Goal: Task Accomplishment & Management: Manage account settings

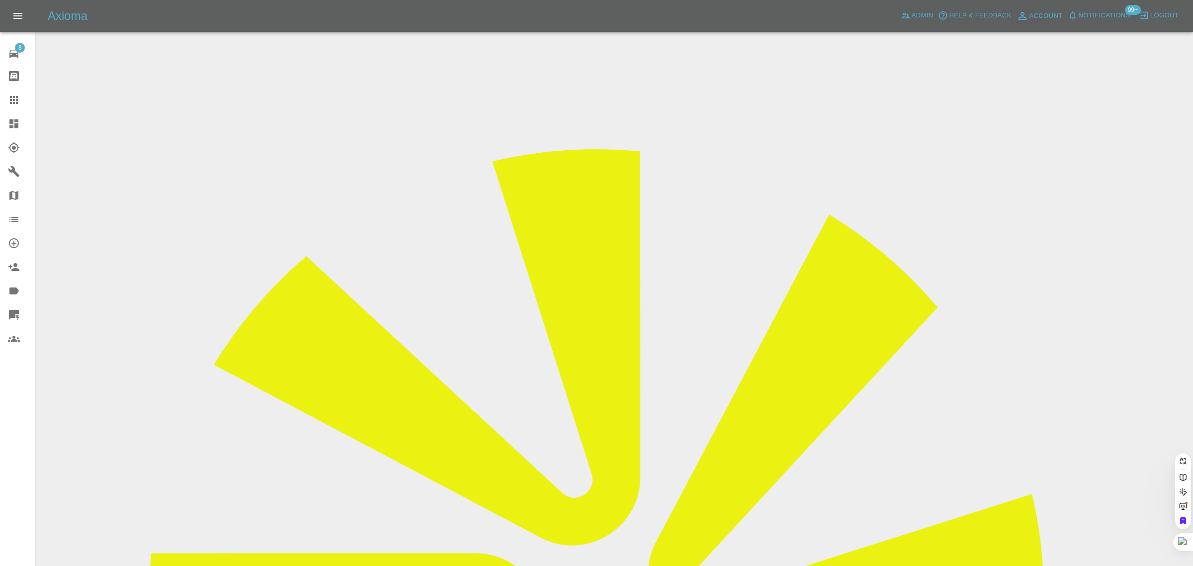
paste input "[PERSON_NAME][EMAIL_ADDRESS][PERSON_NAME][DOMAIN_NAME]"
type input "[PERSON_NAME][EMAIL_ADDRESS][PERSON_NAME][DOMAIN_NAME]"
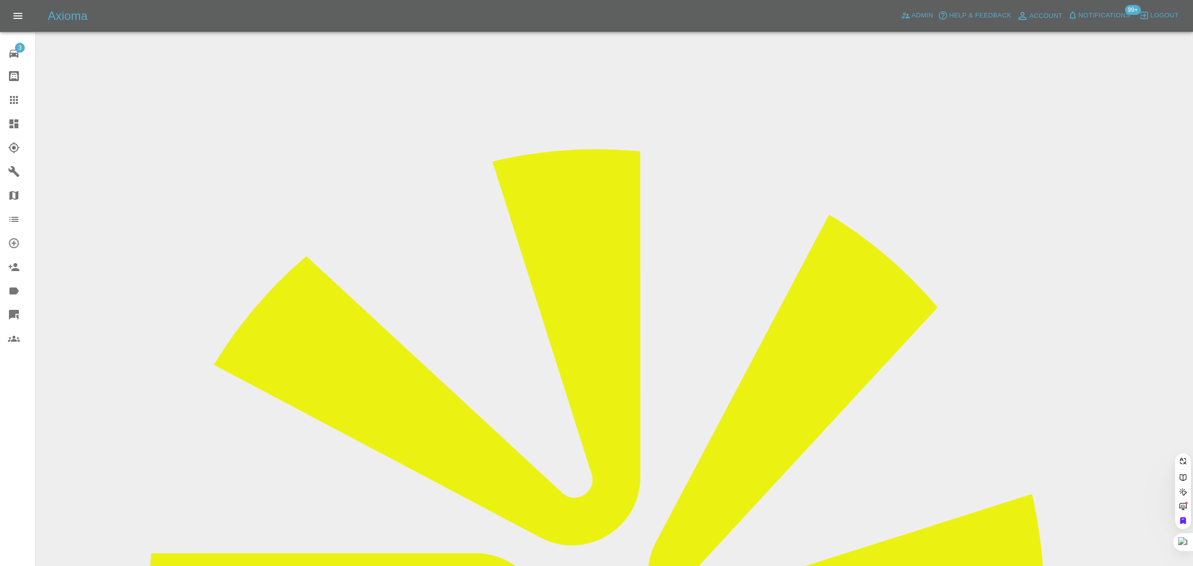
scroll to position [0, 5]
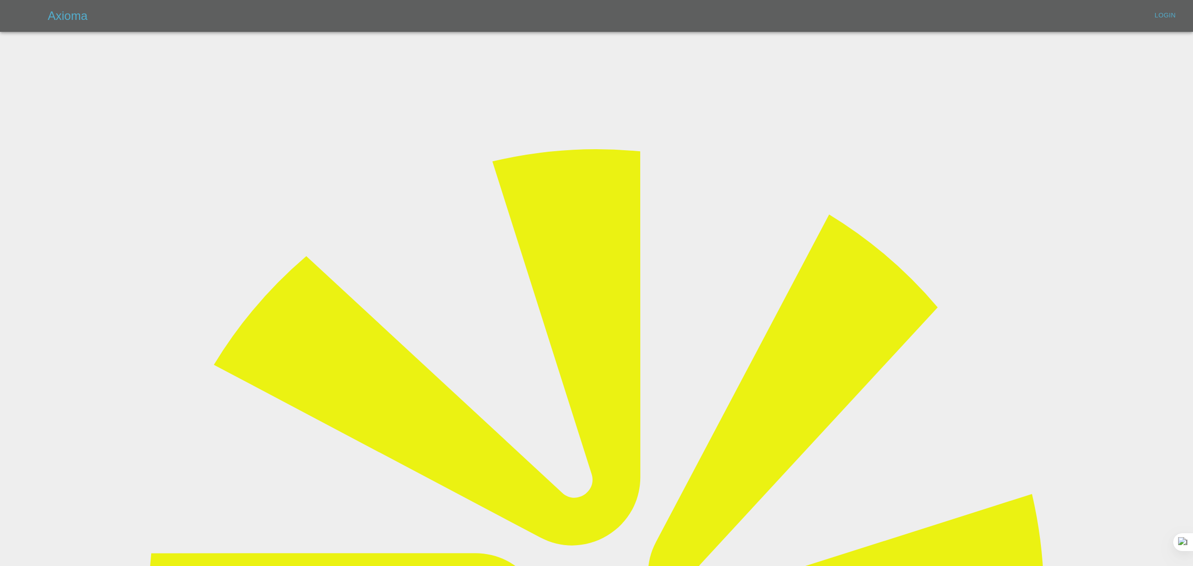
type input "[EMAIL_ADDRESS][DOMAIN_NAME]"
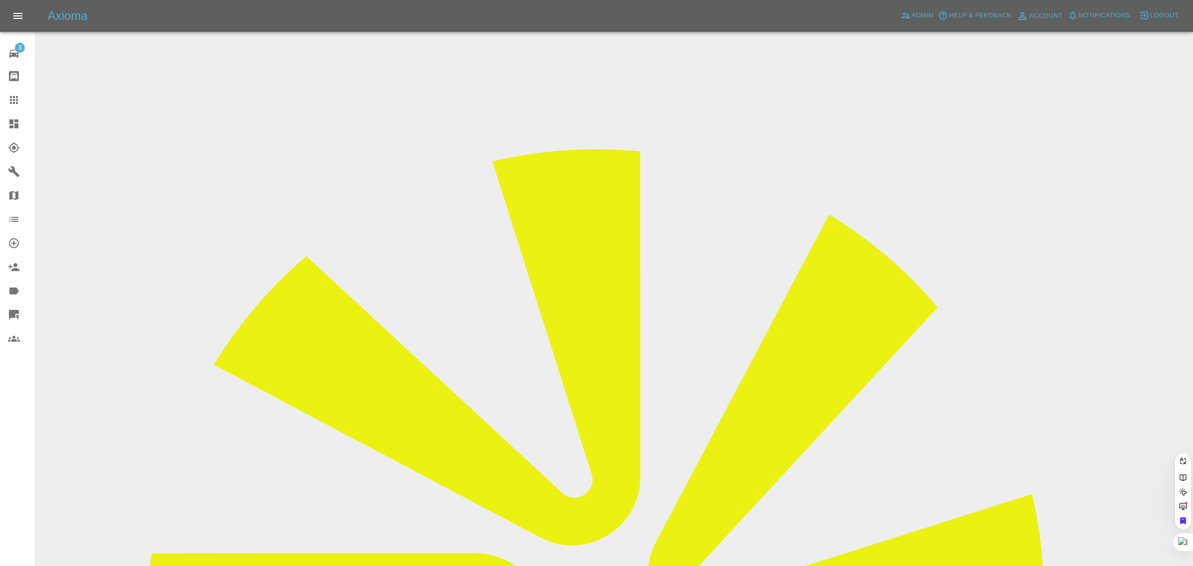
paste input "carl.ayres@ntlworld.com"
type input "carl.ayres@ntlworld.com"
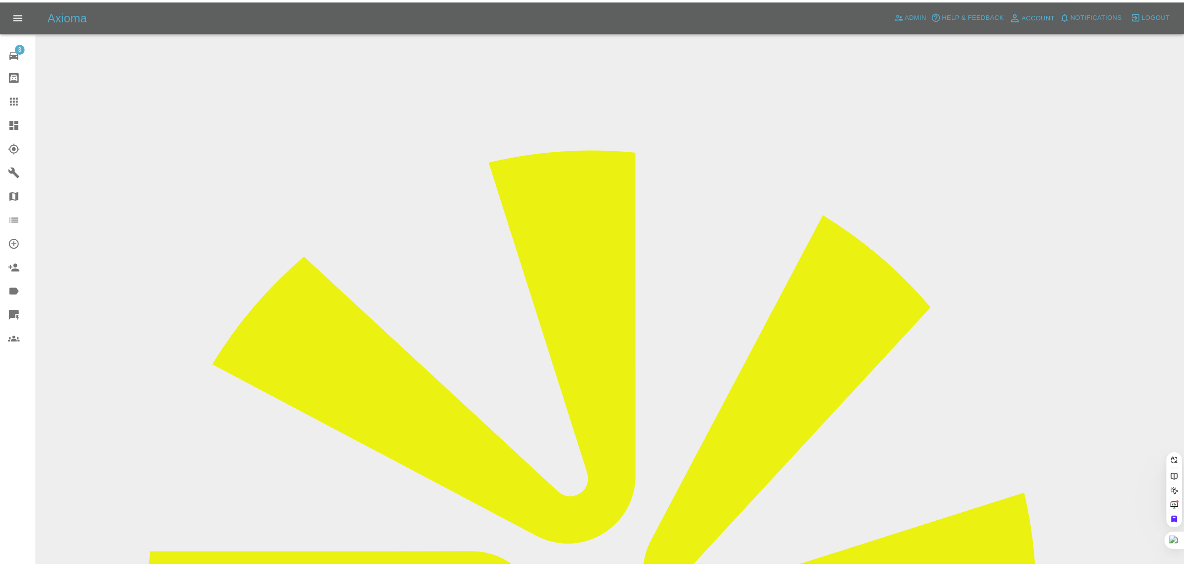
scroll to position [0, 5]
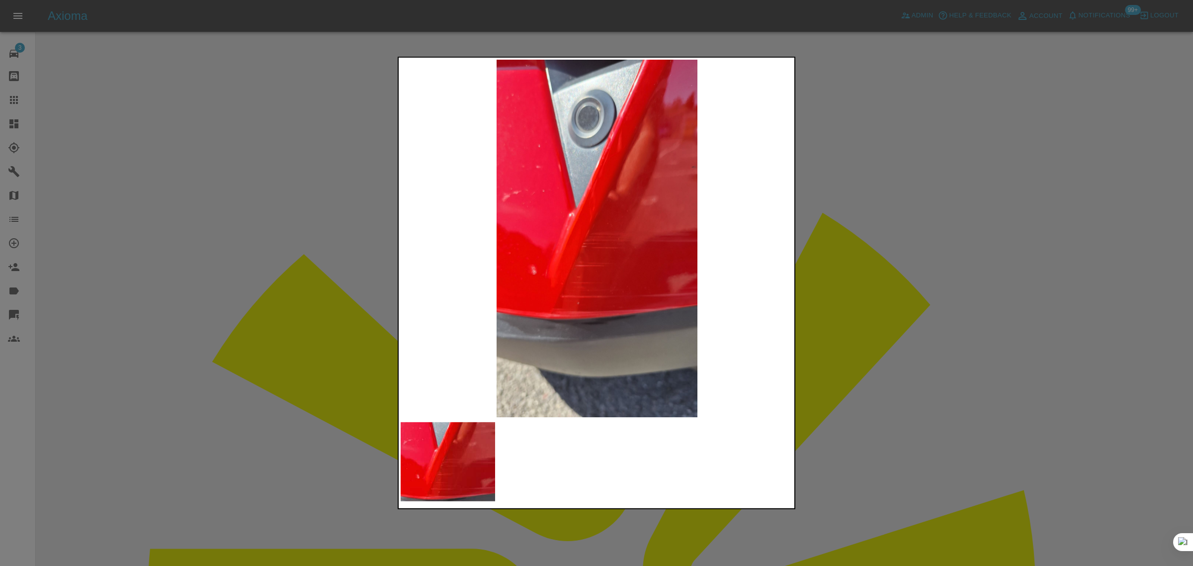
click at [859, 248] on div at bounding box center [596, 283] width 1193 height 566
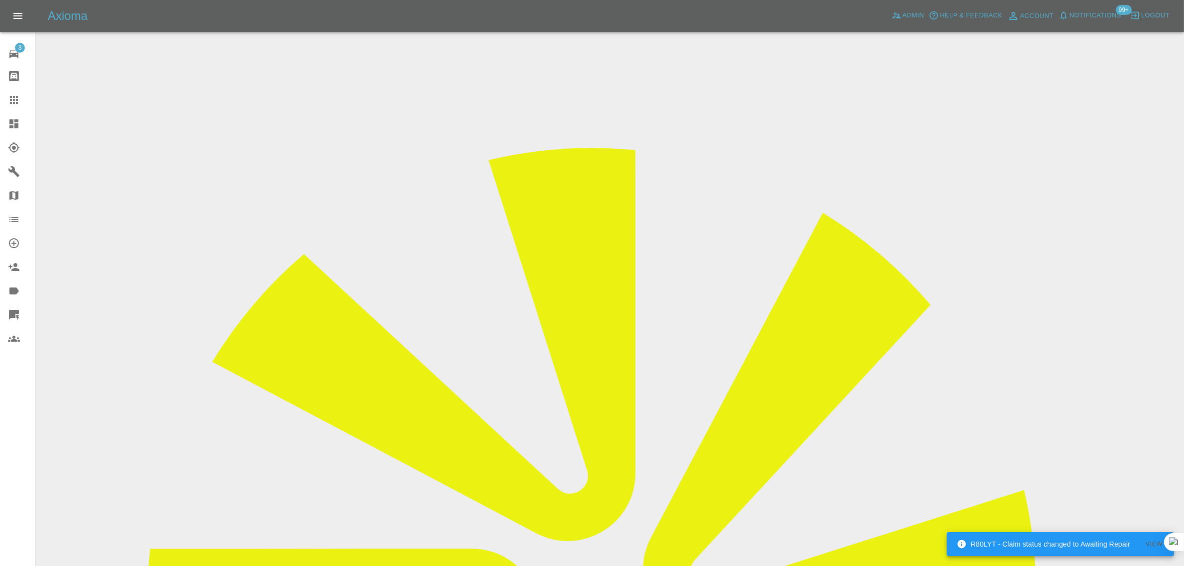
click at [16, 98] on icon at bounding box center [14, 100] width 12 height 12
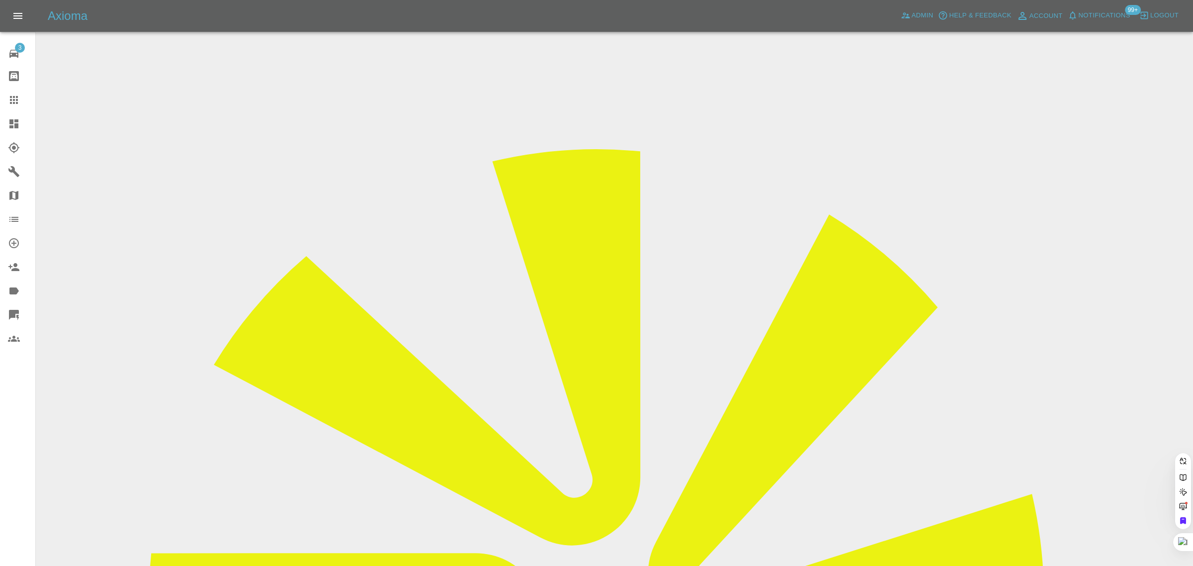
paste input "davelowing@gmail.com"
type input "davelowing@gmail.com"
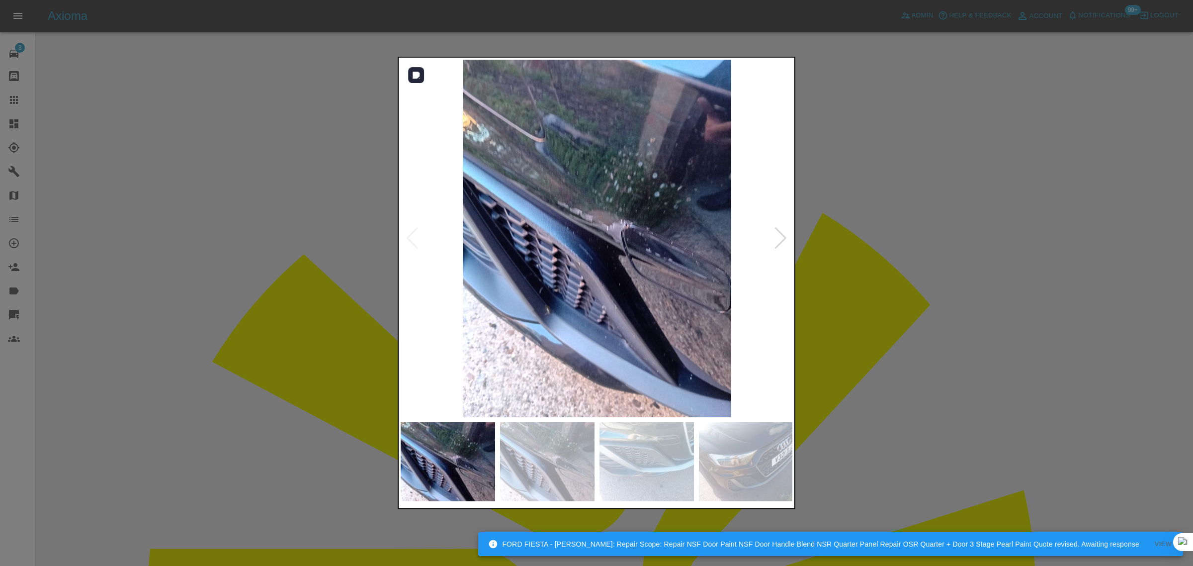
click at [781, 235] on div at bounding box center [780, 238] width 13 height 22
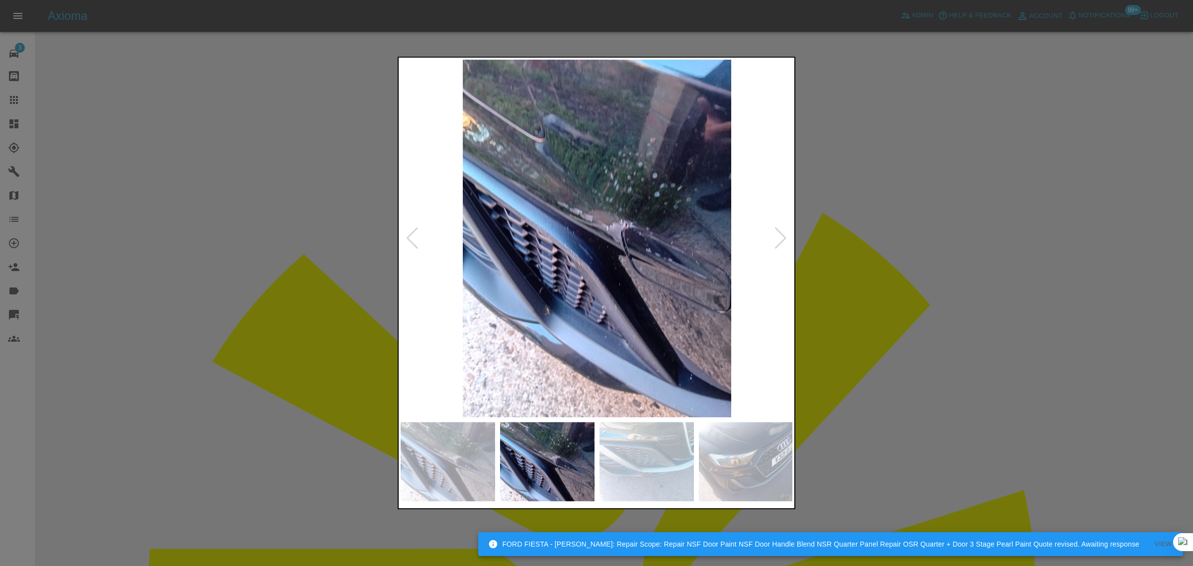
click at [781, 235] on div at bounding box center [780, 238] width 13 height 22
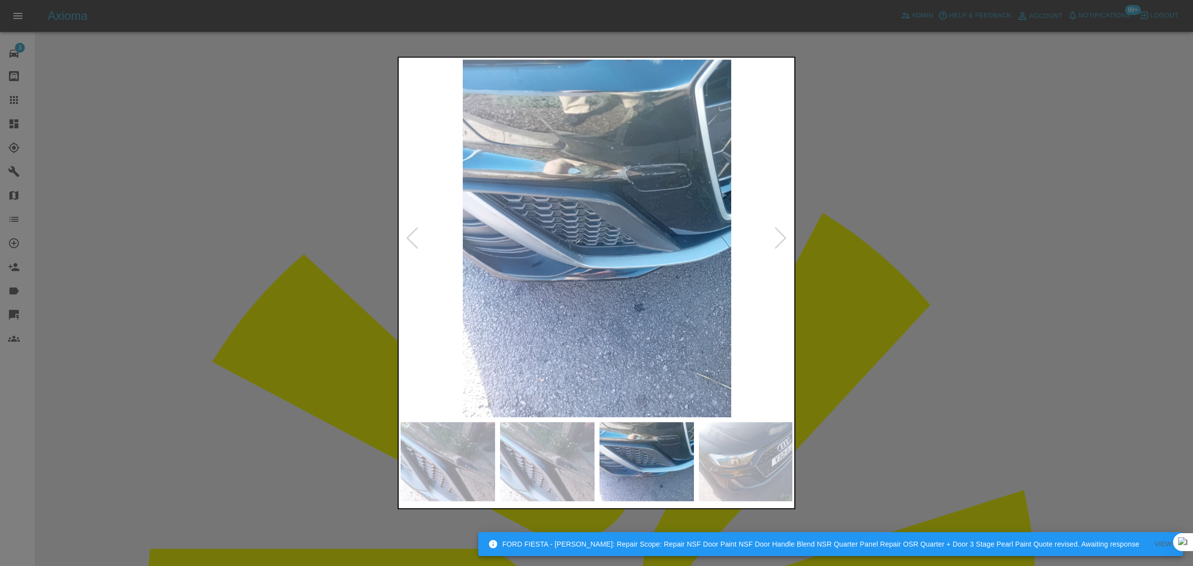
click at [781, 235] on div at bounding box center [780, 238] width 13 height 22
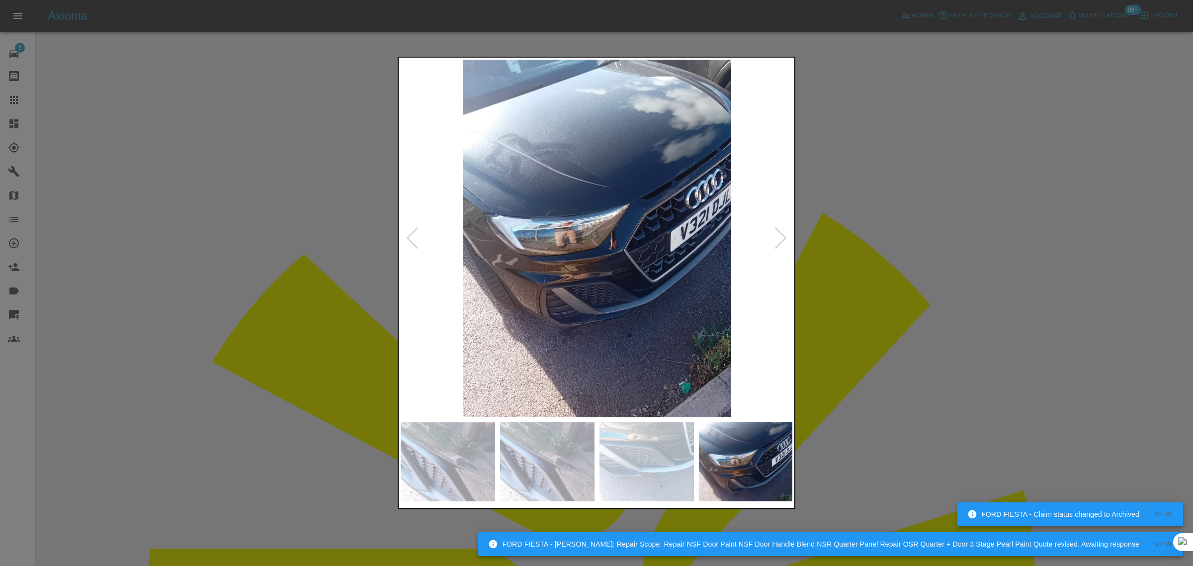
click at [781, 235] on div at bounding box center [780, 238] width 13 height 22
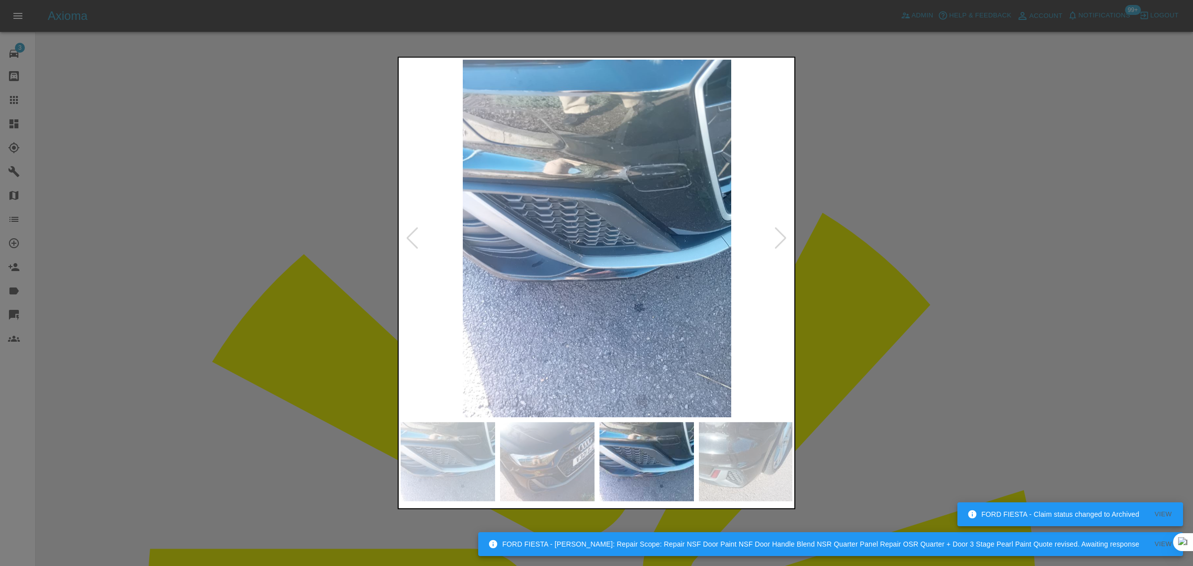
click at [781, 235] on div at bounding box center [780, 238] width 13 height 22
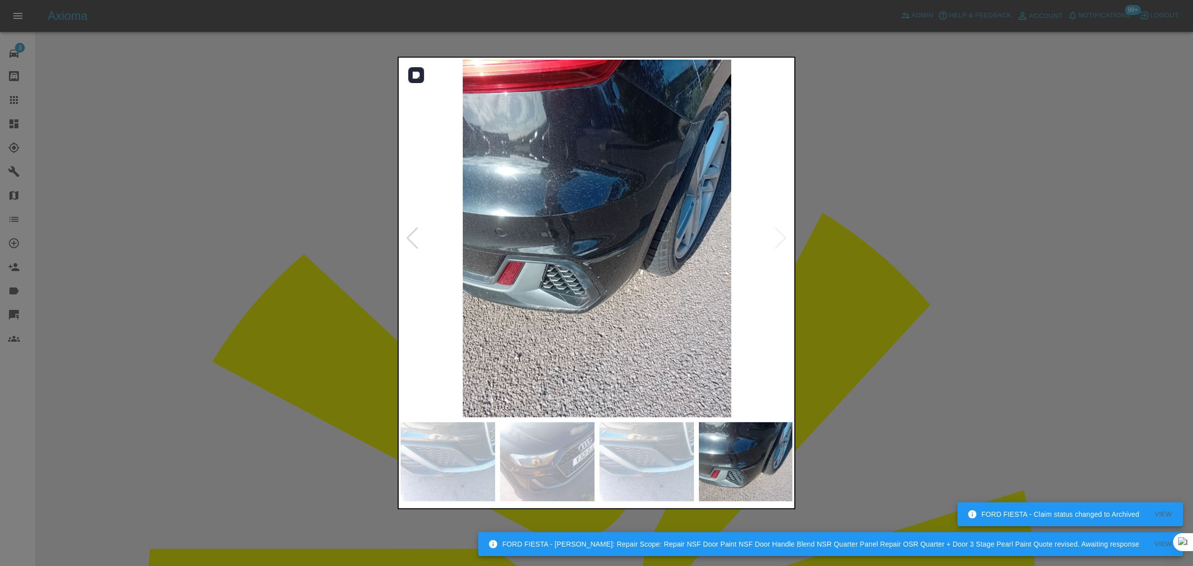
click at [781, 235] on img at bounding box center [597, 238] width 393 height 357
click at [897, 232] on div at bounding box center [596, 283] width 1193 height 566
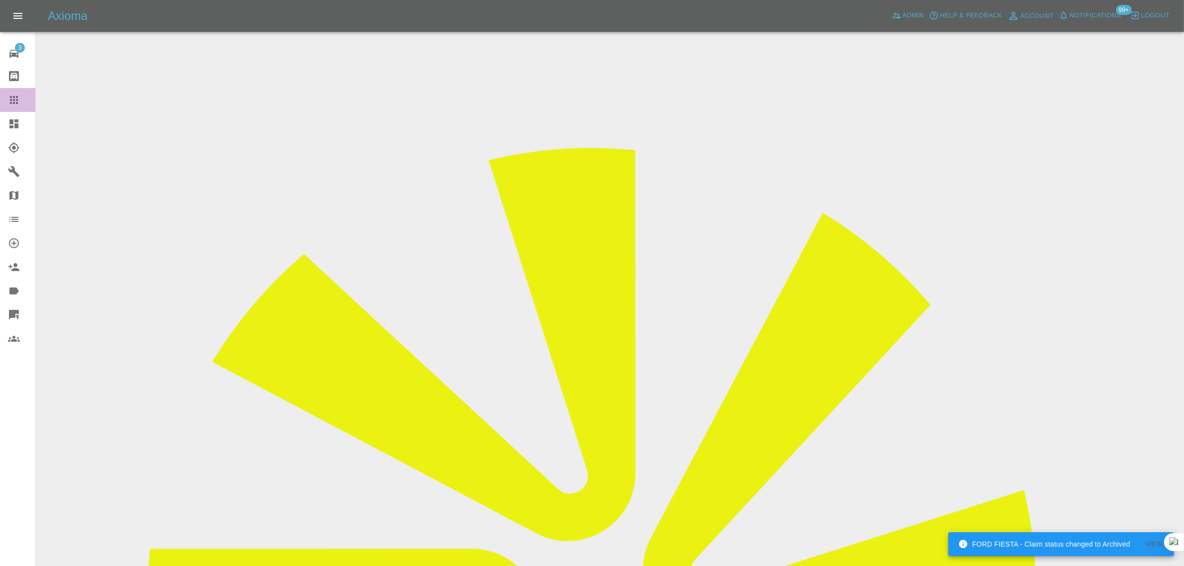
click at [11, 95] on icon at bounding box center [14, 100] width 12 height 12
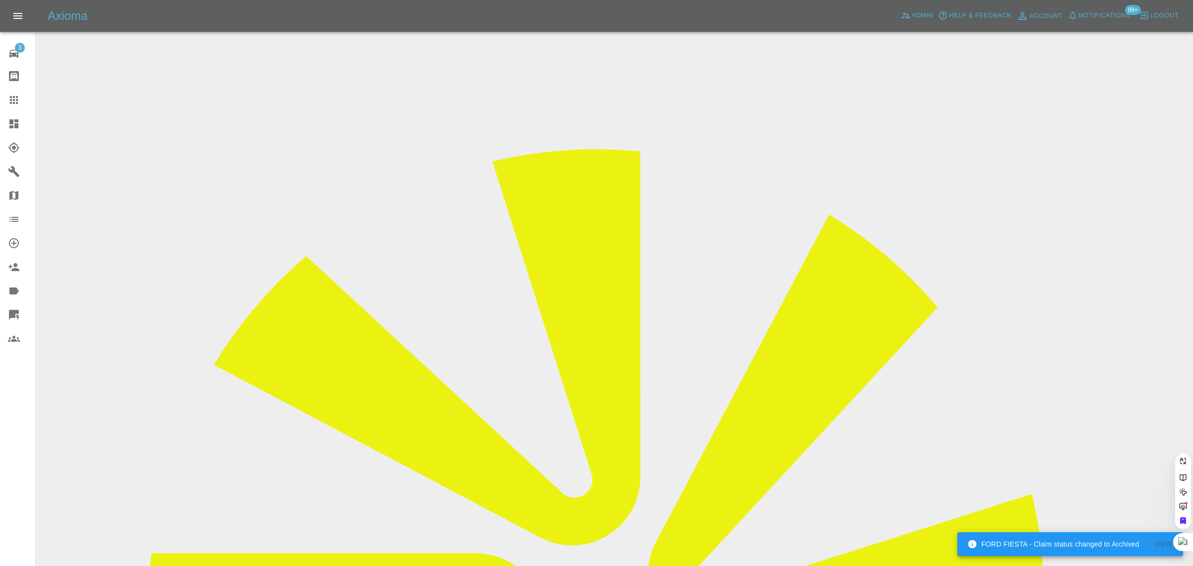
paste input "kathrynhendrick@icloud.com"
type input "kathrynhendrick@icloud.com"
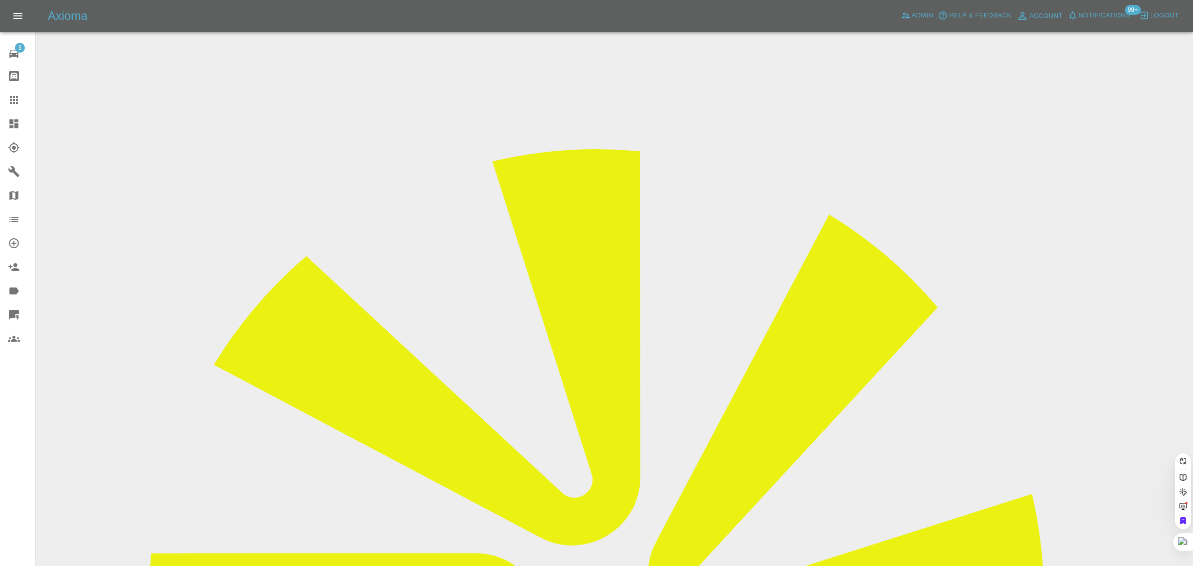
scroll to position [0, 25]
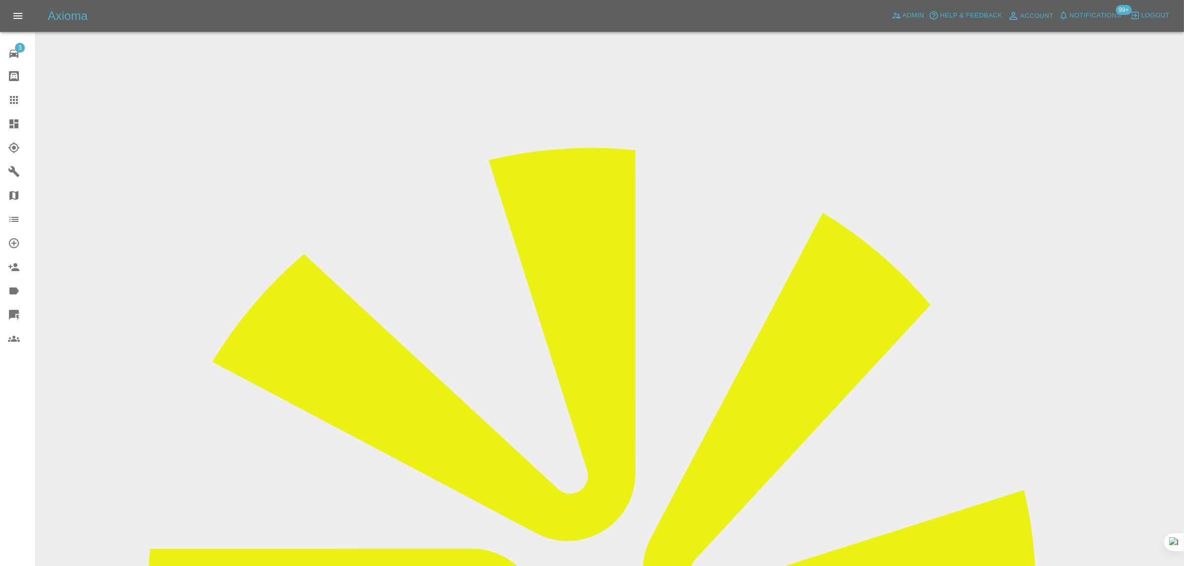
click at [0, 0] on input "Choose images" at bounding box center [0, 0] width 0 height 0
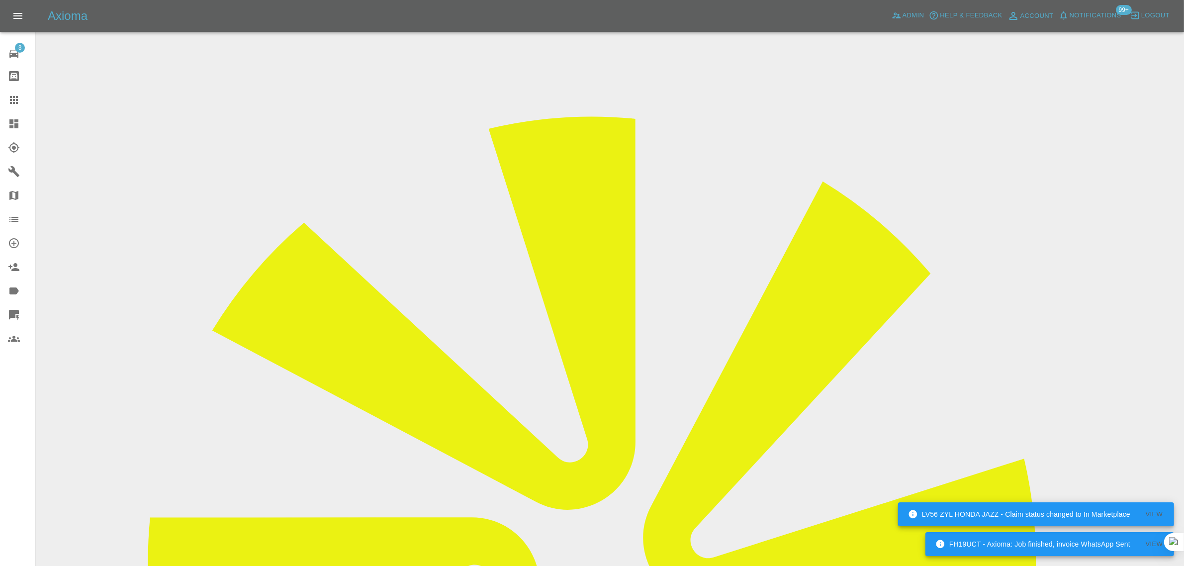
scroll to position [49, 0]
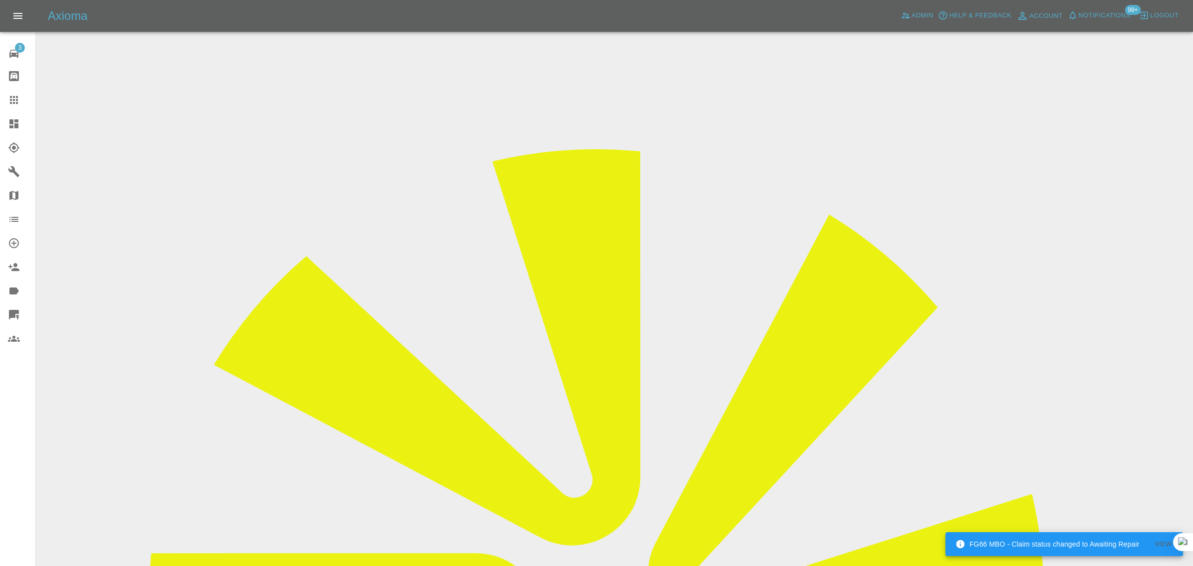
click at [17, 472] on div "3 Repair home Bodyshop home Claims Dashboard Explorer Garages Map Organization …" at bounding box center [18, 283] width 36 height 566
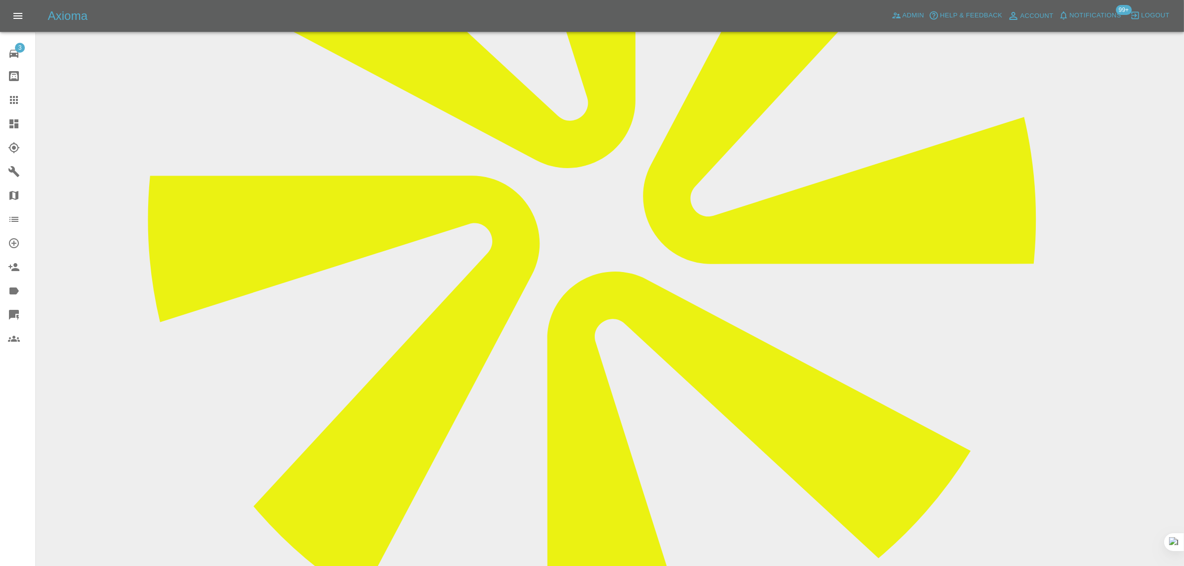
scroll to position [524, 0]
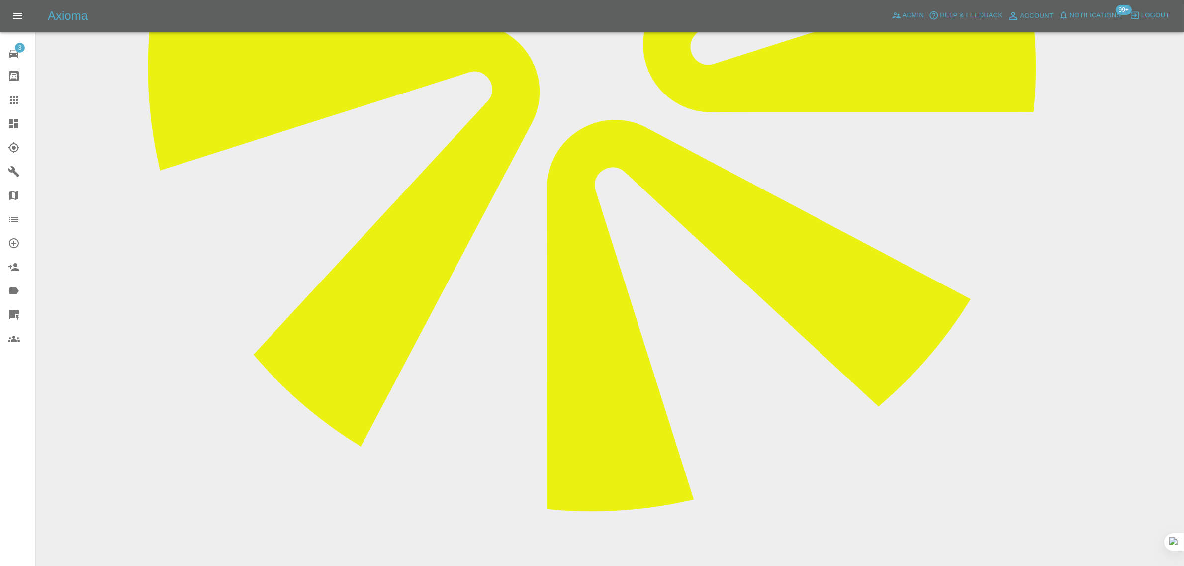
paste textarea "Thankyou for sending over the quote No - QT-809ETOLO-0001-1 I just wanted to en…"
type textarea "Thankyou for sending over the quote No - QT-809ETOLO-0001-1 I just wanted to en…"
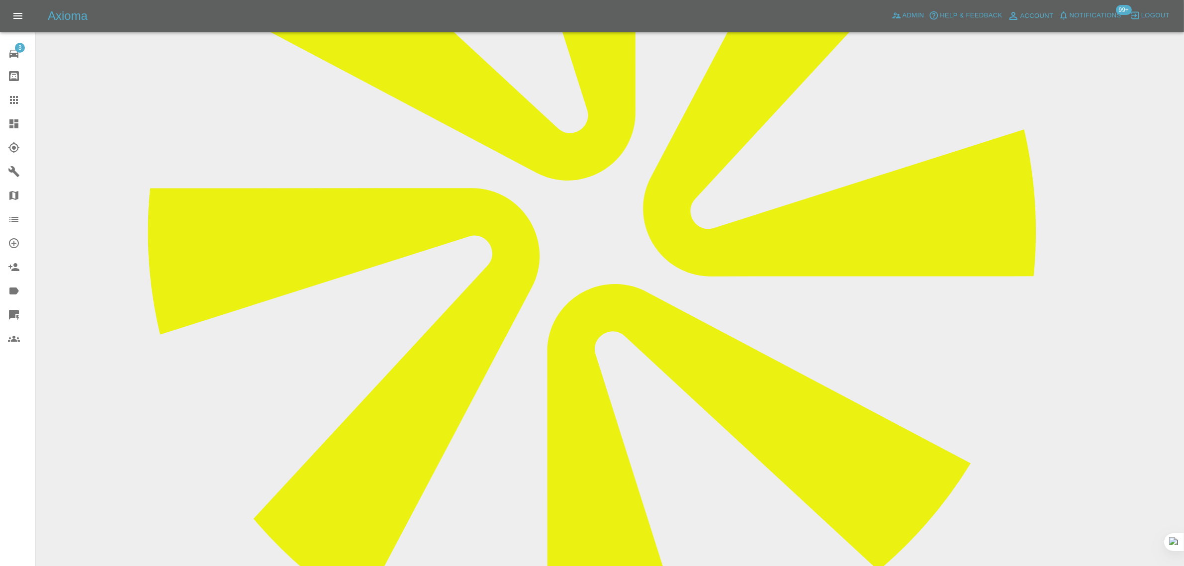
scroll to position [152, 0]
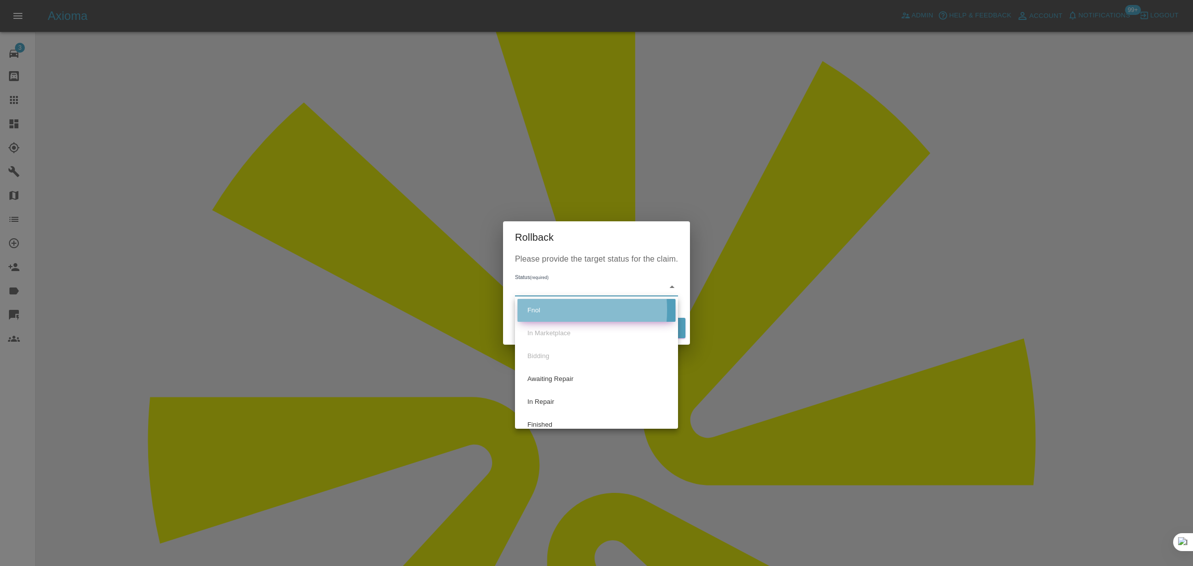
click at [527, 310] on li "Fnol" at bounding box center [596, 310] width 158 height 23
type input "fnol"
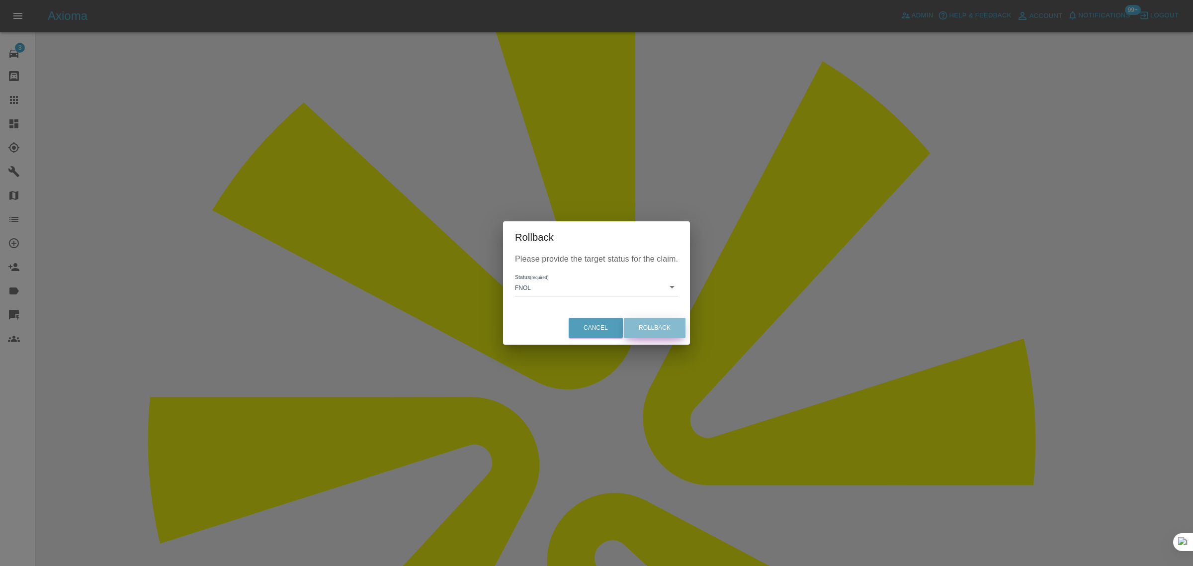
click at [667, 334] on button "Rollback" at bounding box center [655, 328] width 62 height 20
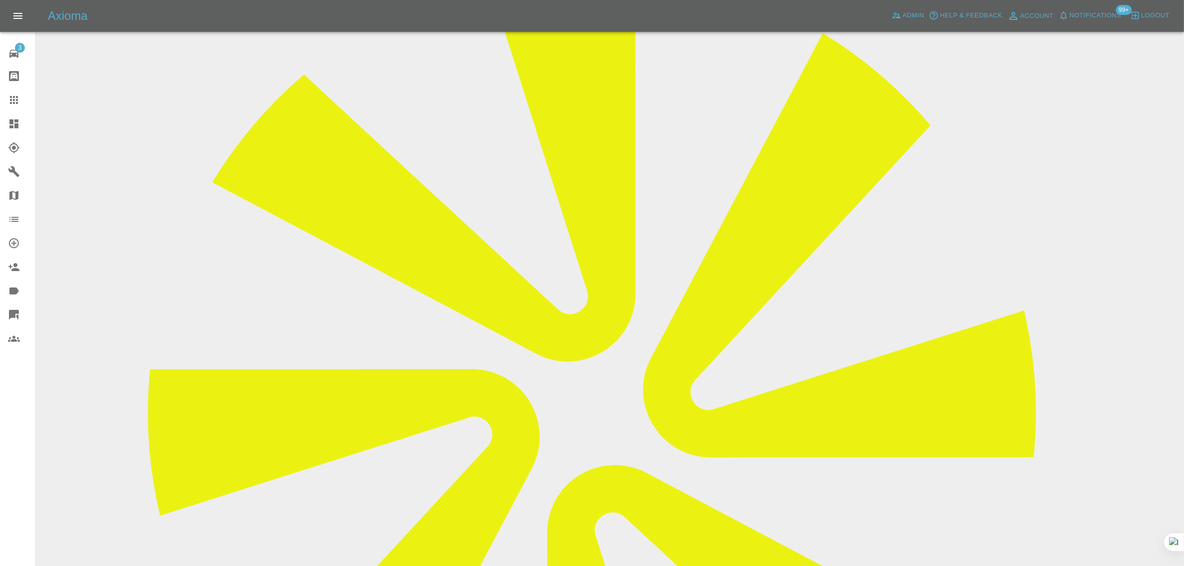
scroll to position [186, 0]
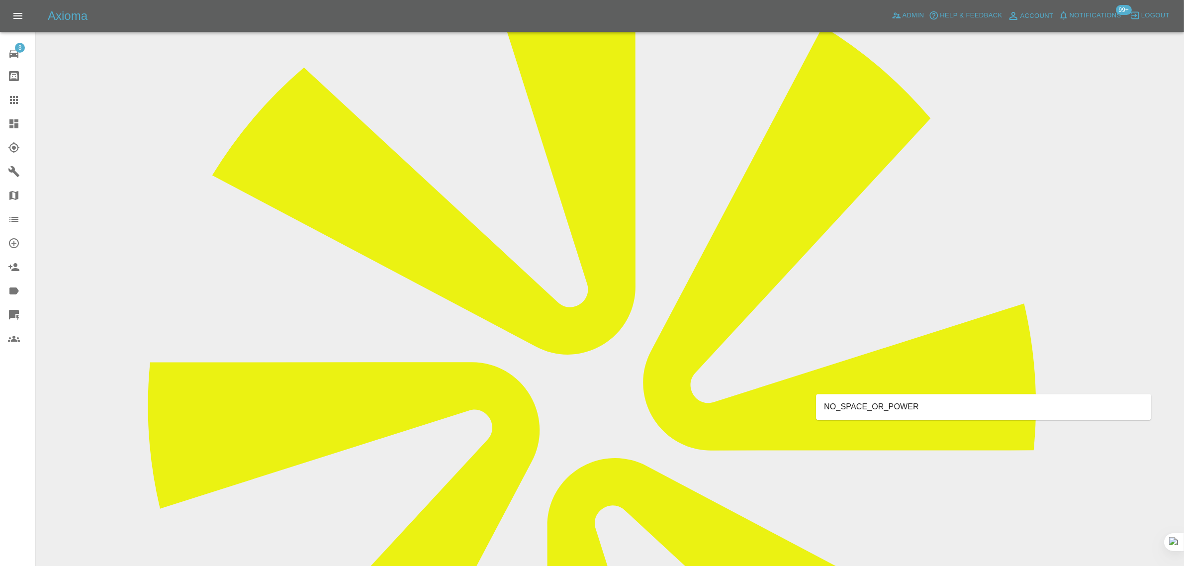
type input "space"
click at [913, 404] on li "NO_SPACE_OR_POWER" at bounding box center [983, 407] width 335 height 18
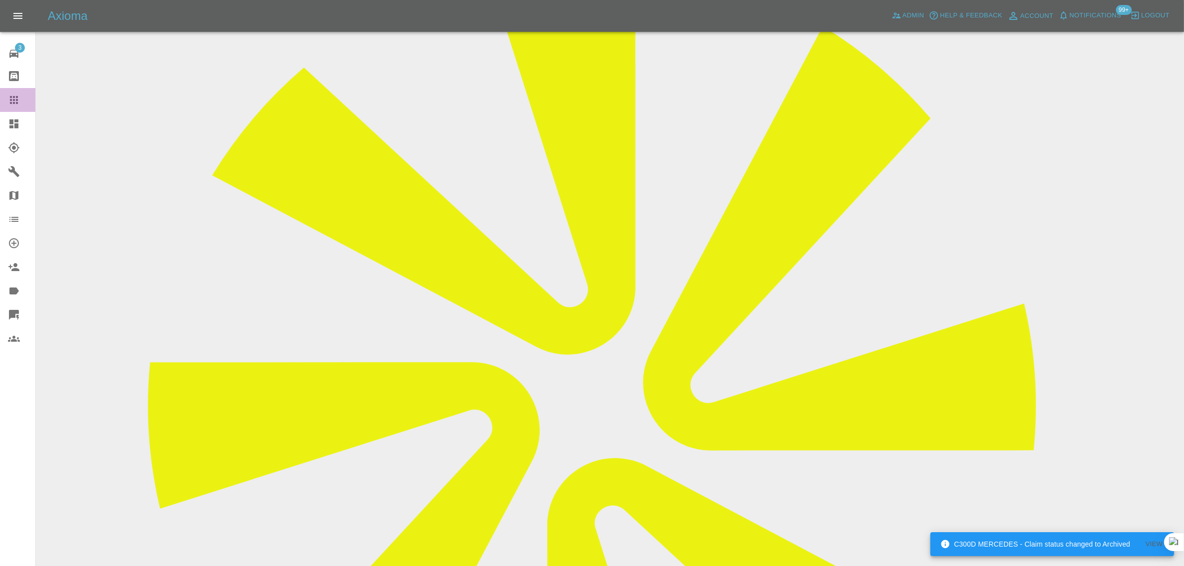
click at [15, 90] on link "Claims" at bounding box center [17, 100] width 35 height 24
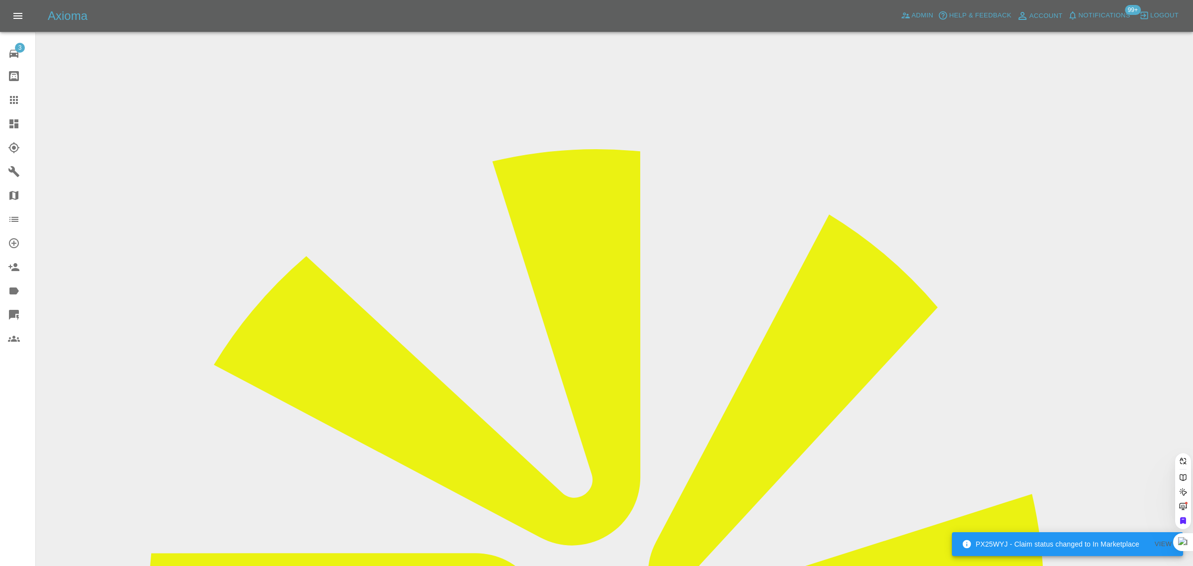
paste input "hayley.har1993@gmail.com"
type input "hayley.har1993@gmail.com"
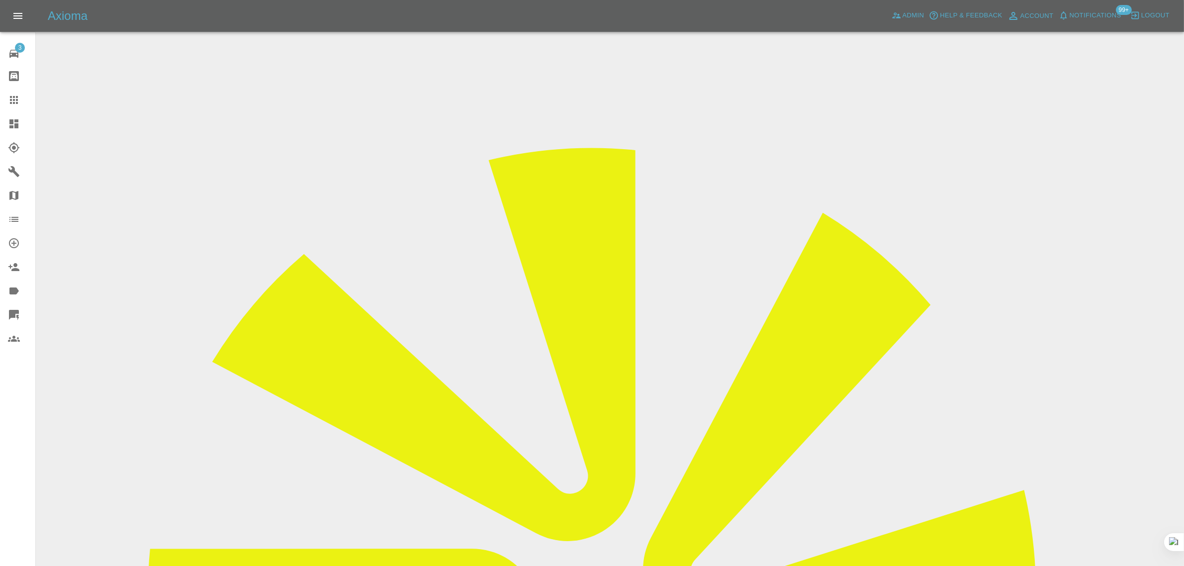
scroll to position [435, 0]
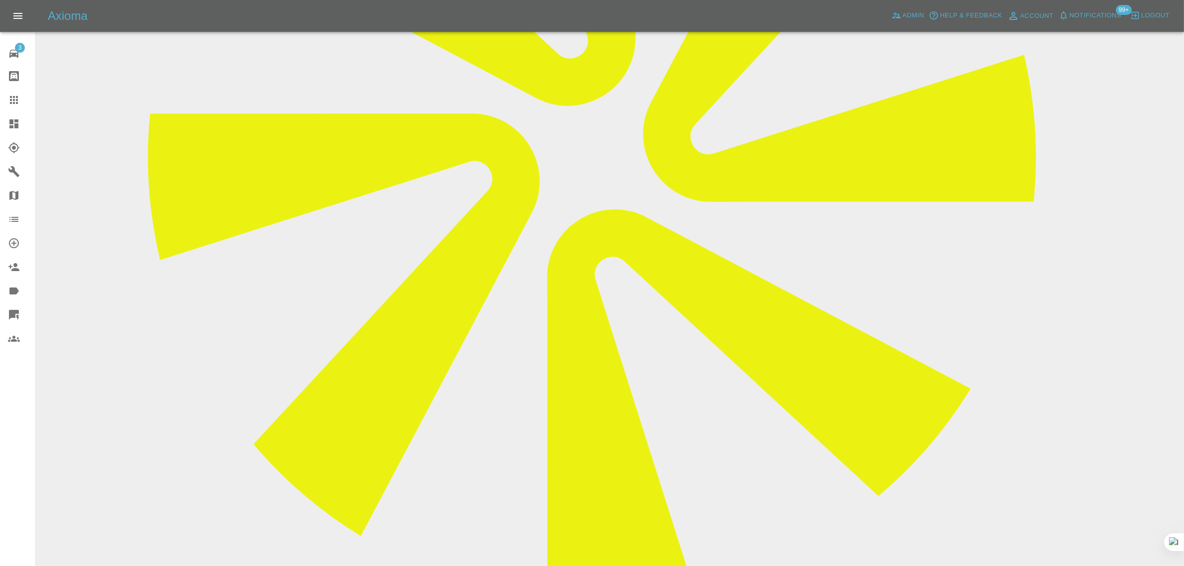
paste textarea "I need to cancel my booking for September 26, 2025. It's under the name Hayley …"
type textarea "I need to cancel my booking for September 26, 2025. It's under the name Hayley …"
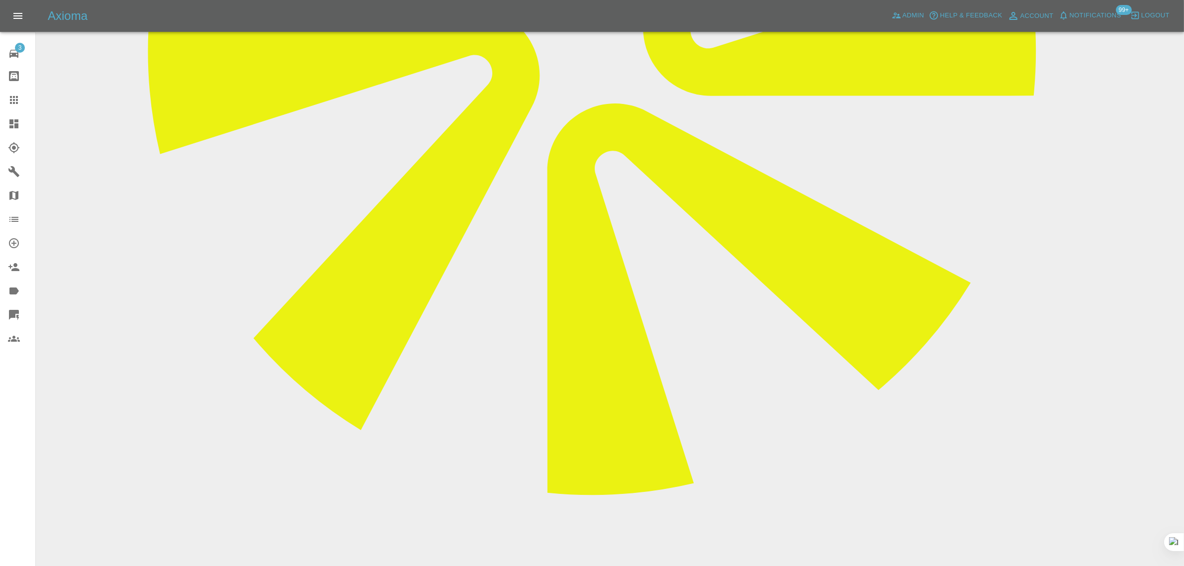
scroll to position [559, 0]
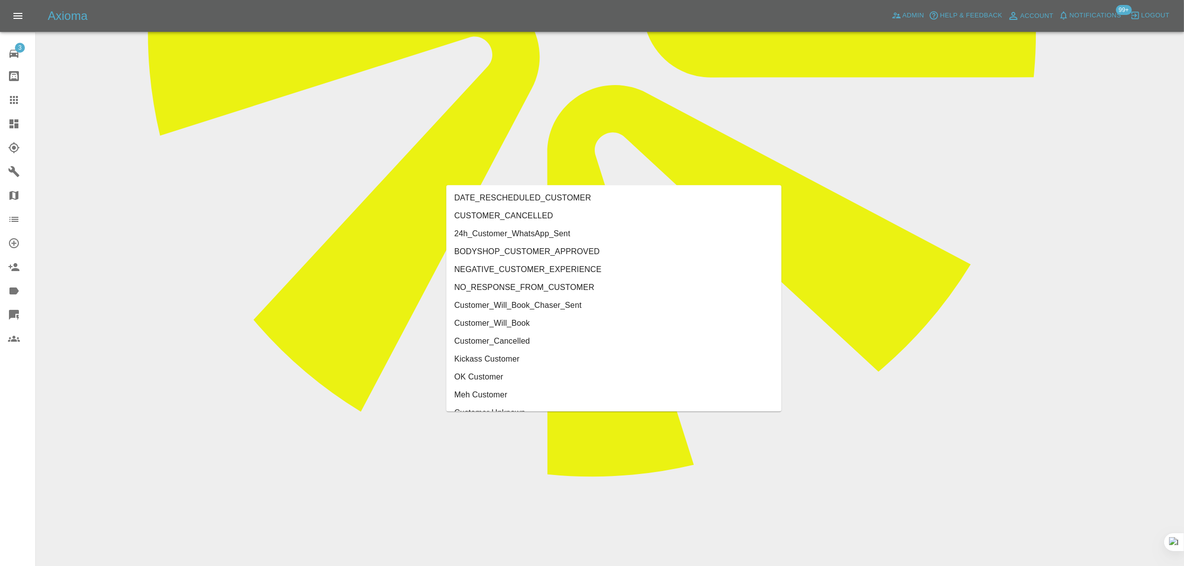
type input "customer"
click at [511, 212] on li "CUSTOMER_CANCELLED" at bounding box center [613, 216] width 335 height 18
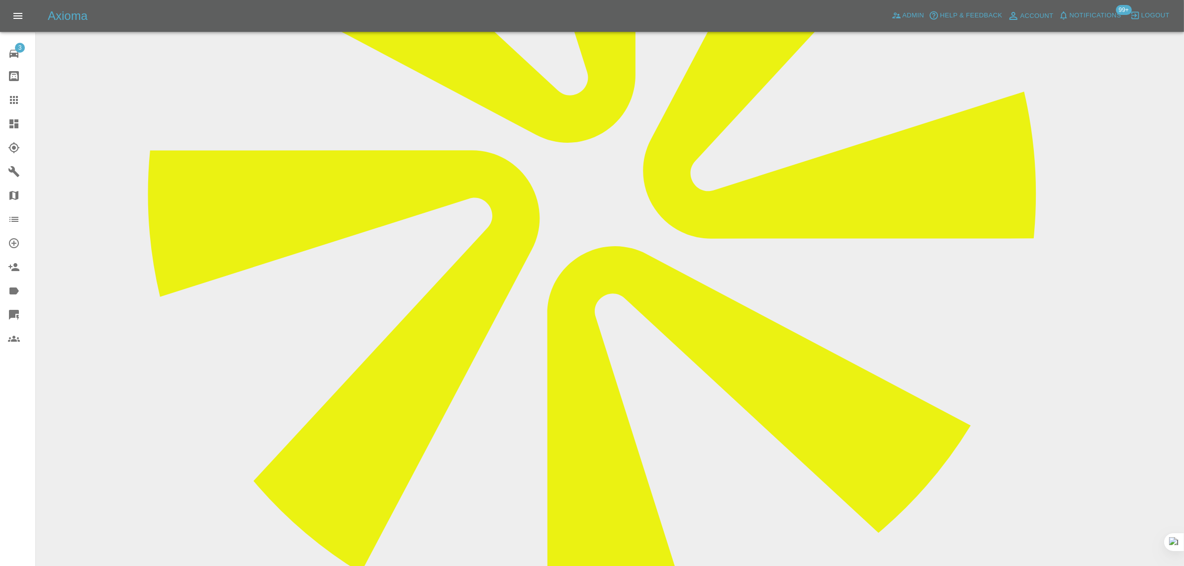
scroll to position [186, 0]
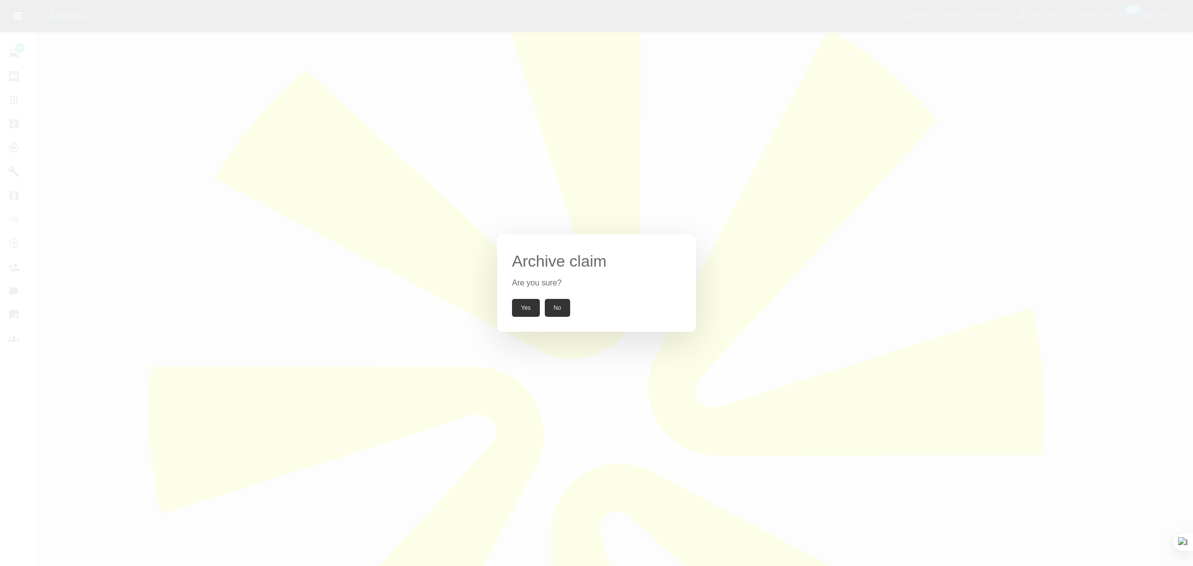
click at [518, 301] on button "Yes" at bounding box center [526, 308] width 28 height 18
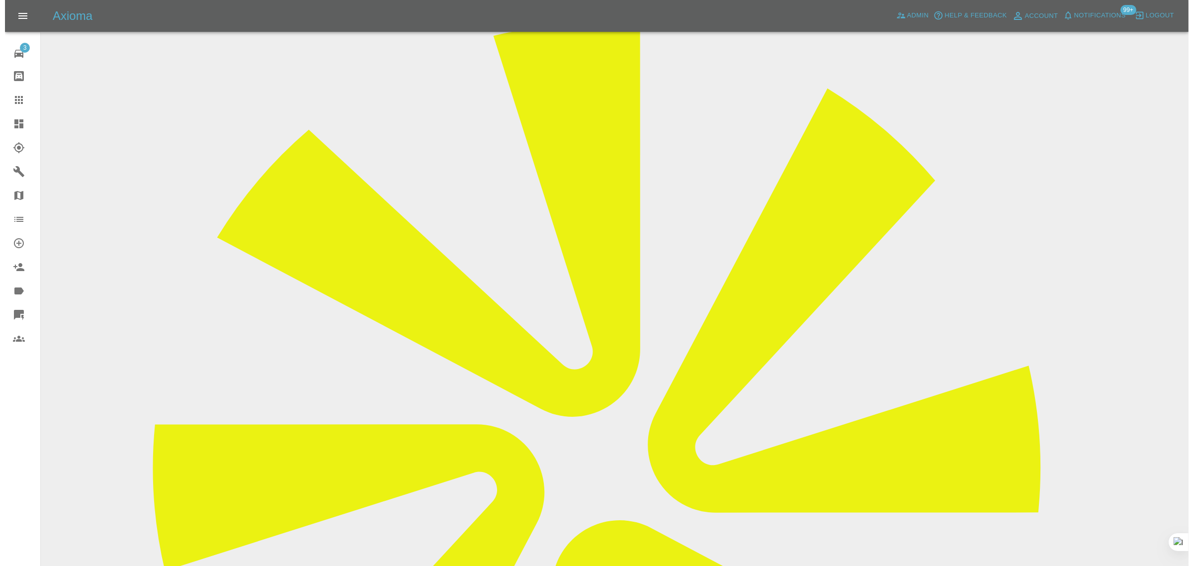
scroll to position [0, 0]
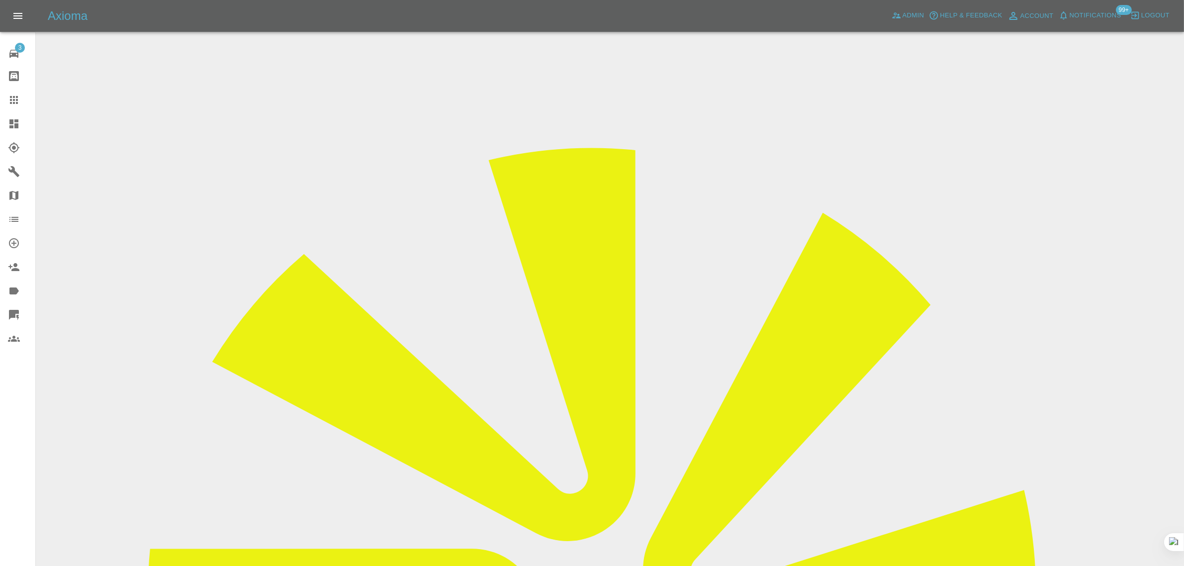
click at [11, 97] on icon at bounding box center [14, 100] width 8 height 8
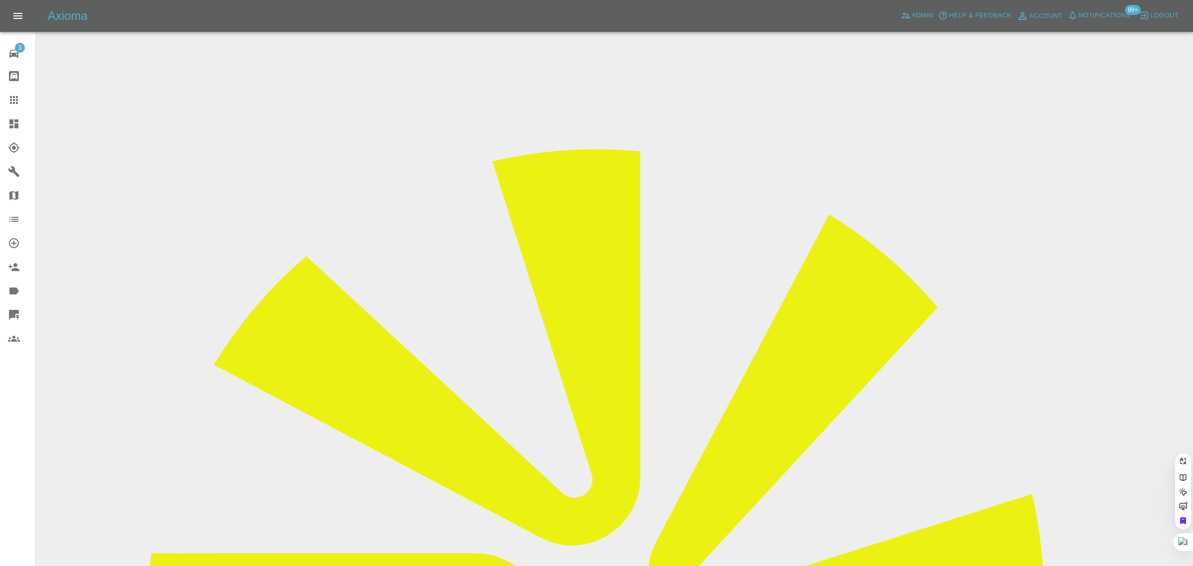
paste input "drewettliz@hotmail.com"
type input "drewettliz@hotmail.com"
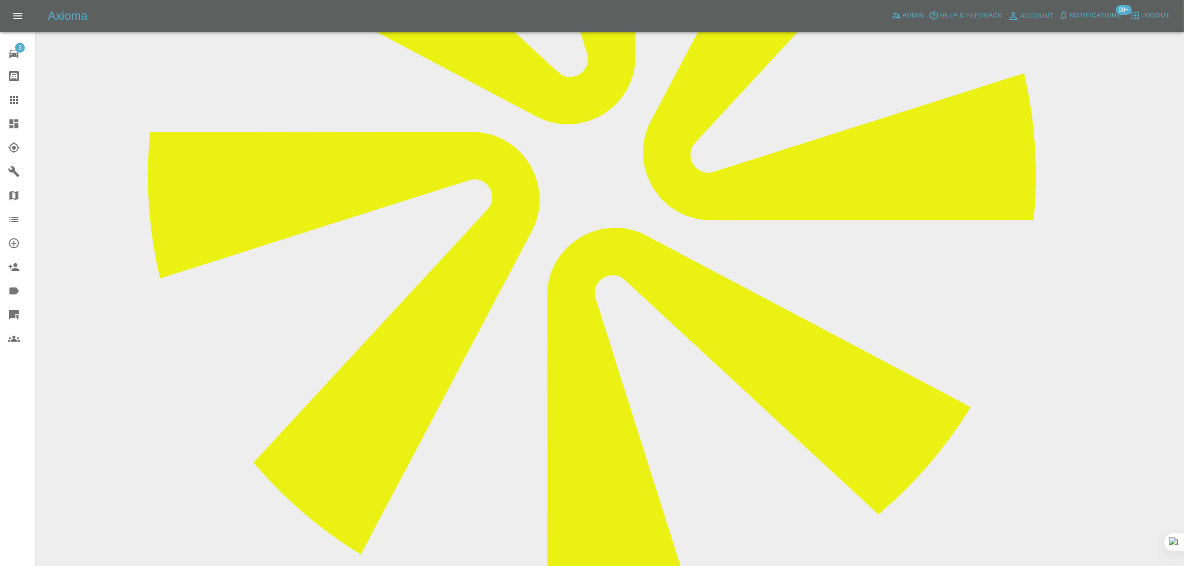
scroll to position [559, 0]
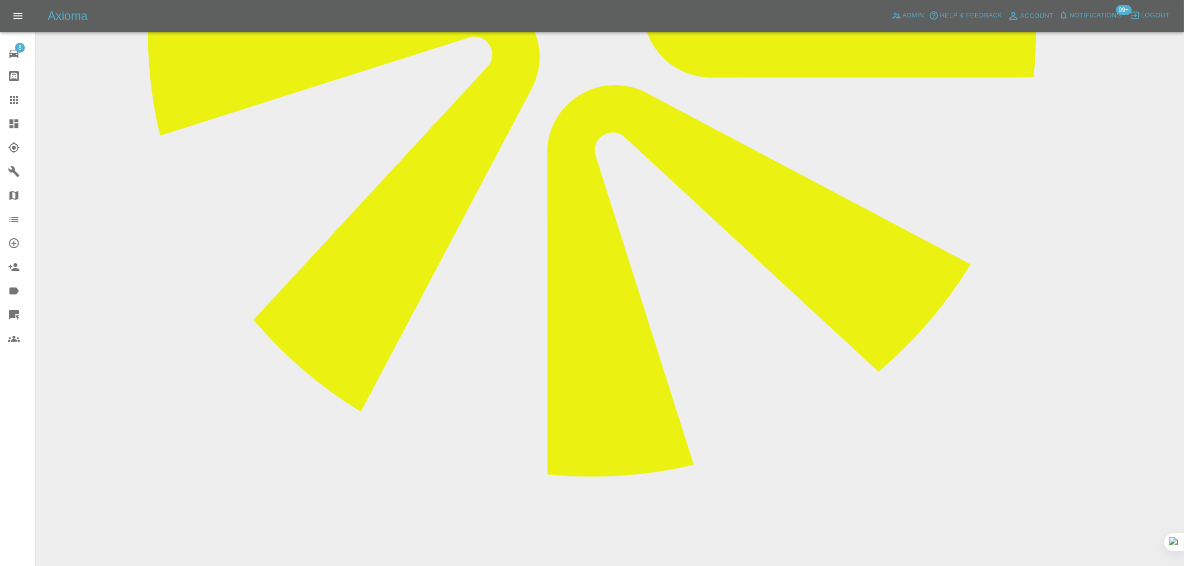
paste textarea "We had agreed that the repair would be done on Friday, the 19th of September in…"
type textarea "We had agreed that the repair would be done on Friday, the 19th of September in…"
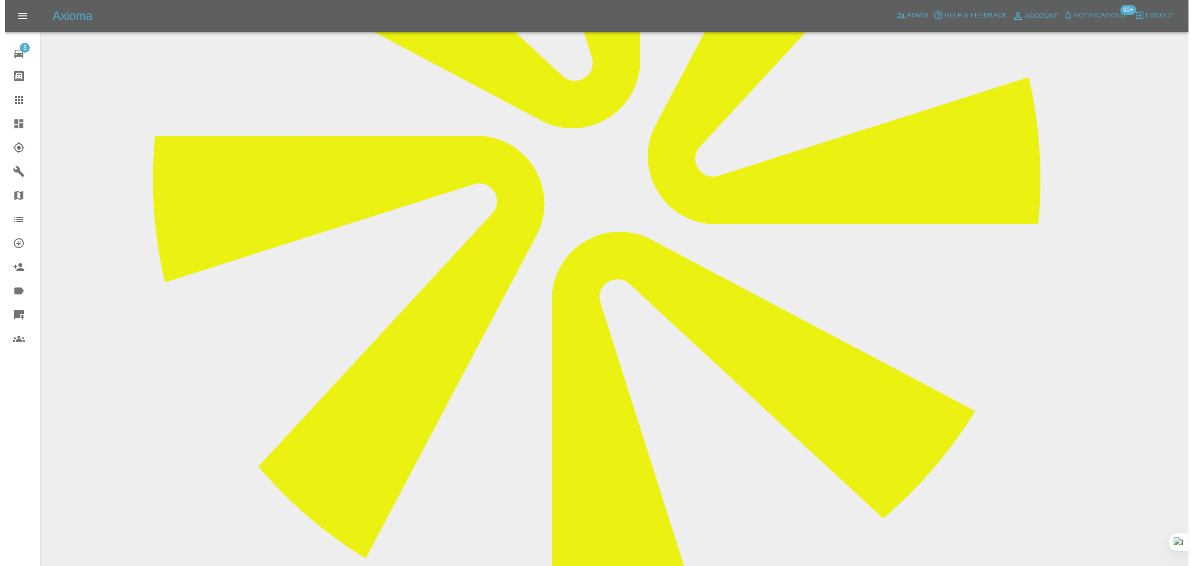
scroll to position [186, 0]
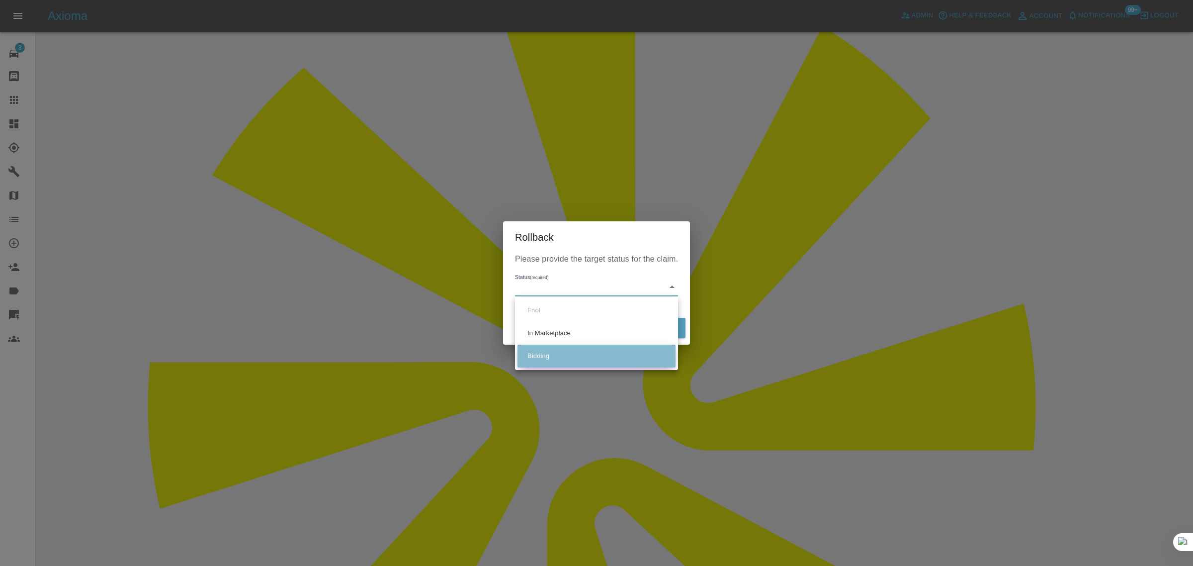
click at [537, 354] on li "Bidding" at bounding box center [596, 356] width 158 height 23
type input "bidding"
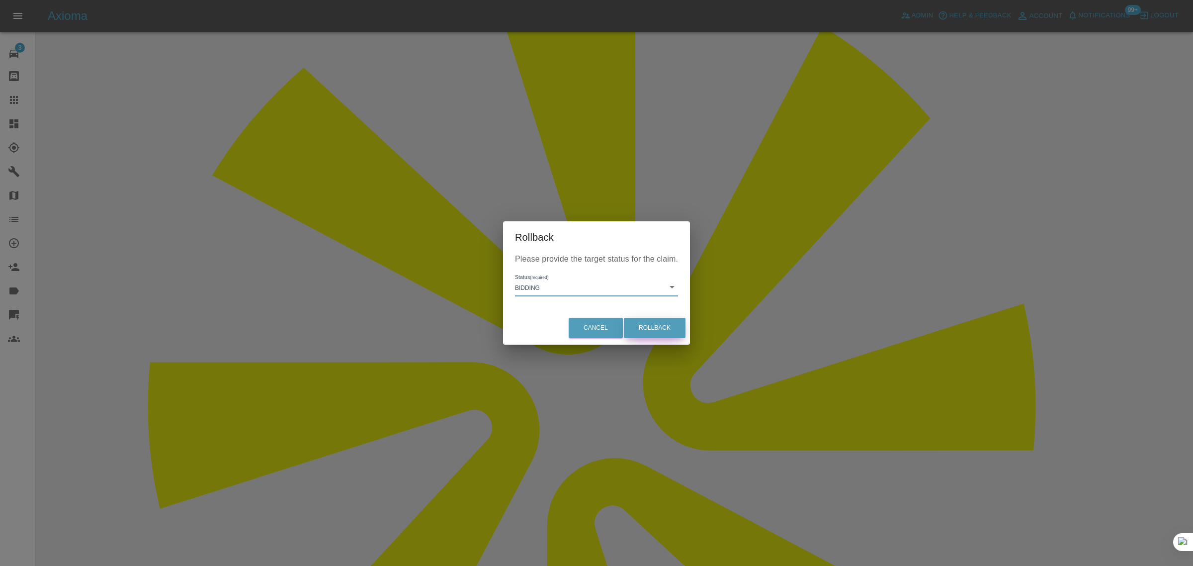
click at [658, 330] on button "Rollback" at bounding box center [655, 328] width 62 height 20
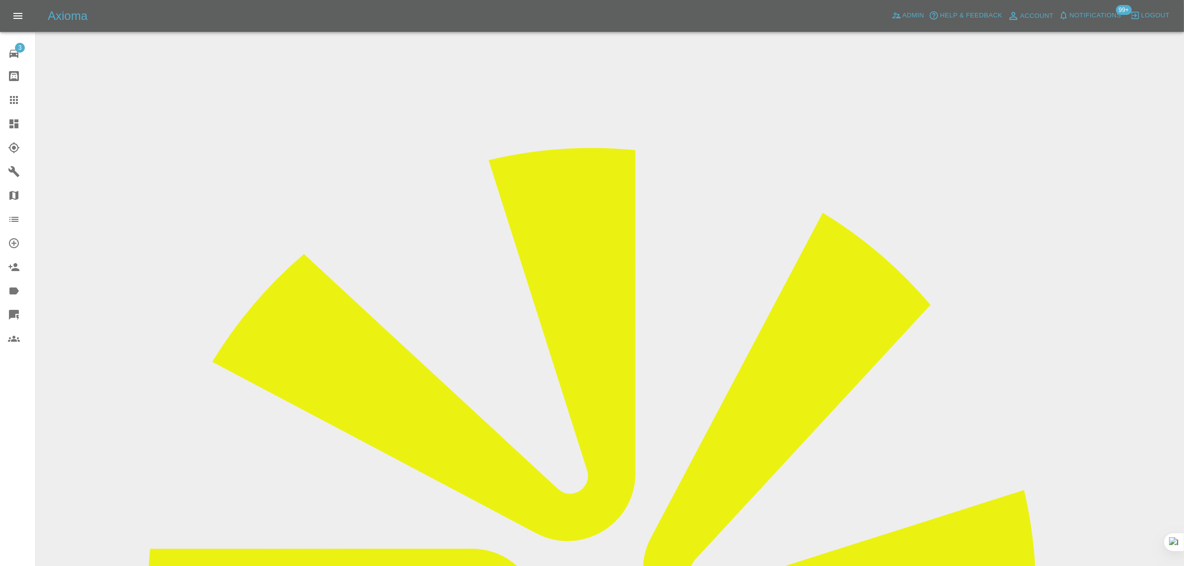
scroll to position [311, 0]
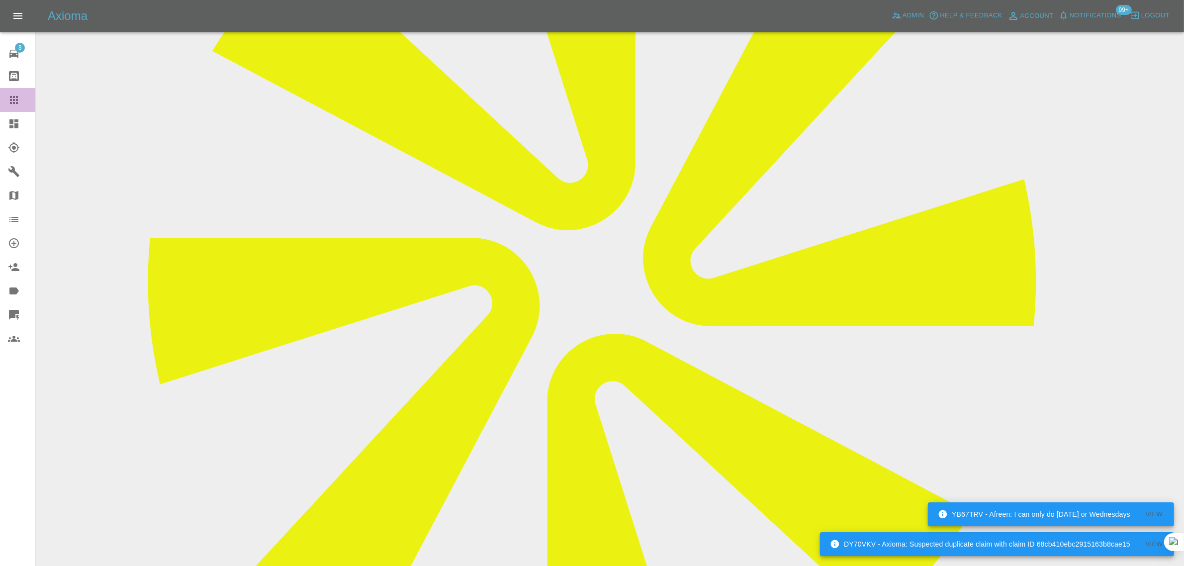
click at [21, 88] on link "Claims" at bounding box center [17, 100] width 35 height 24
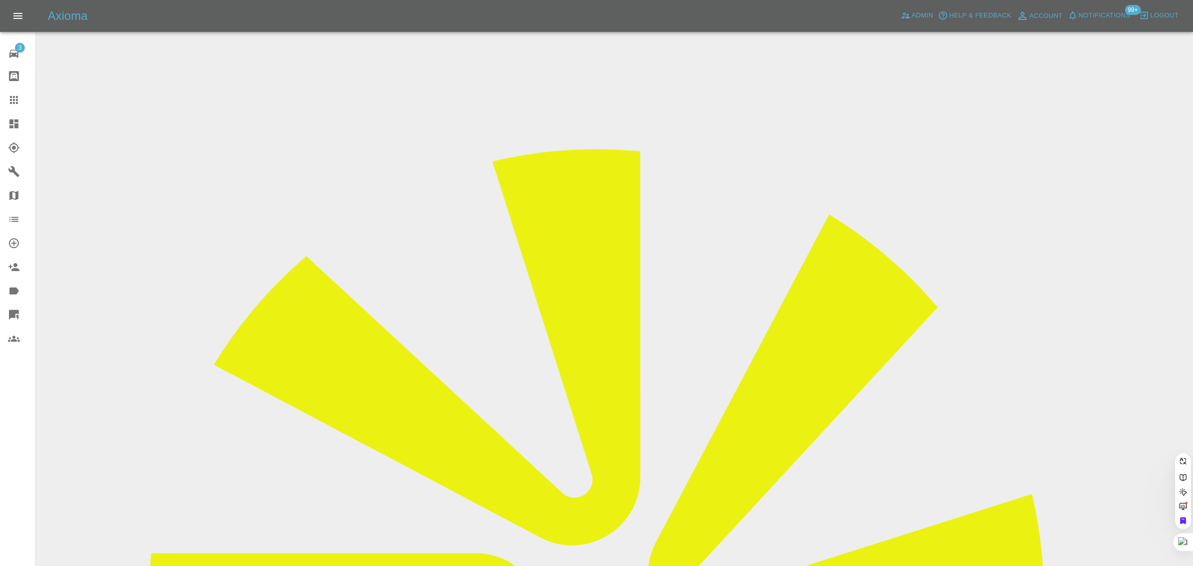
paste input "leary.charlotte@gmail.com"
type input "leary.charlotte@gmail.com"
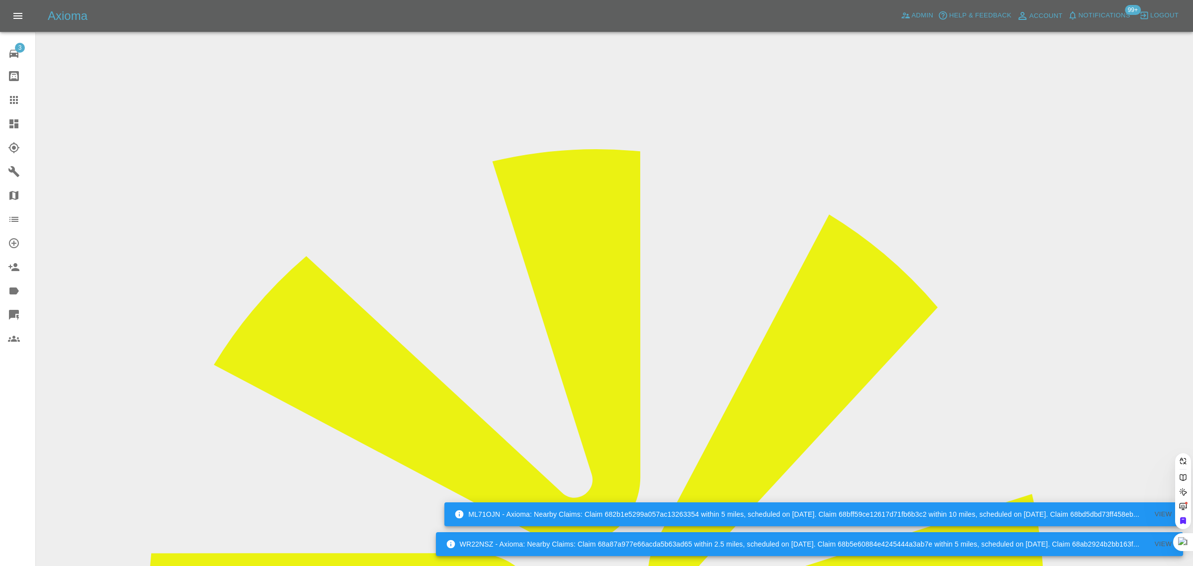
scroll to position [0, 14]
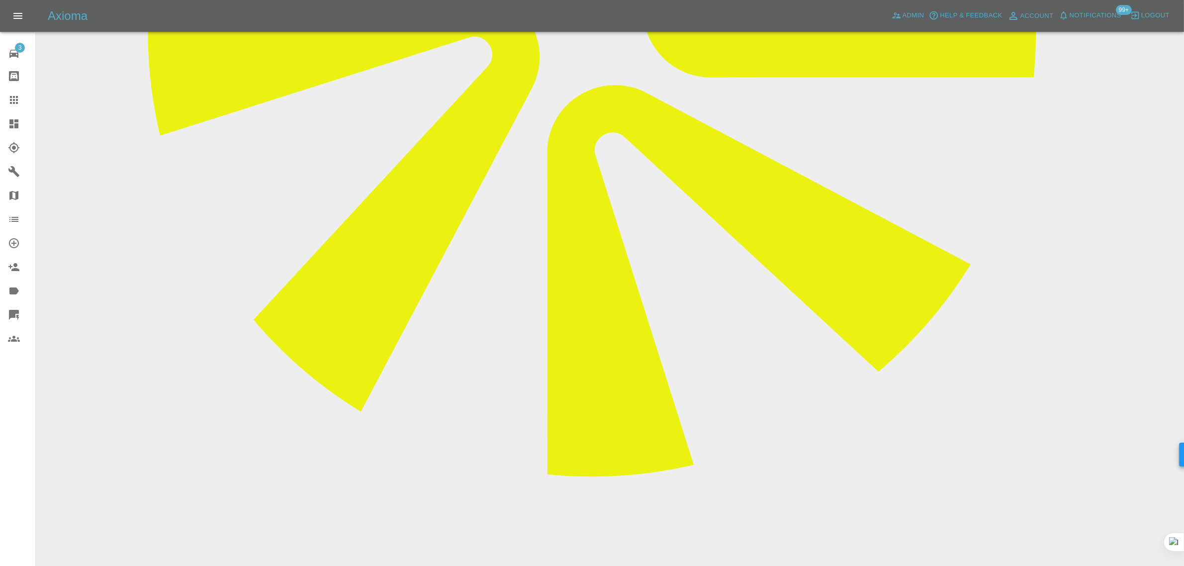
scroll to position [373, 0]
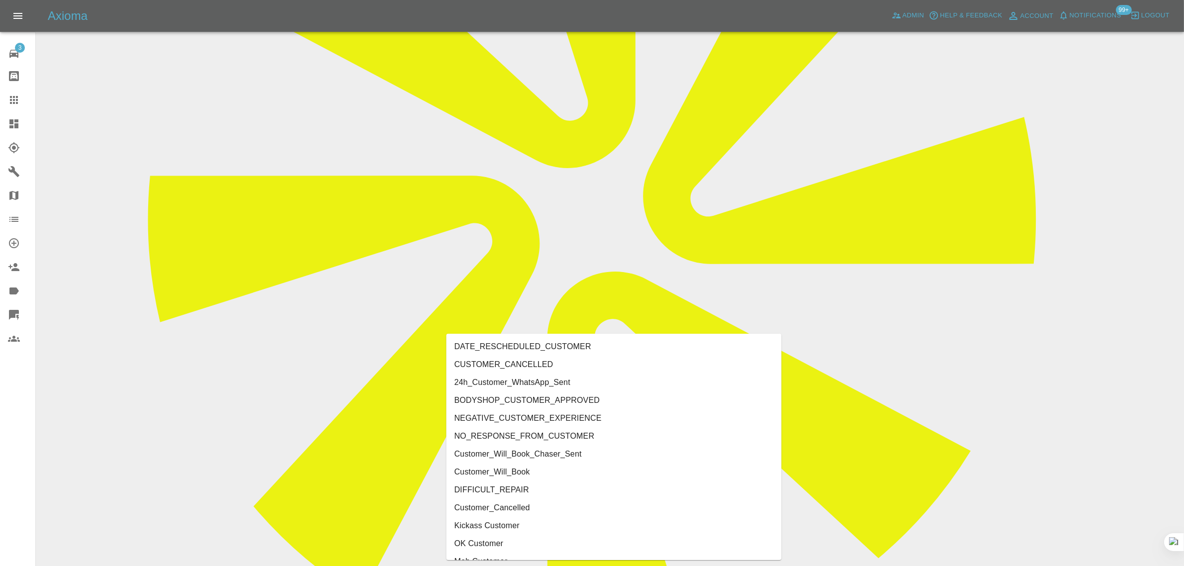
type input "cust"
click at [537, 365] on li "CUSTOMER_CANCELLED" at bounding box center [613, 364] width 335 height 18
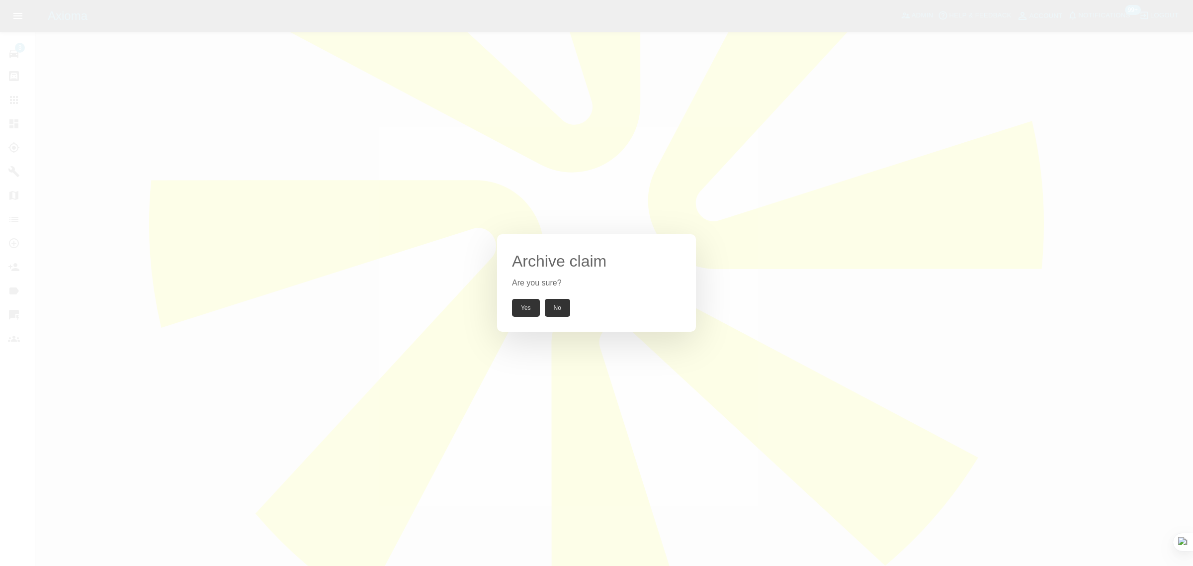
click at [530, 307] on button "Yes" at bounding box center [526, 308] width 28 height 18
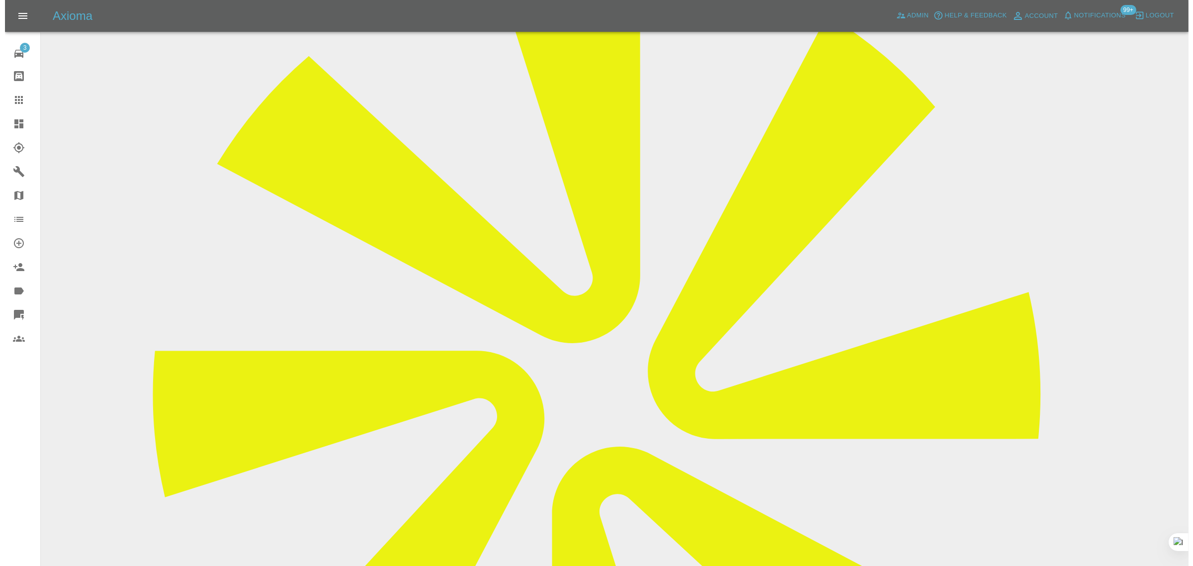
scroll to position [0, 0]
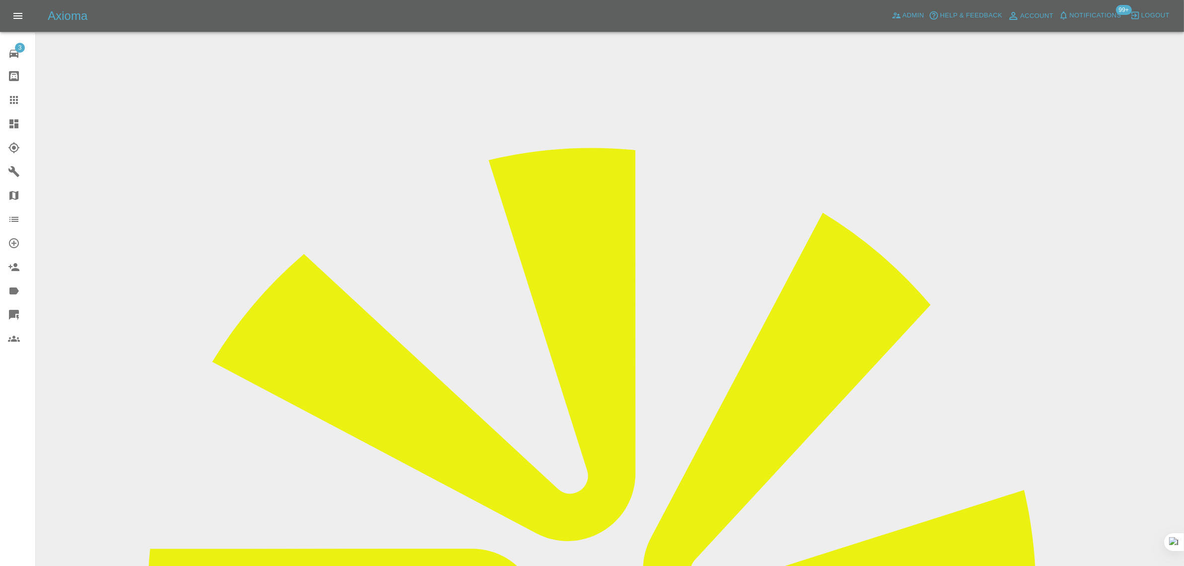
drag, startPoint x: 572, startPoint y: 336, endPoint x: 639, endPoint y: 336, distance: 67.1
drag, startPoint x: 949, startPoint y: 153, endPoint x: 1042, endPoint y: 152, distance: 92.5
copy td "LMF Smart Repairs"
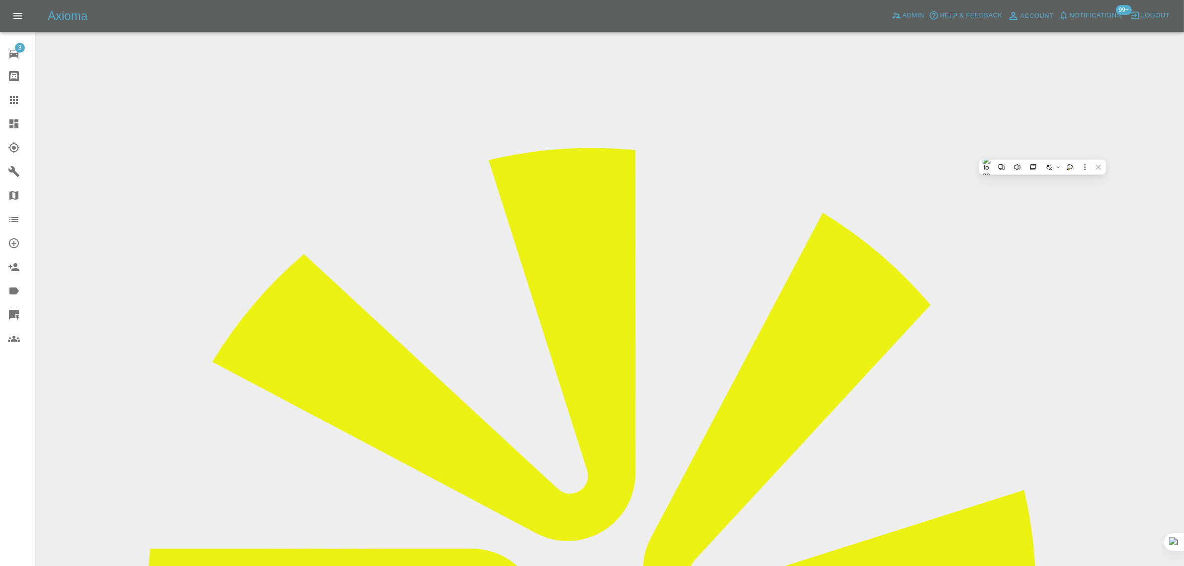
drag, startPoint x: 449, startPoint y: 176, endPoint x: 641, endPoint y: 179, distance: 192.4
copy tr "Registration plates NA22 TKO"
drag, startPoint x: 448, startPoint y: 263, endPoint x: 656, endPoint y: 281, distance: 209.1
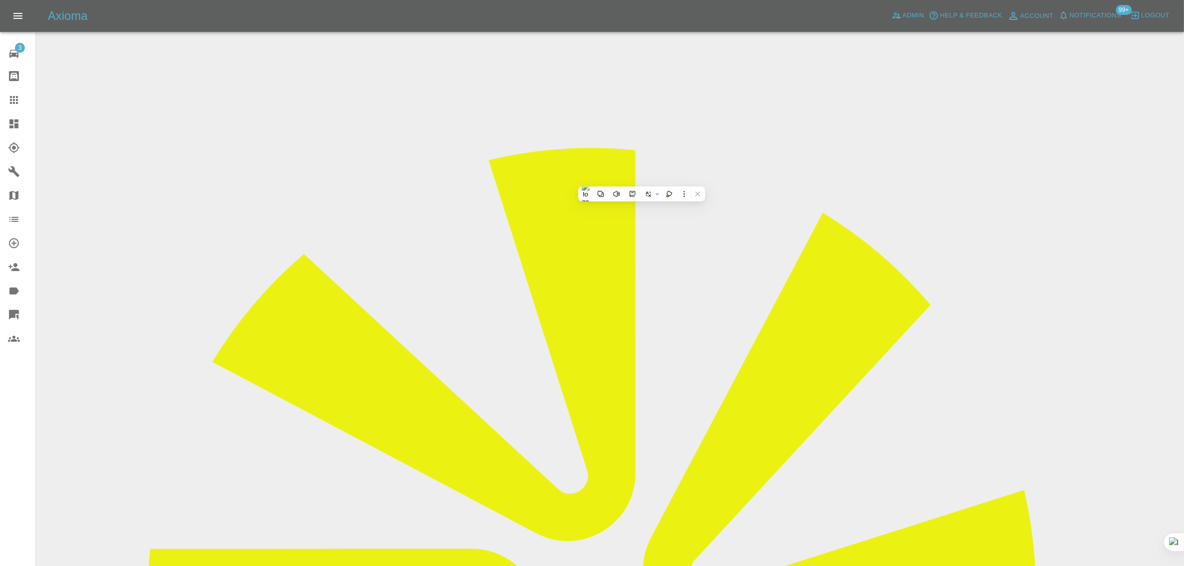
copy tbody "Vehicle Location Hg2 9ap Driver Charlotte Woodworth"
drag, startPoint x: 817, startPoint y: 418, endPoint x: 1049, endPoint y: 412, distance: 232.2
copy tr "Repair Date 26/09/2025"
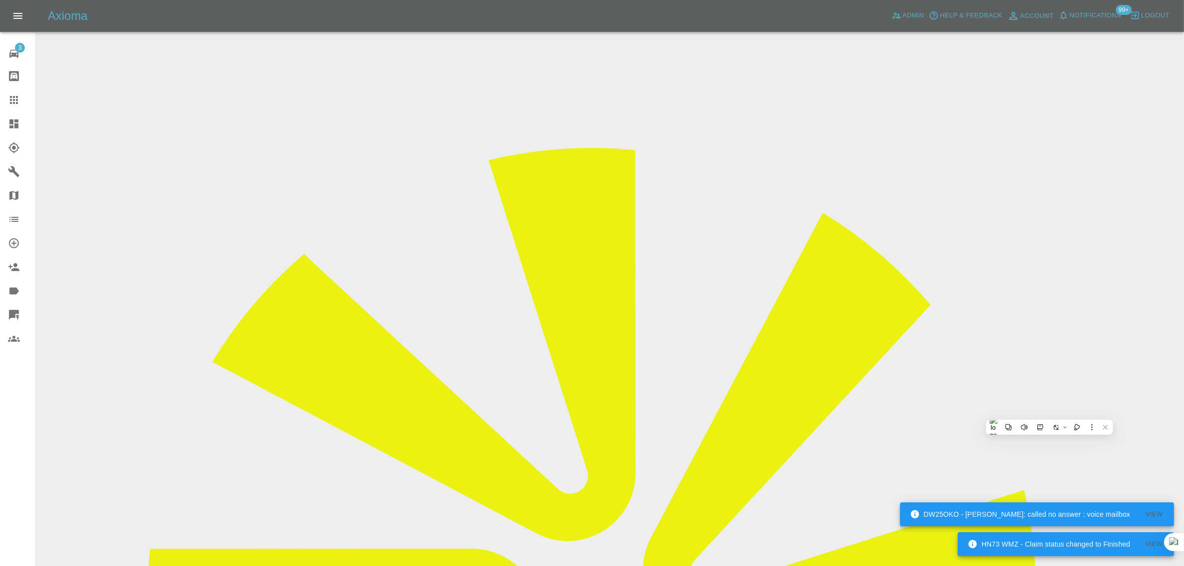
click at [26, 101] on div at bounding box center [22, 100] width 28 height 12
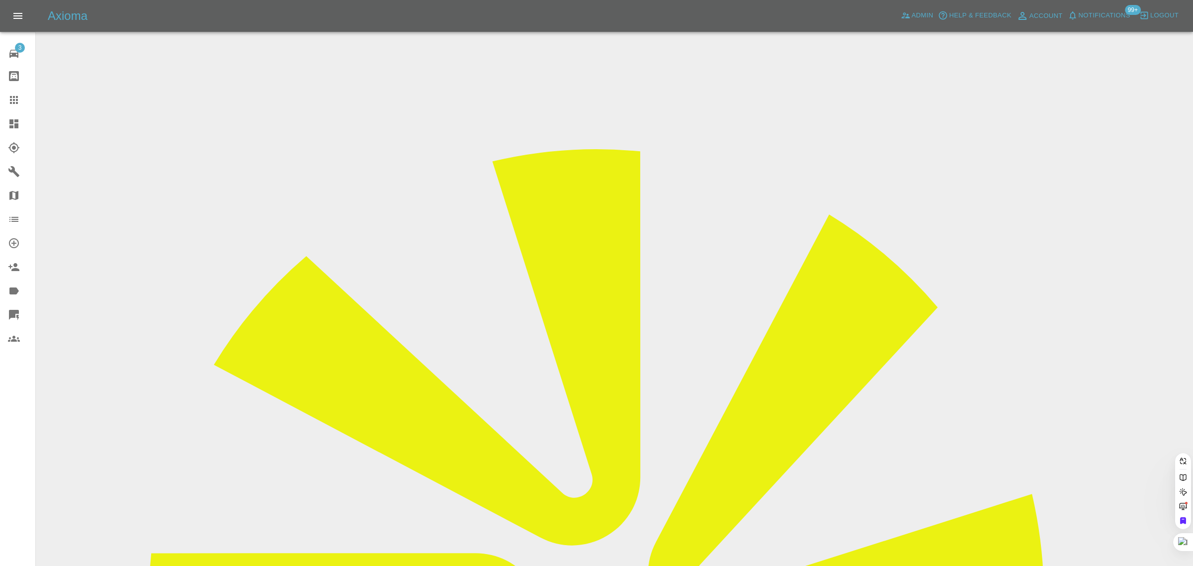
paste input "young_andrew@sky.com"
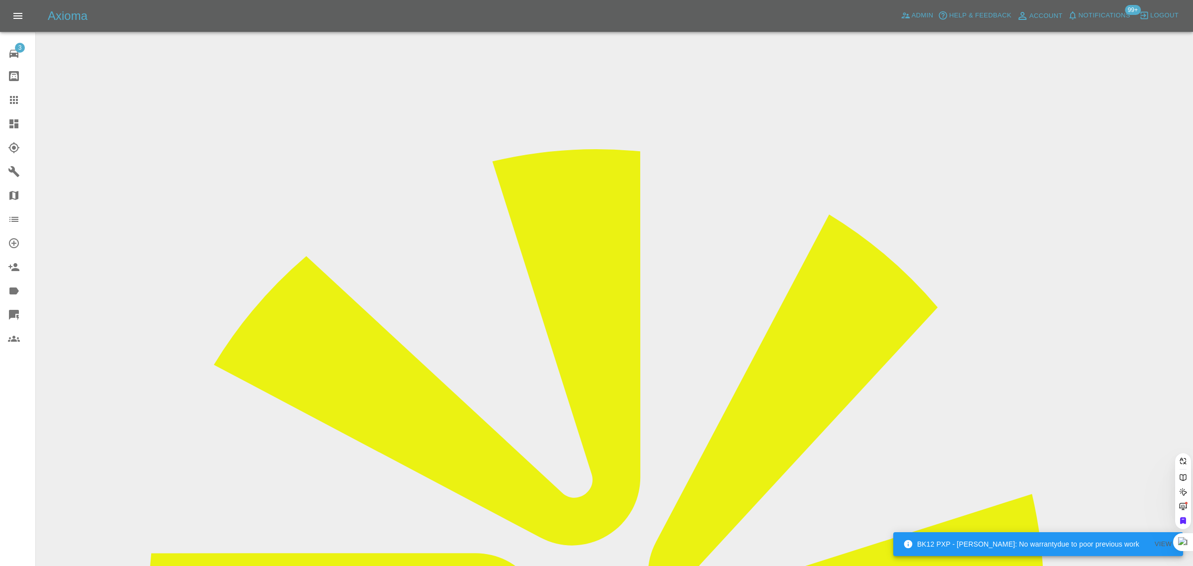
type input "young_andrew@sky.com"
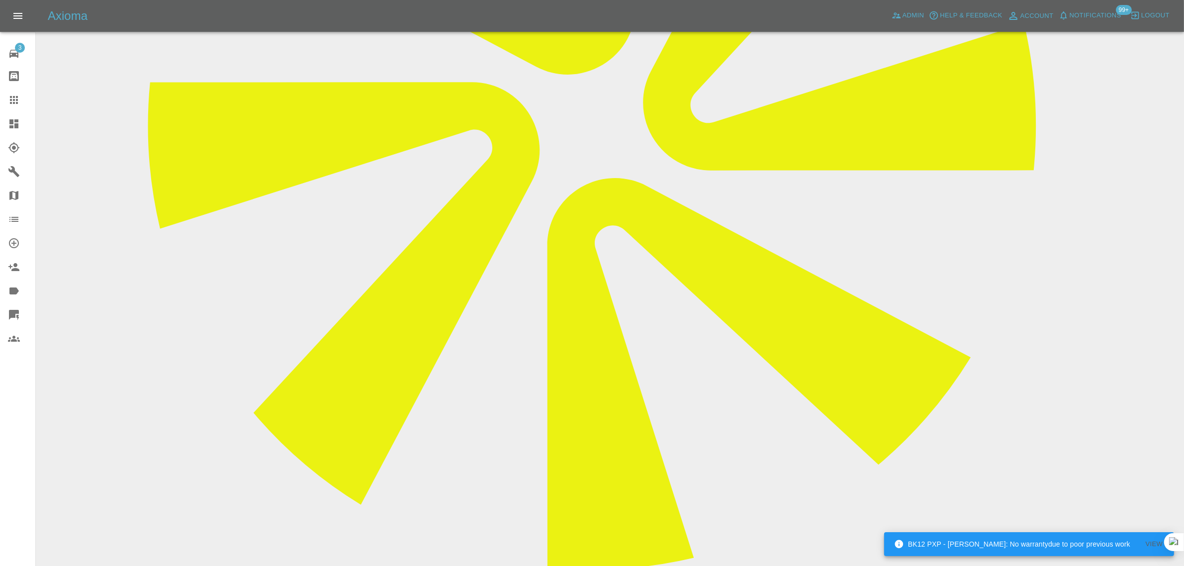
scroll to position [497, 0]
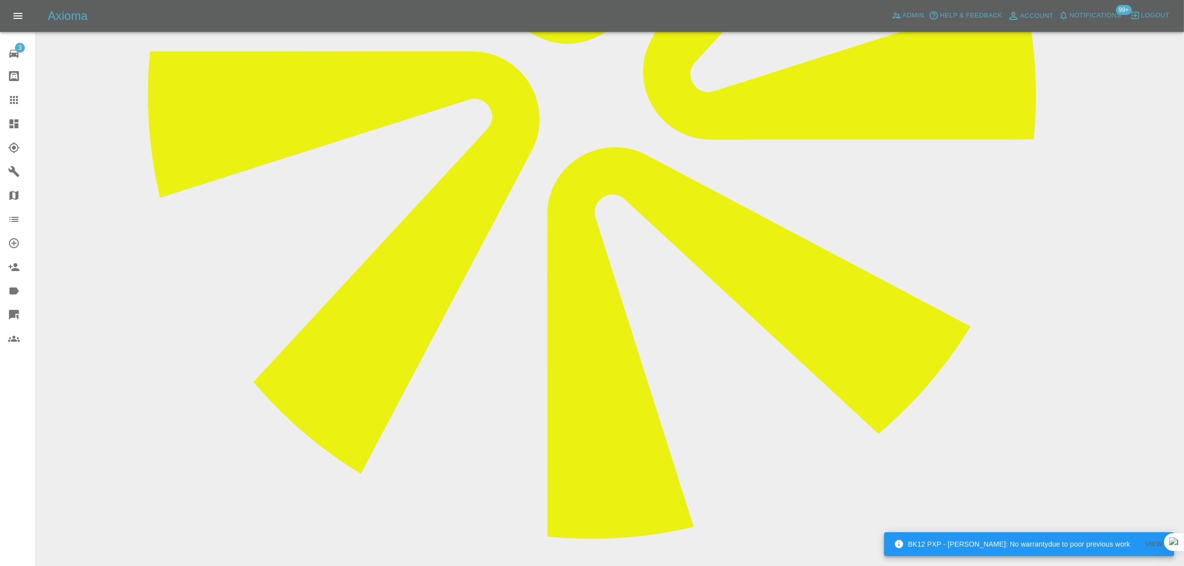
paste textarea "Morning Imogen All good here,yes Cory called and had to reschedule to Tuesday t…"
type textarea "Morning Imogen All good here,yes Cory called and had to reschedule to Tuesday t…"
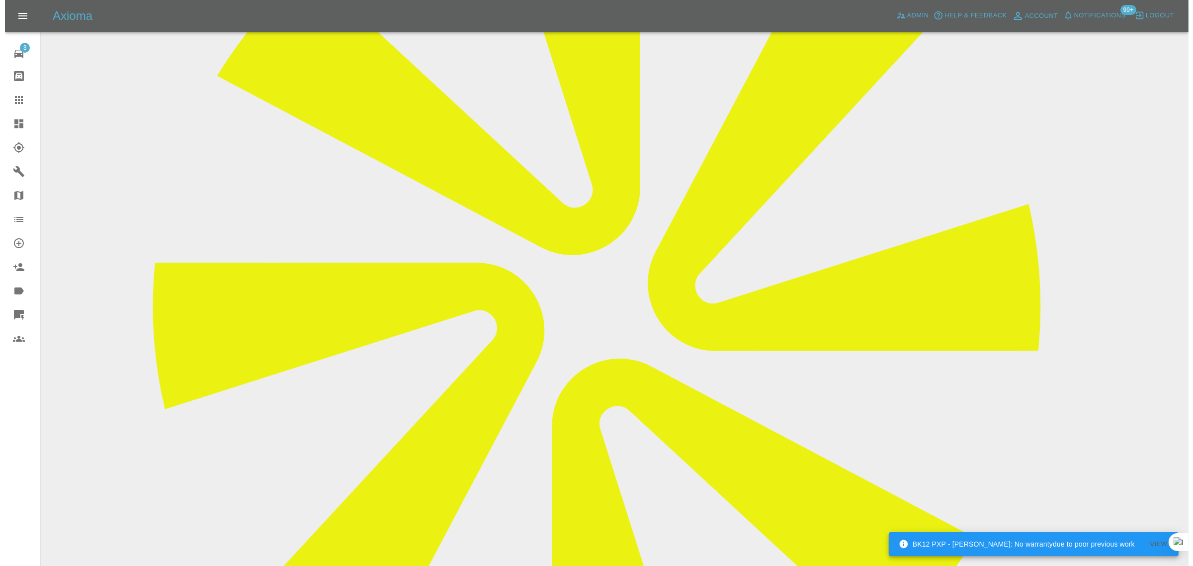
scroll to position [0, 0]
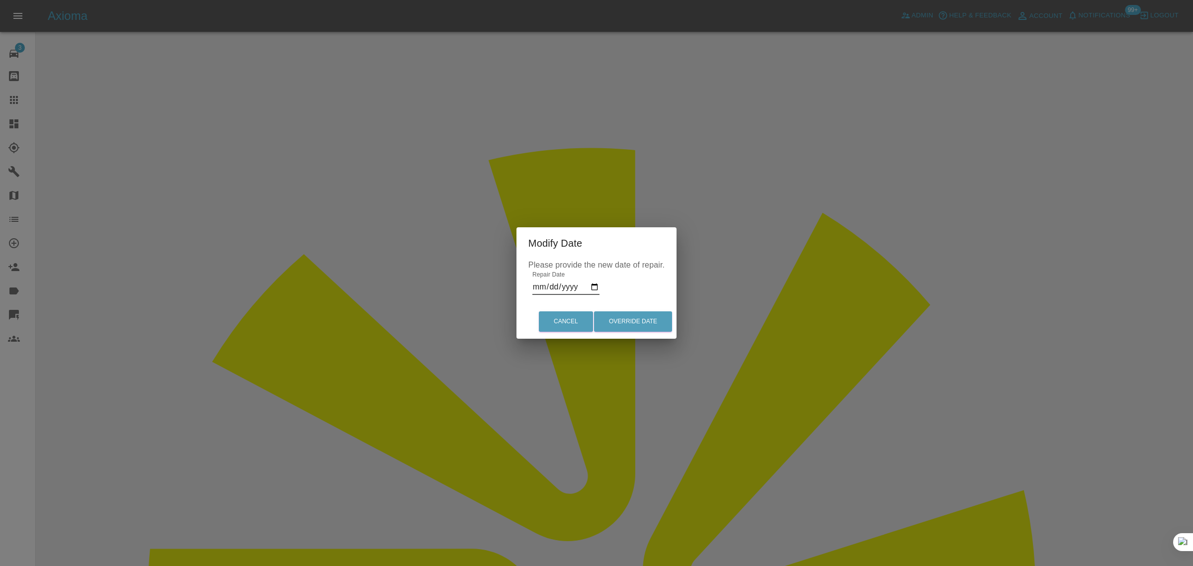
click at [577, 286] on input "2025-09-19" at bounding box center [565, 287] width 67 height 16
click at [595, 286] on input "2025-09-19" at bounding box center [565, 287] width 67 height 16
type input "2025-09-23"
click at [631, 316] on button "Override Date" at bounding box center [633, 321] width 78 height 20
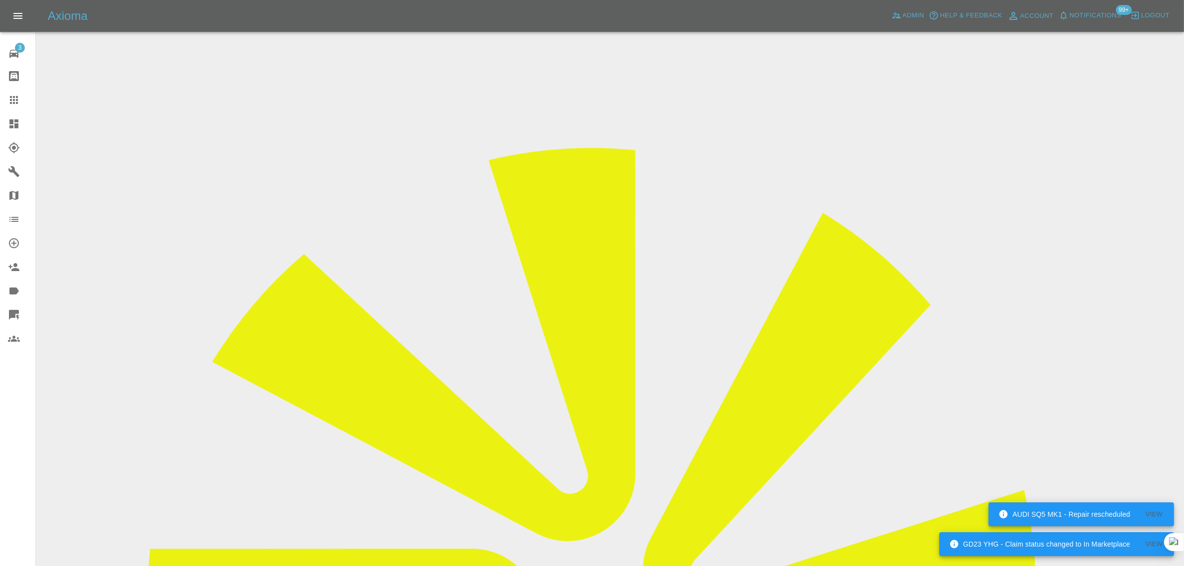
click at [12, 105] on icon at bounding box center [14, 100] width 12 height 12
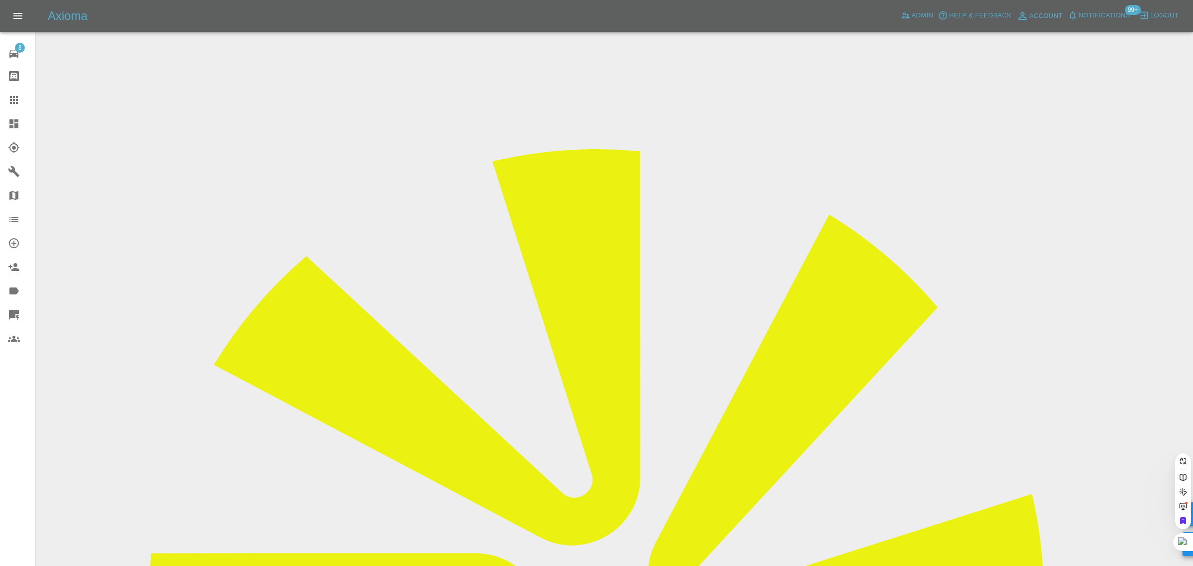
paste input "[EMAIL_ADDRESS][DOMAIN_NAME]"
type input "[EMAIL_ADDRESS][DOMAIN_NAME]"
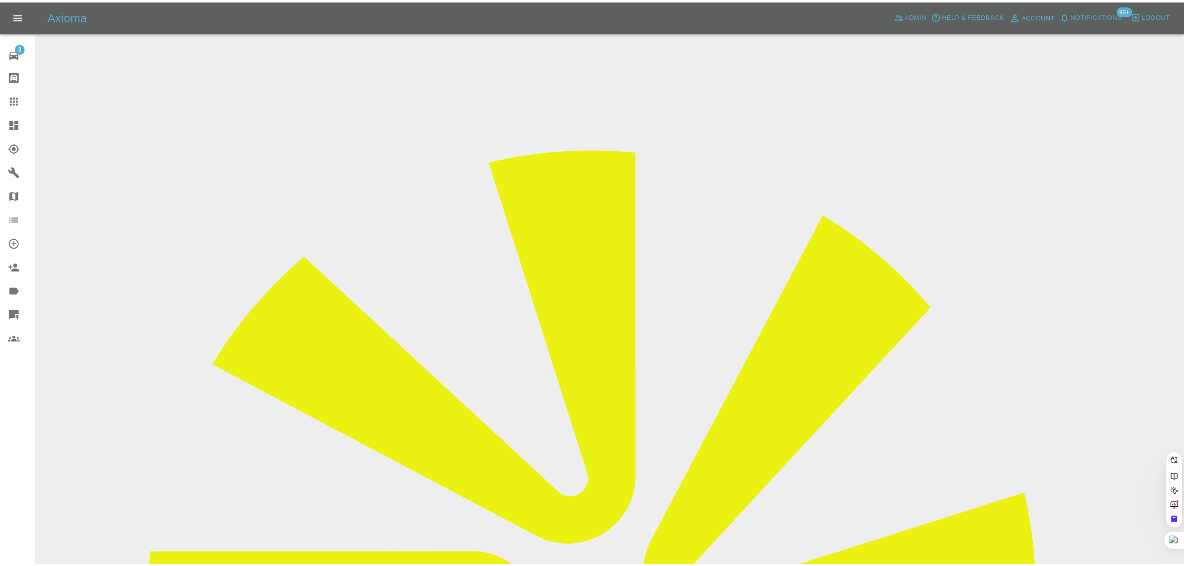
scroll to position [0, 13]
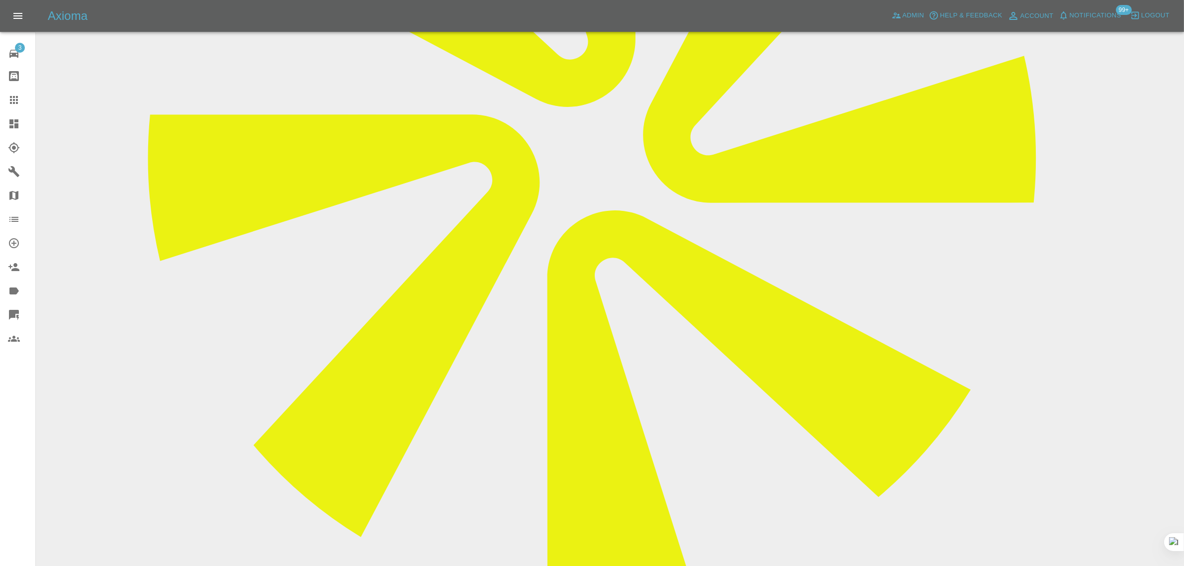
scroll to position [435, 0]
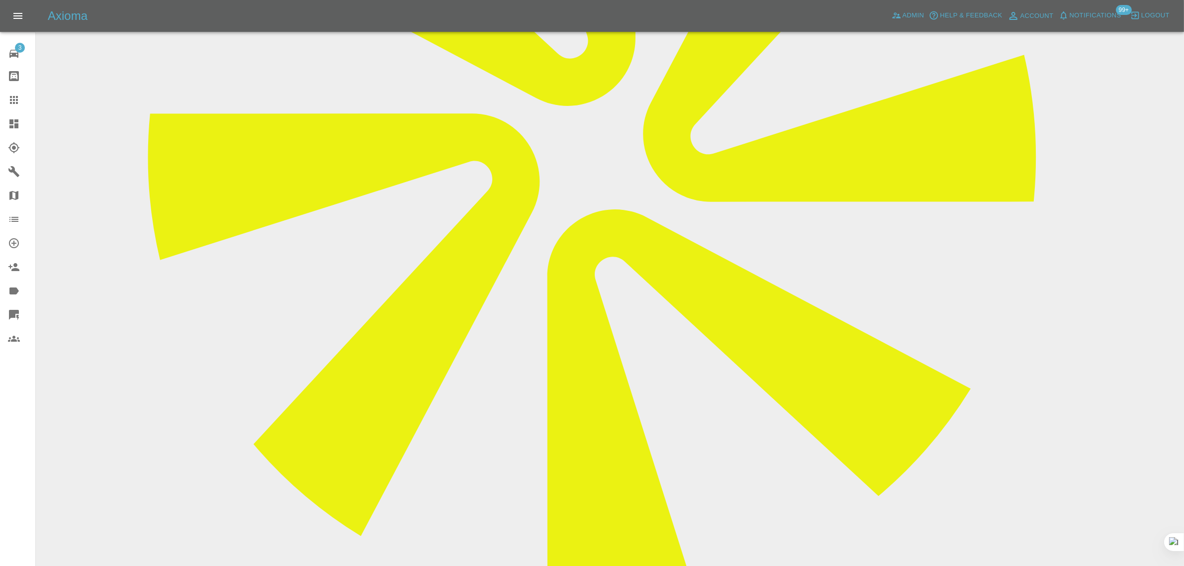
paste textarea "He was meant to come at 9am he cancelled on the morning saying he was unwell an…"
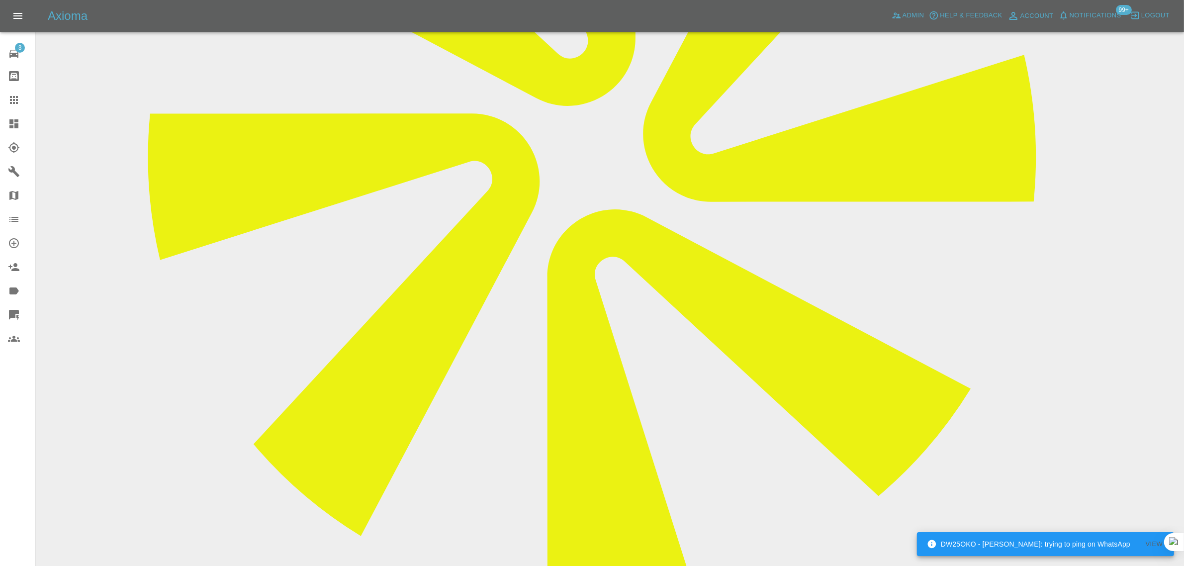
type textarea "He was meant to come at 9am he cancelled on the morning saying he was unwell an…"
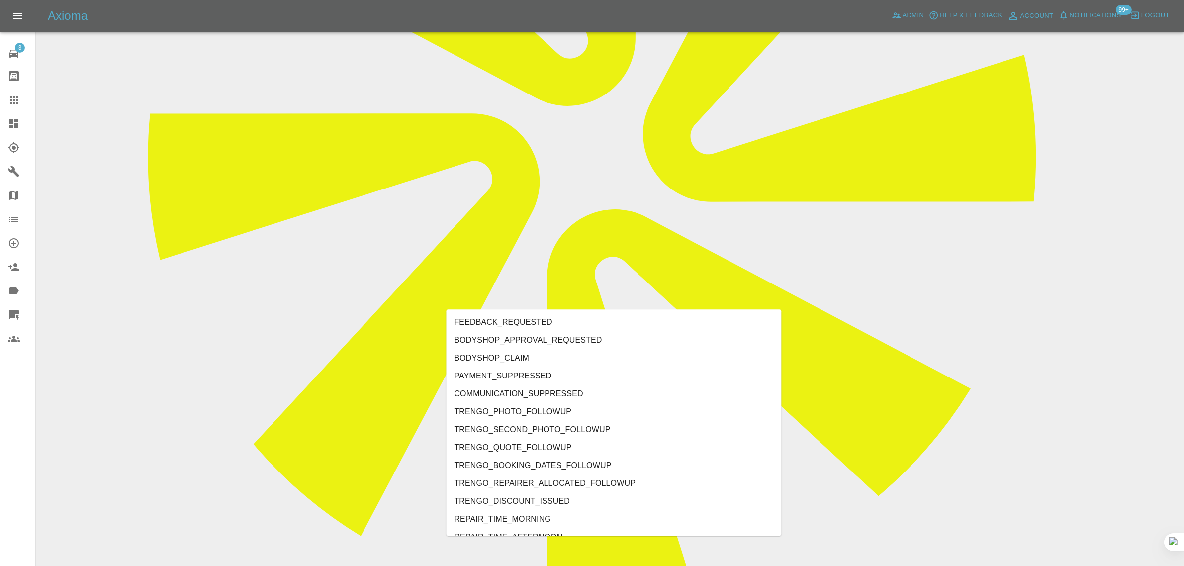
type input "b"
type input "no"
click at [473, 394] on li "REPAIRER_NO_SHOW" at bounding box center [613, 394] width 335 height 18
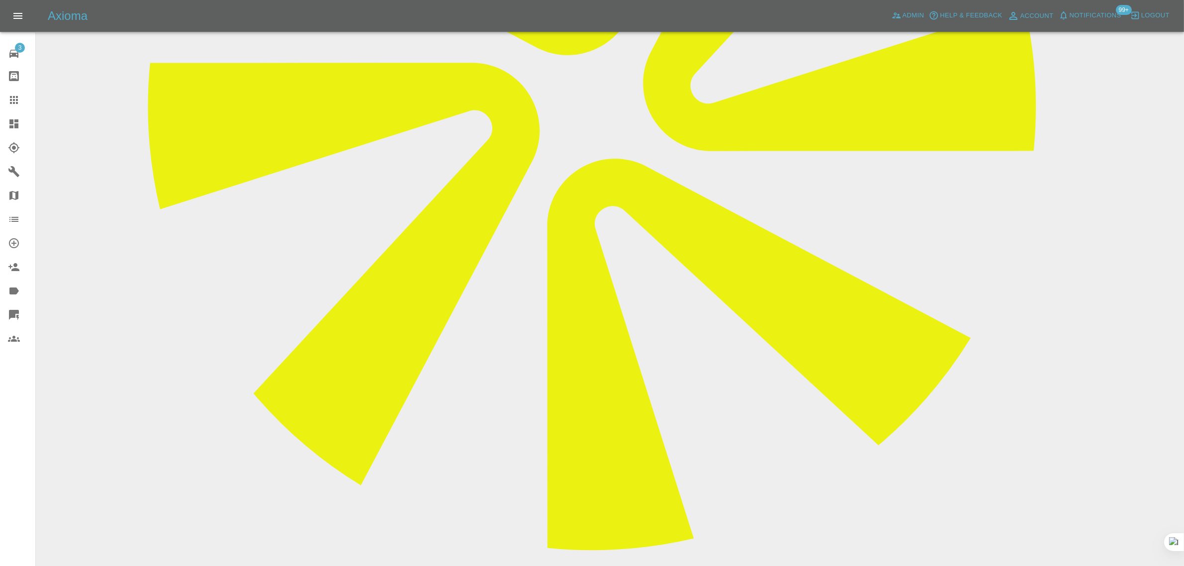
scroll to position [559, 0]
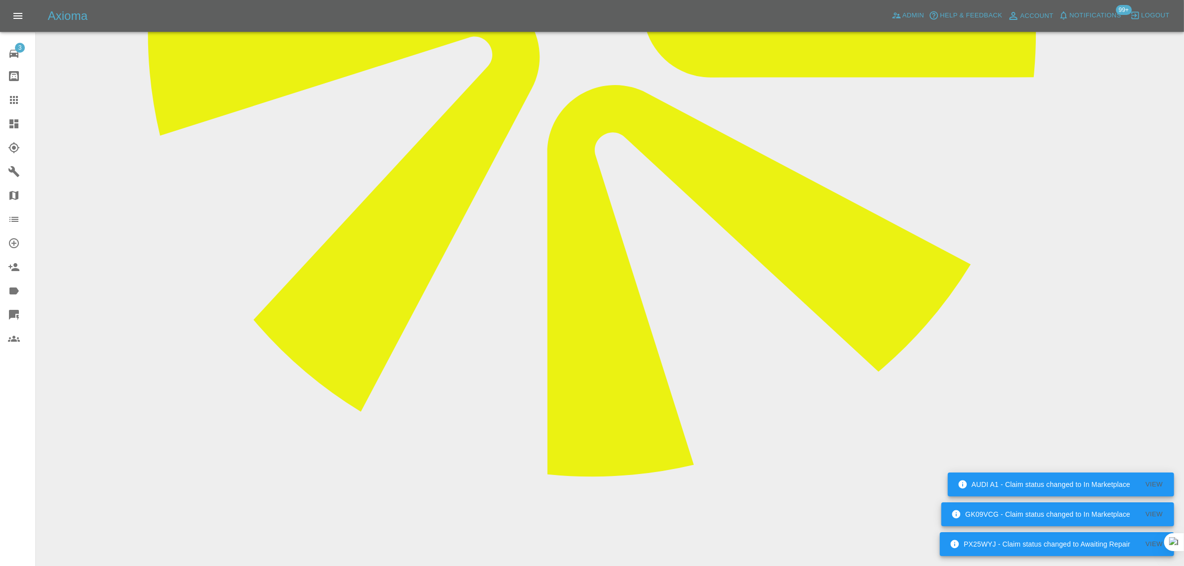
click at [16, 100] on icon at bounding box center [14, 100] width 8 height 8
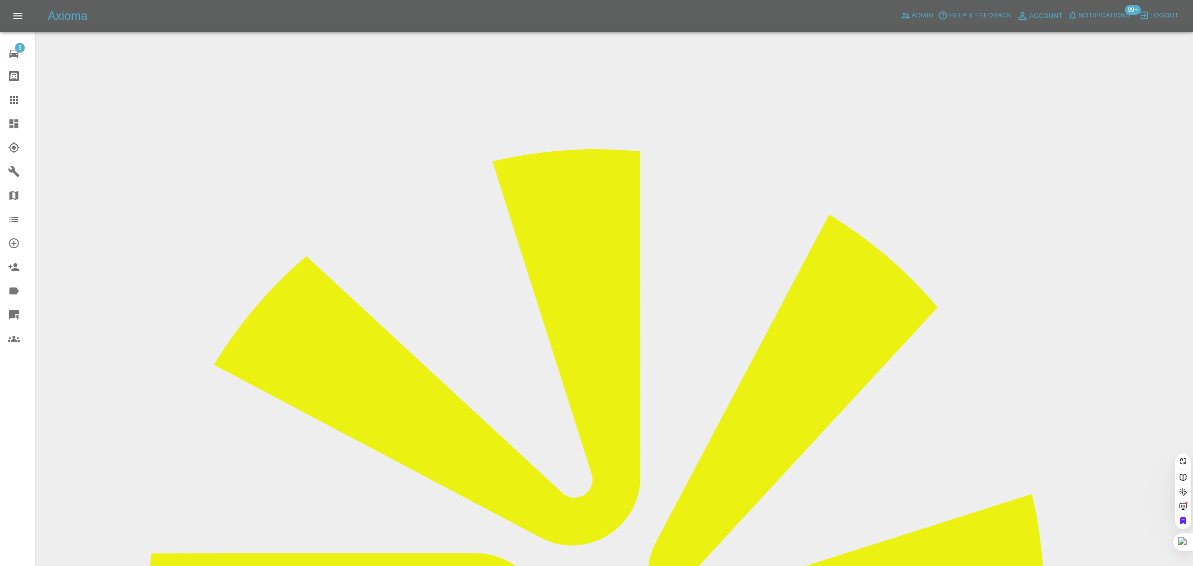
paste input "robert.flood@hotmail.co.uk"
type input "robert.flood@hotmail.co.u"
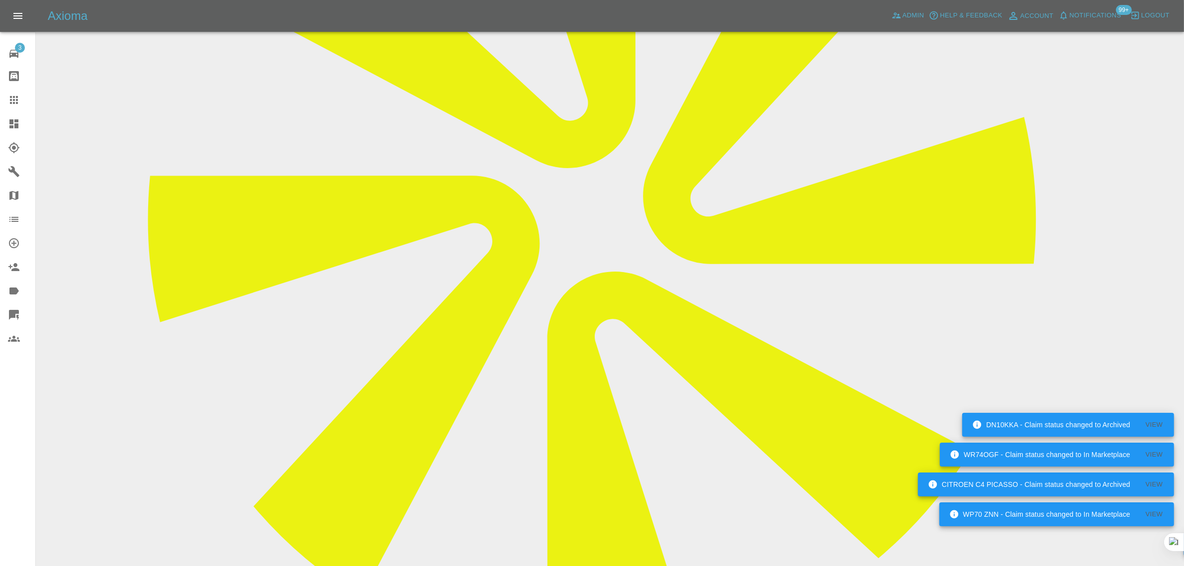
scroll to position [559, 0]
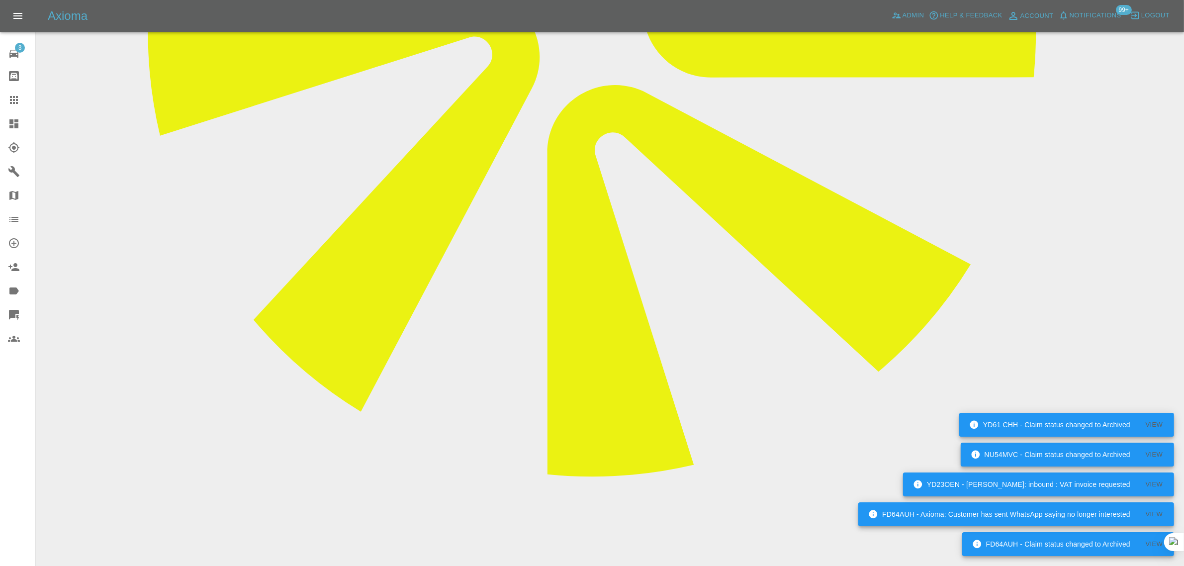
paste textarea "Hi Imogen, or a colleague “Kyle” did not contact me yesterday as apparently he …"
type textarea "Hi Imogen, or a colleague “Kyle” did not contact me yesterday as apparently he …"
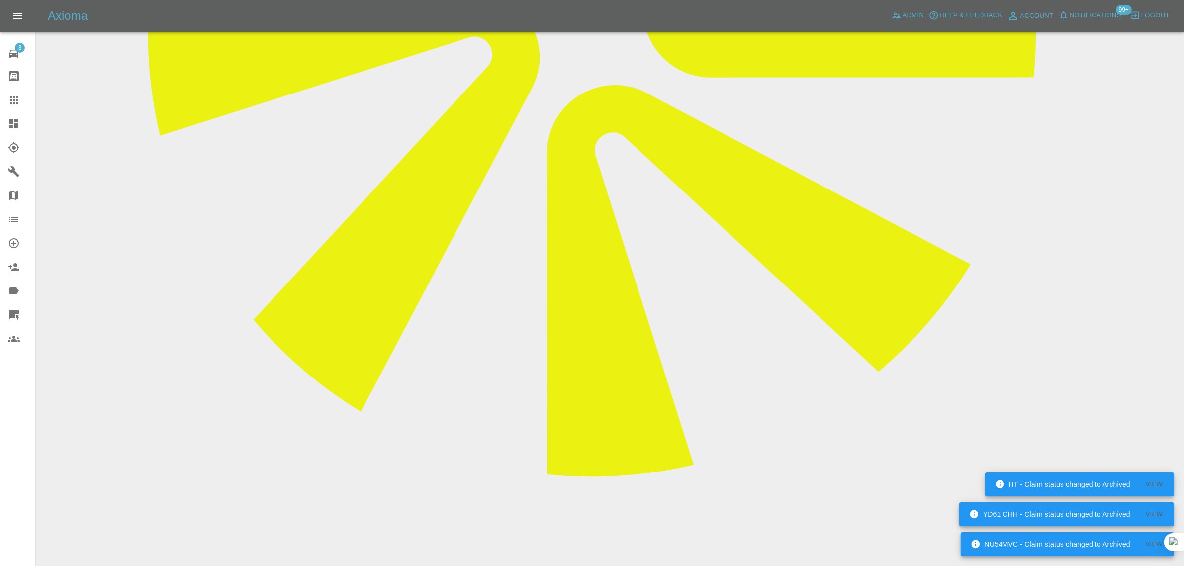
scroll to position [0, 0]
click at [19, 95] on icon at bounding box center [14, 100] width 12 height 12
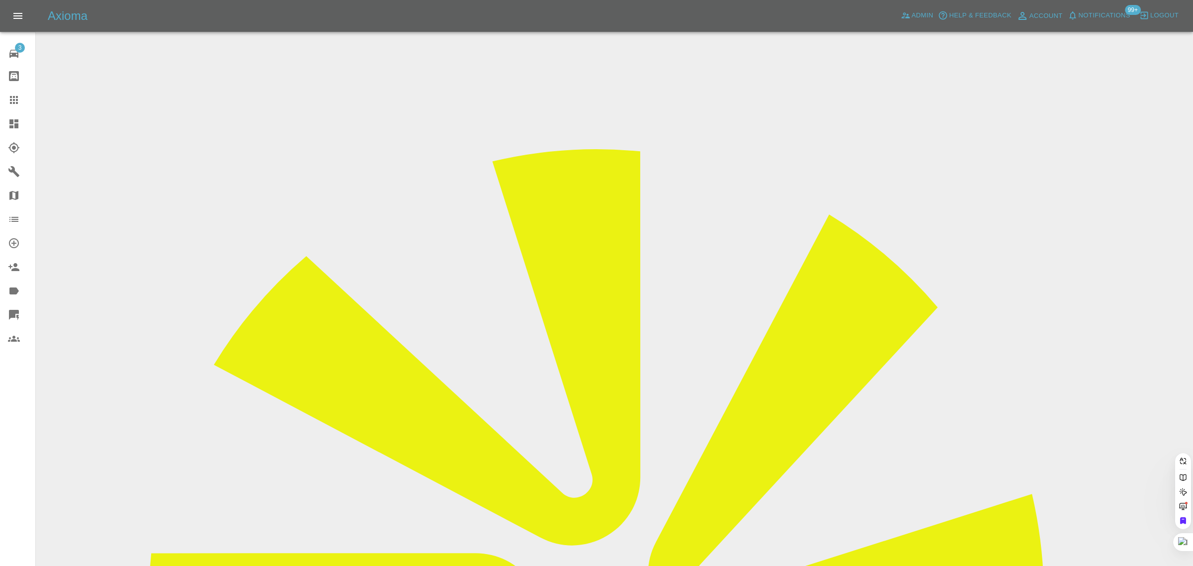
paste input "bookings@starparking.co.uk"
type input "bookings@starparking.co.uk"
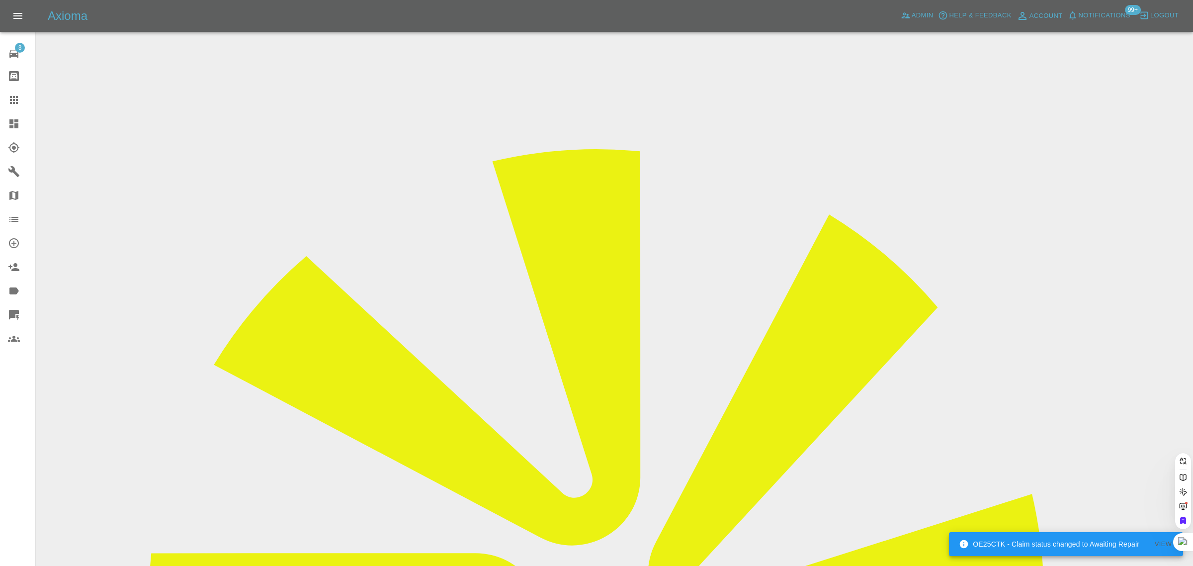
click at [25, 97] on div at bounding box center [22, 100] width 28 height 12
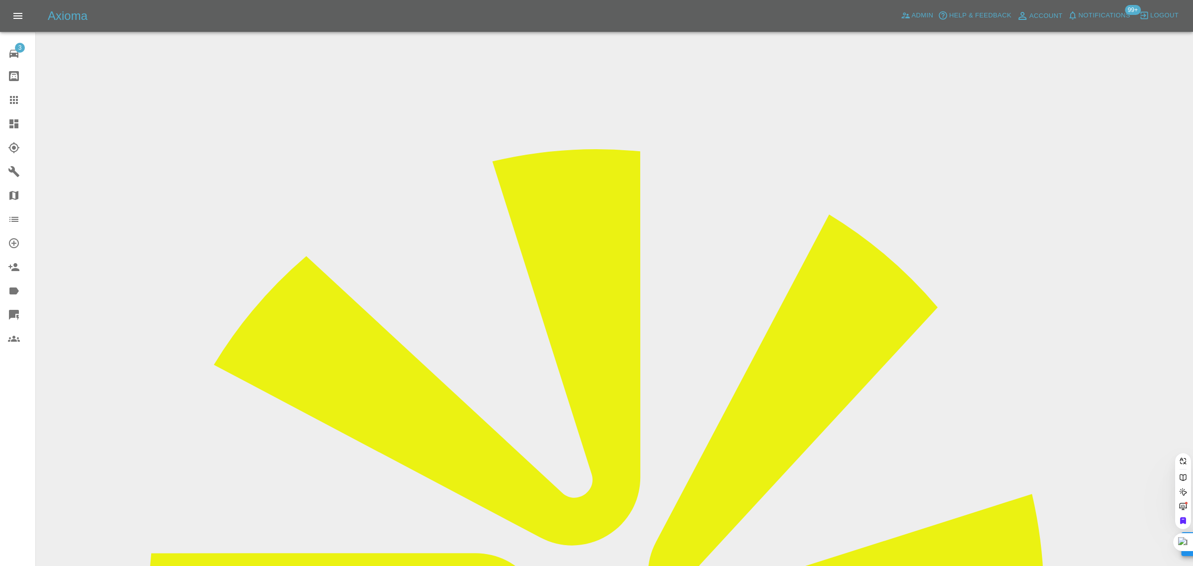
paste input "harishiyer1011@gmail.com"
type input "harishiyer1011@gmail.com"
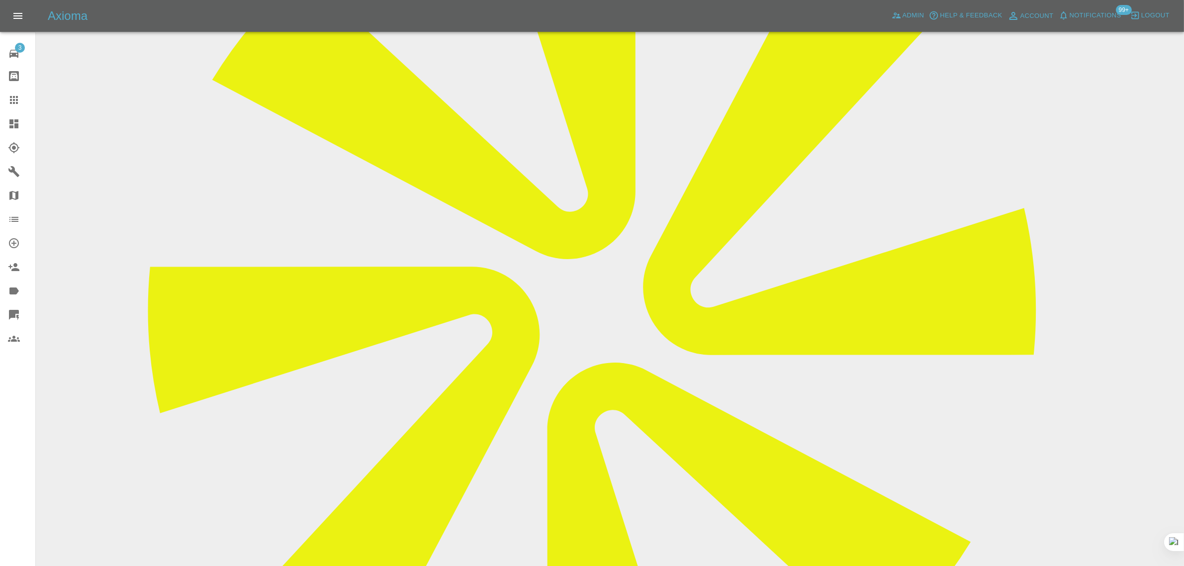
scroll to position [62, 0]
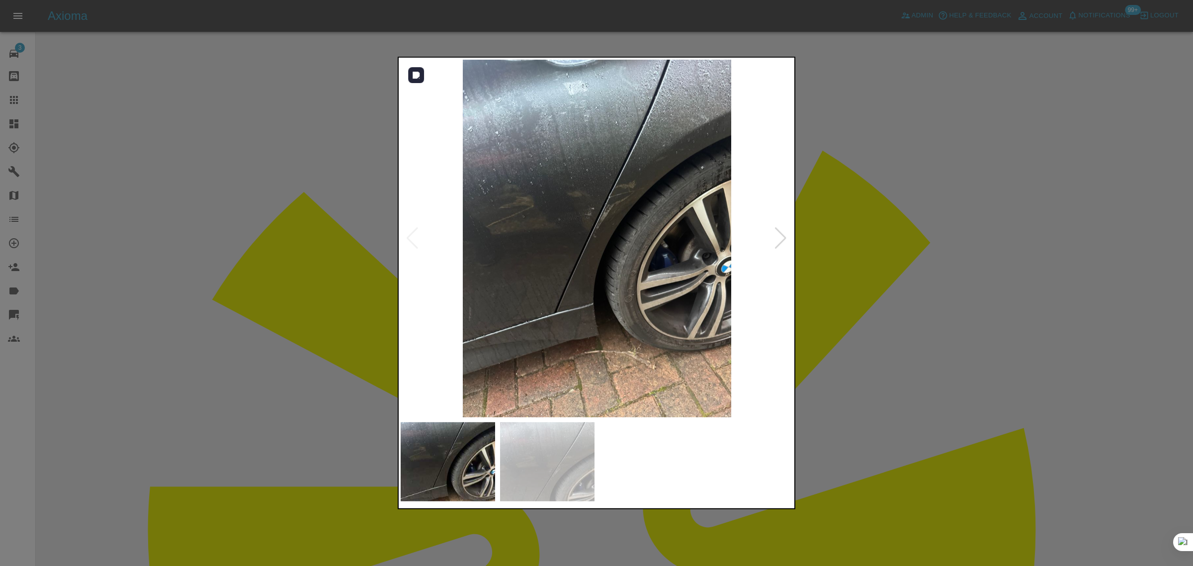
click at [580, 239] on img at bounding box center [597, 238] width 393 height 357
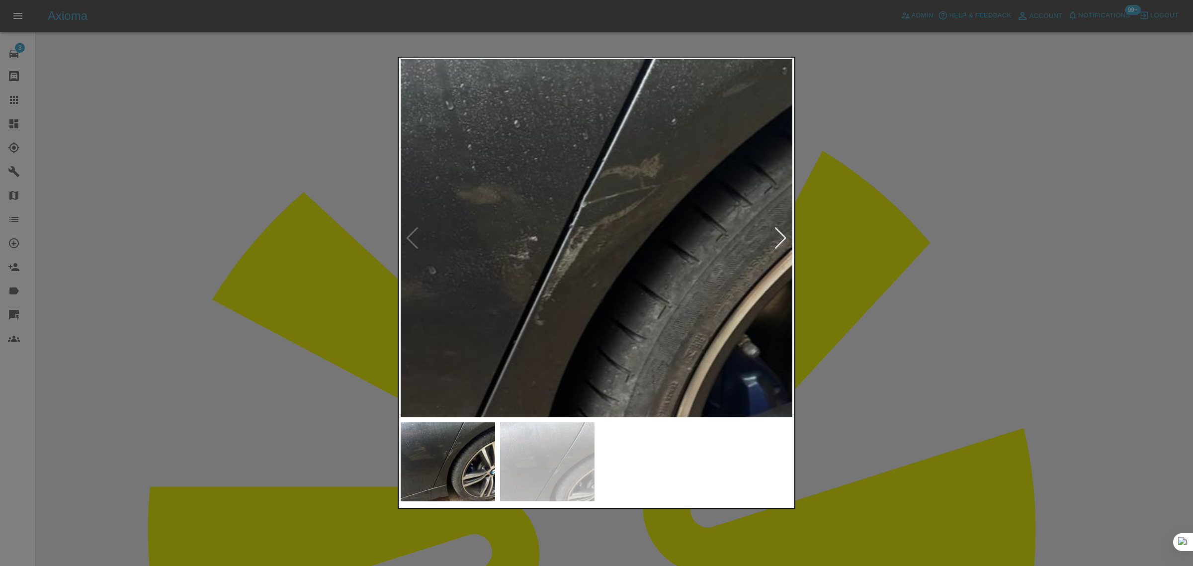
click at [458, 418] on div at bounding box center [597, 283] width 398 height 452
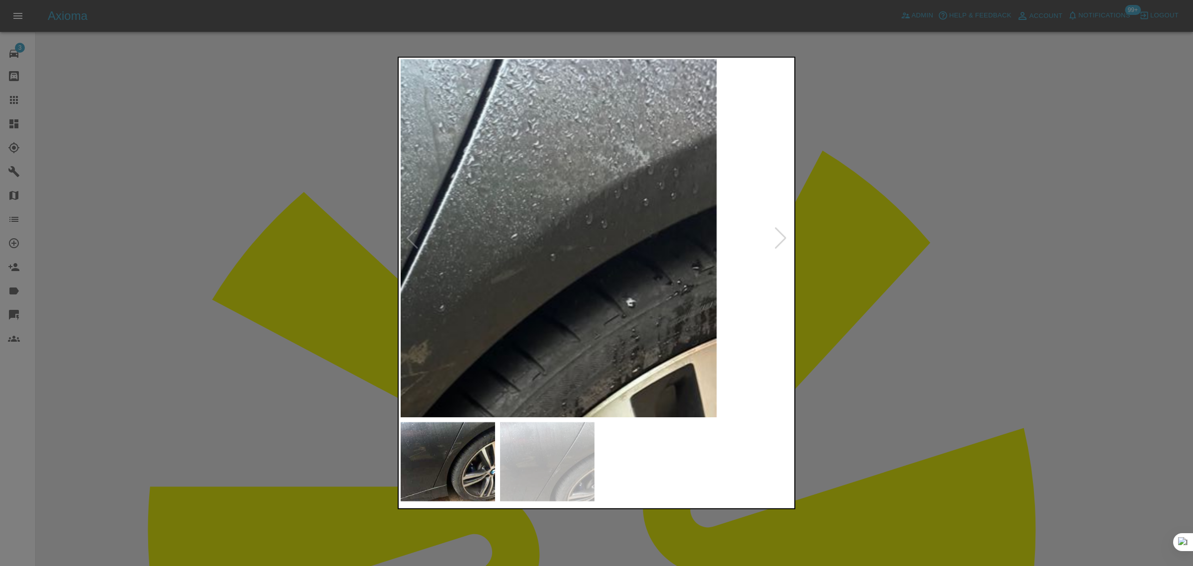
click at [455, 458] on div at bounding box center [597, 283] width 398 height 452
click at [699, 282] on img at bounding box center [314, 514] width 1178 height 1072
click at [907, 258] on div at bounding box center [596, 283] width 1193 height 566
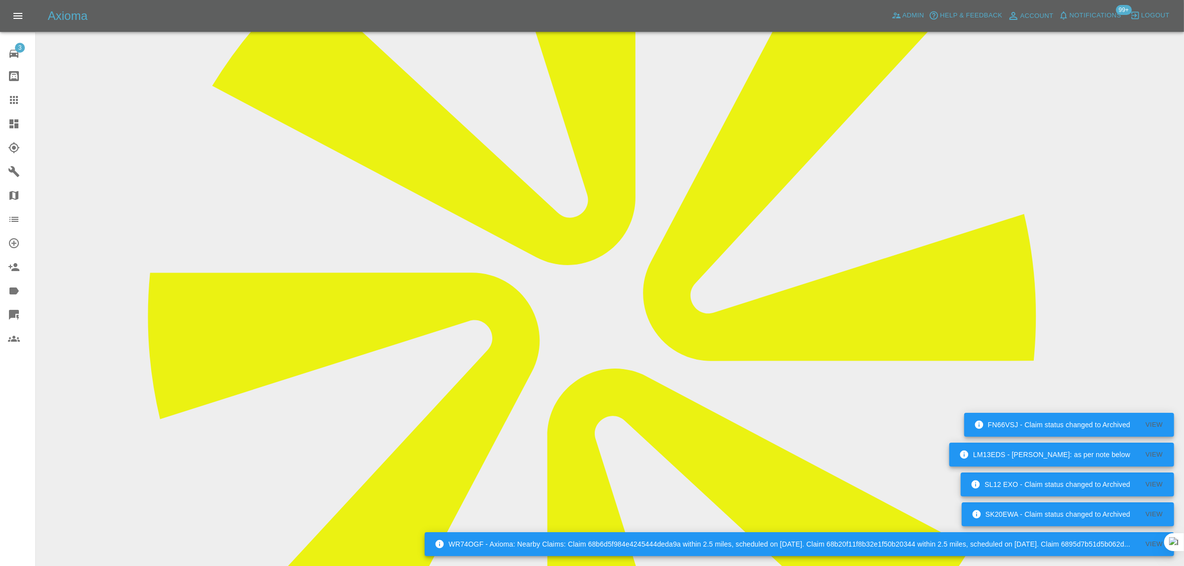
scroll to position [89, 0]
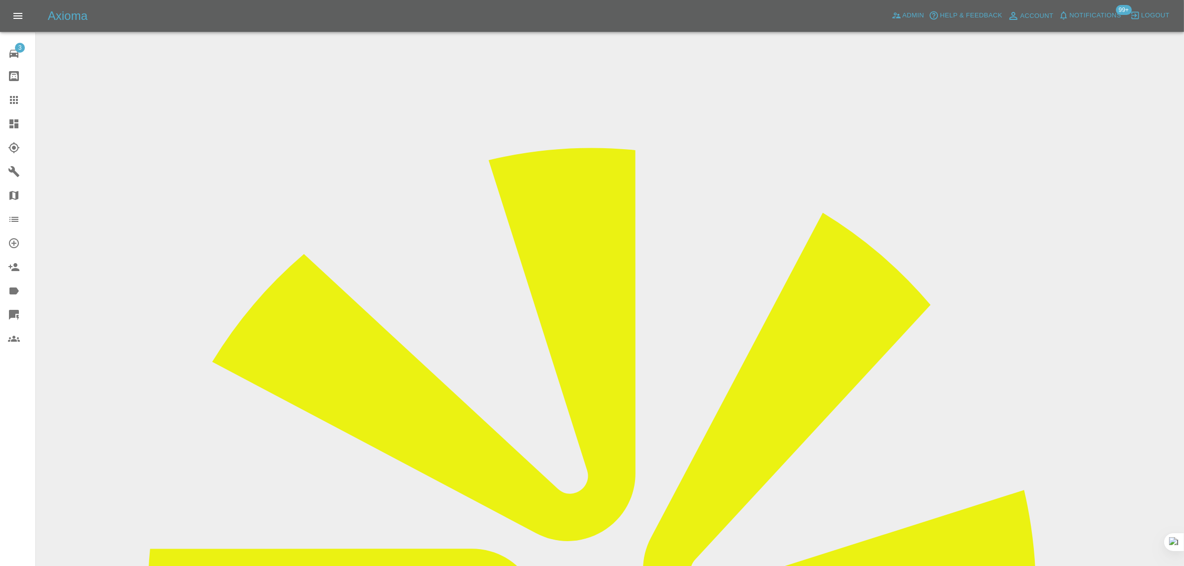
click at [0, 0] on input "Choose images" at bounding box center [0, 0] width 0 height 0
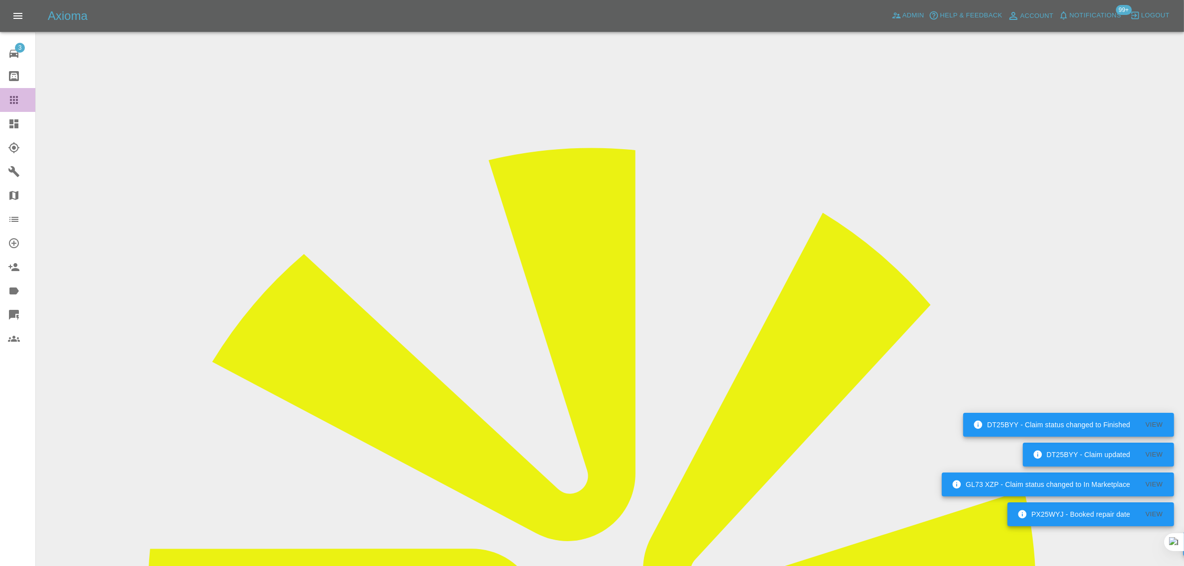
click at [25, 103] on div at bounding box center [22, 100] width 28 height 12
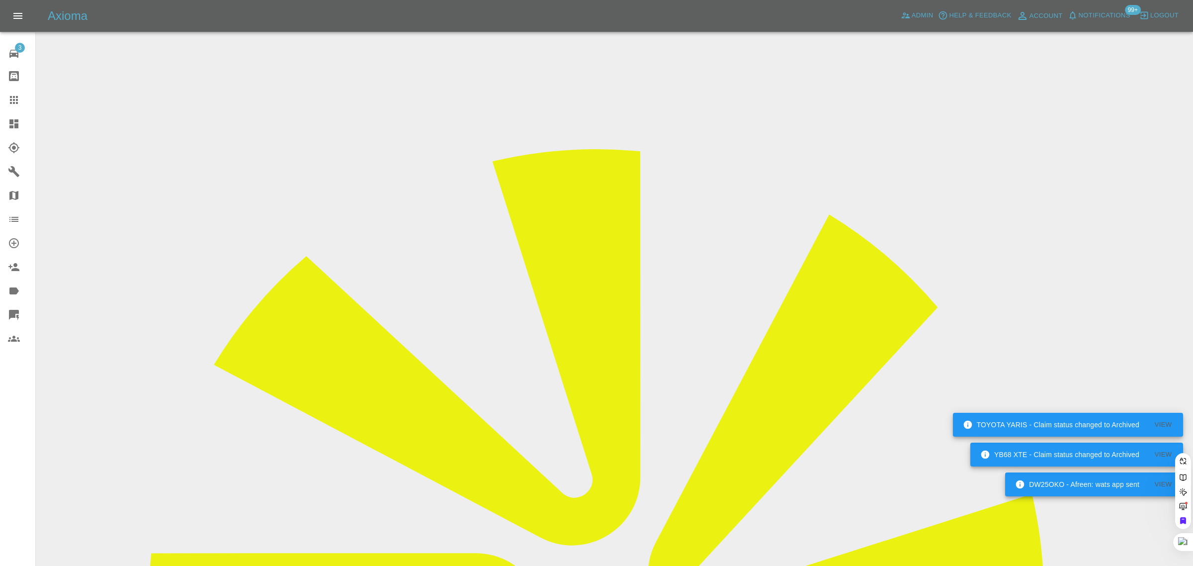
paste input "scottstar2@gmail.com"
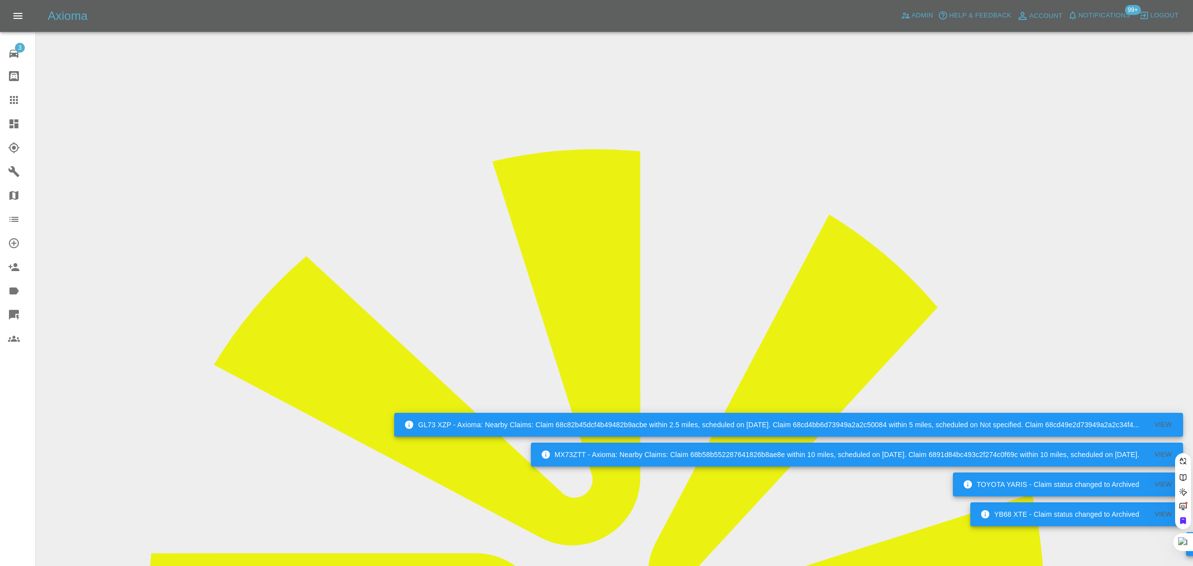
type input "scottstar2@gmail.com"
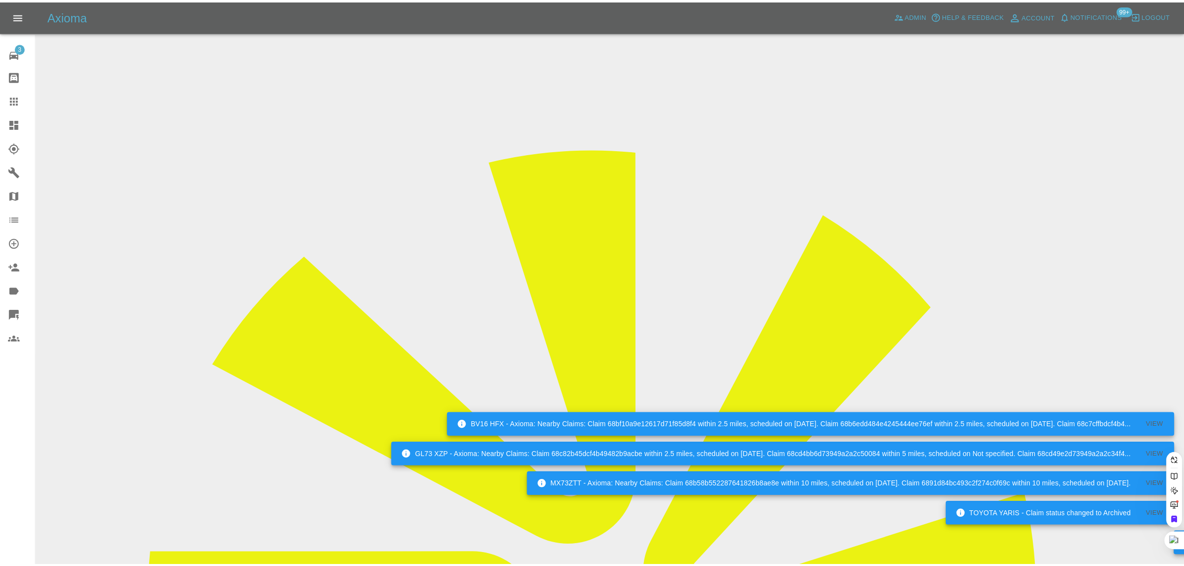
scroll to position [0, 0]
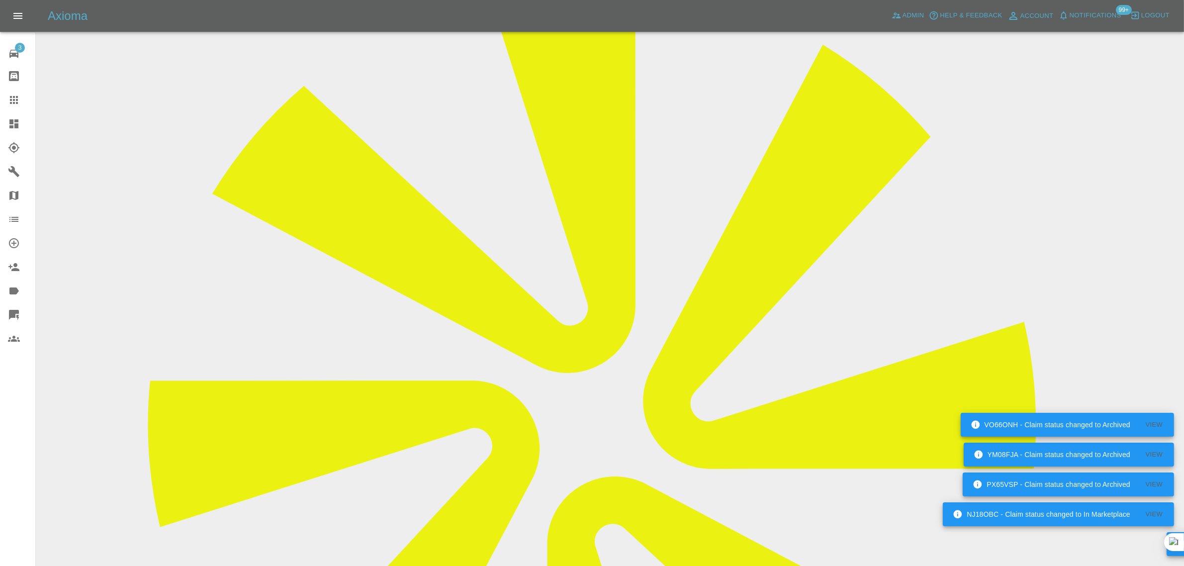
scroll to position [435, 0]
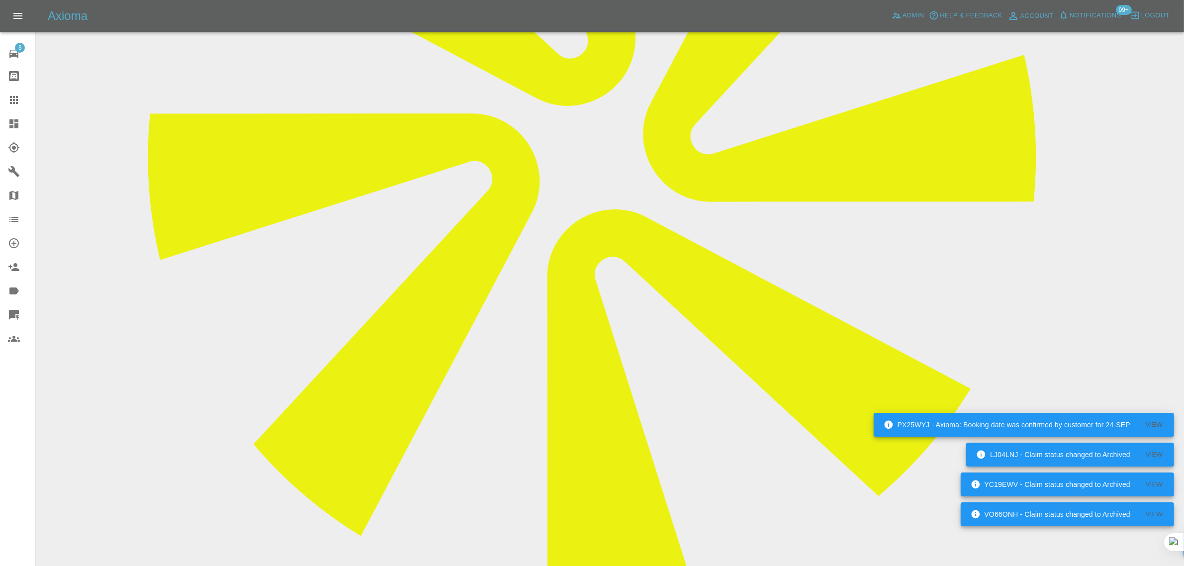
paste textarea "The repairer attended however could not repair the damage due to the location o…"
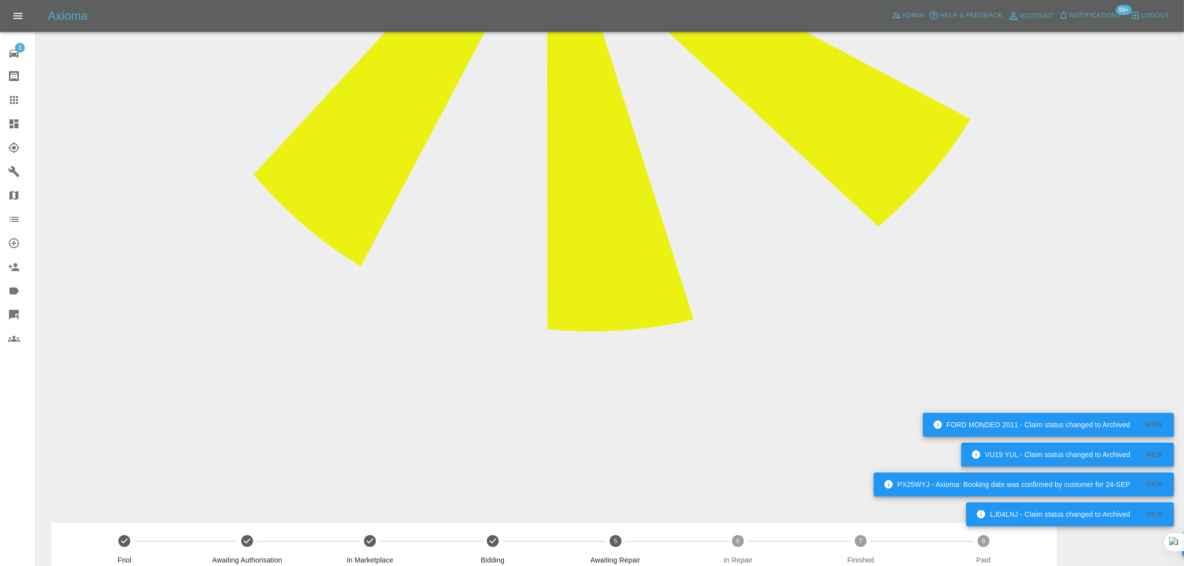
scroll to position [705, 0]
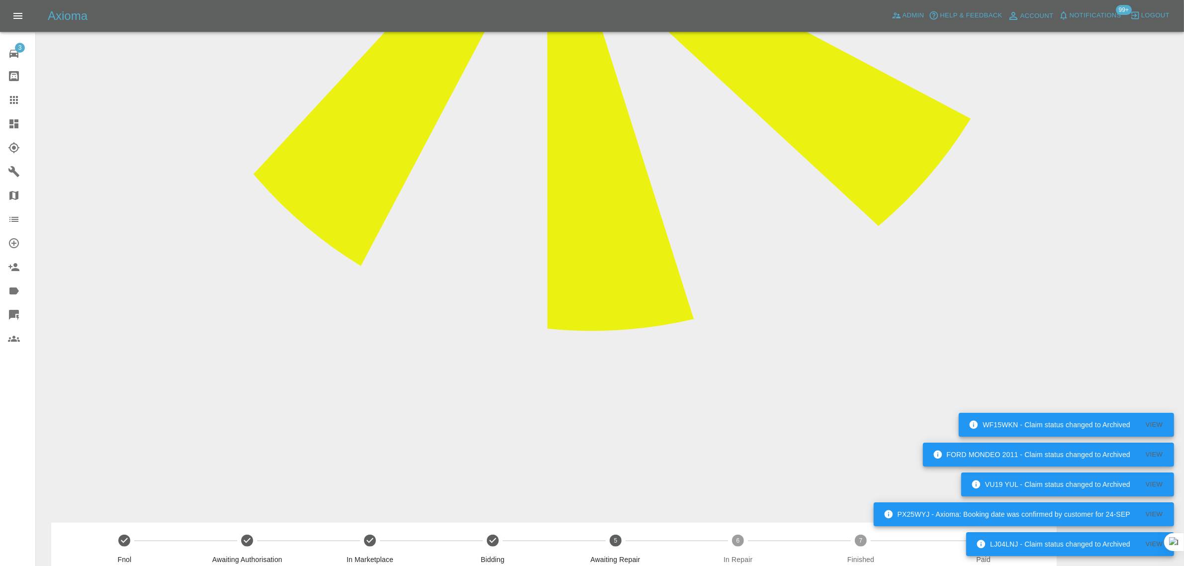
type textarea "The repairer attended however could not repair the damage due to the location o…"
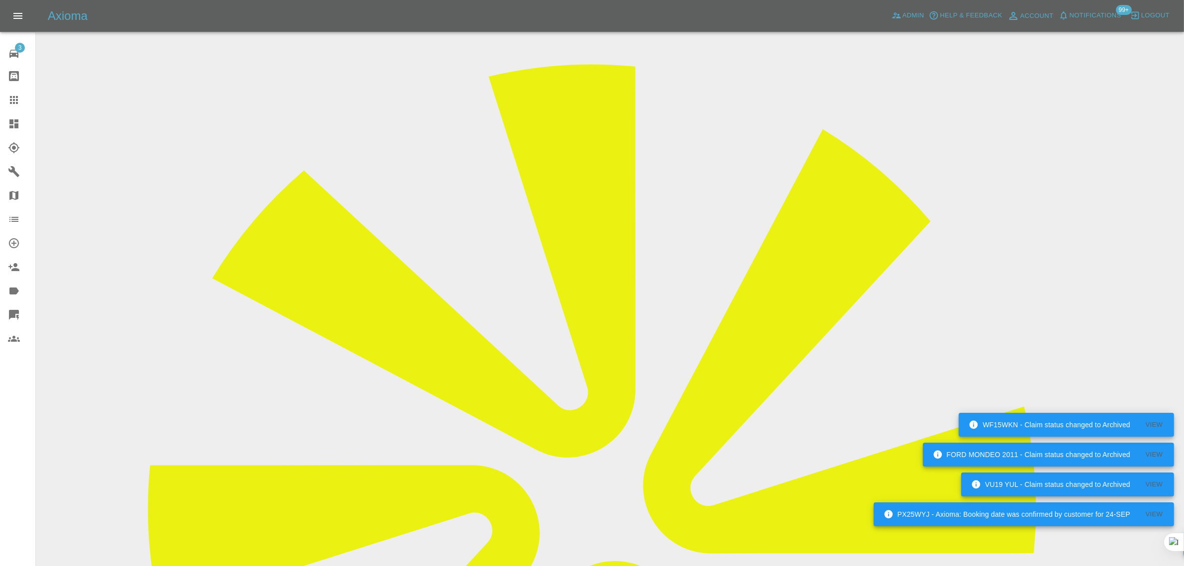
scroll to position [0, 0]
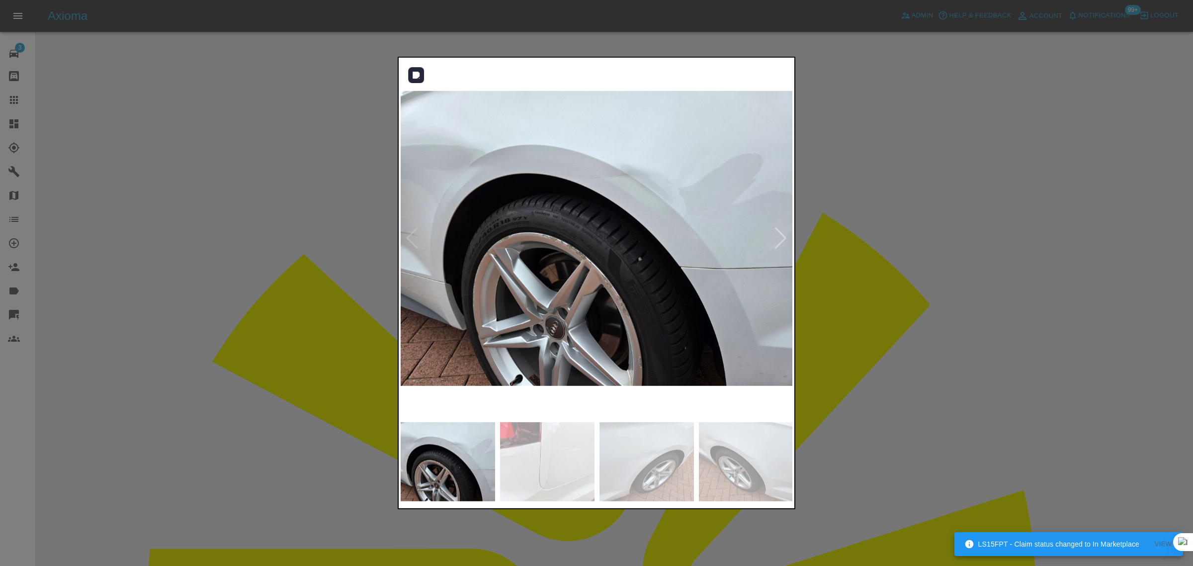
click at [778, 237] on div at bounding box center [780, 238] width 13 height 22
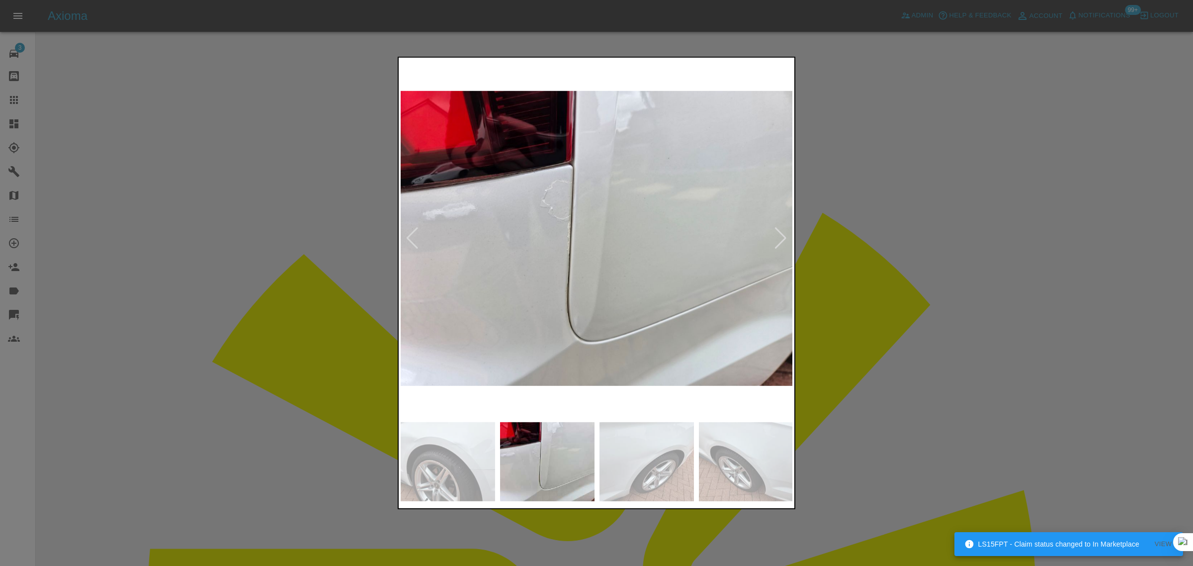
click at [779, 237] on div at bounding box center [780, 238] width 13 height 22
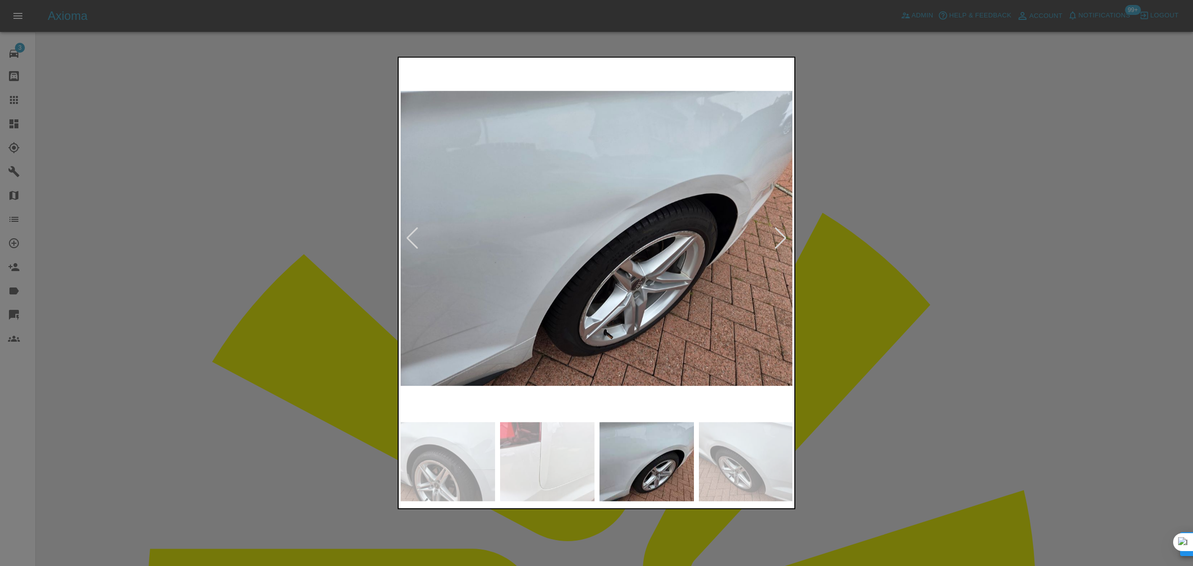
click at [779, 237] on div at bounding box center [780, 238] width 13 height 22
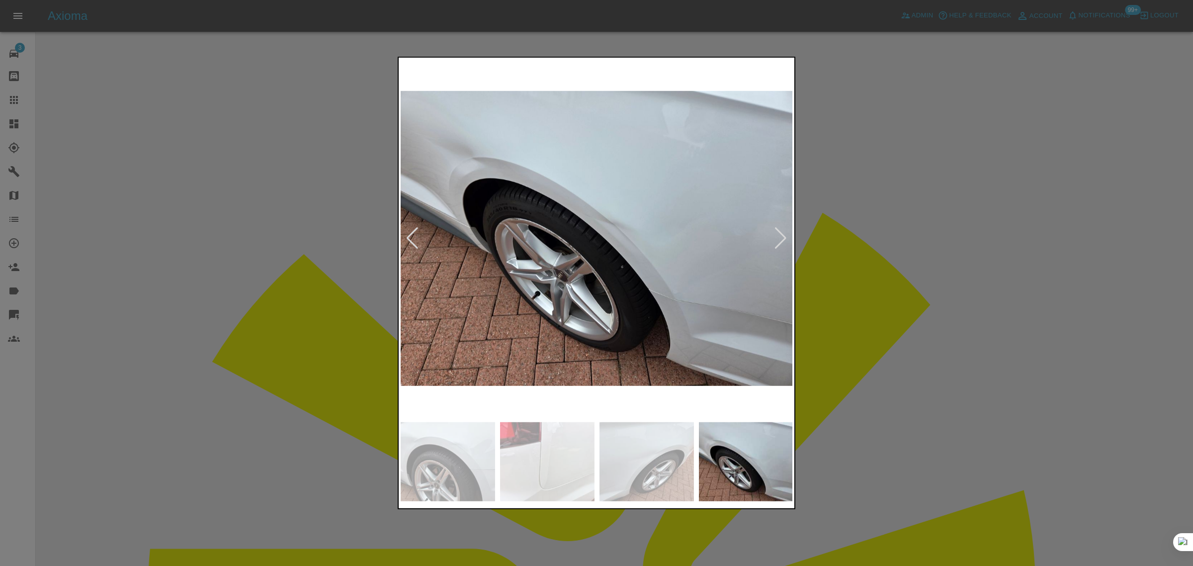
click at [779, 237] on div at bounding box center [780, 238] width 13 height 22
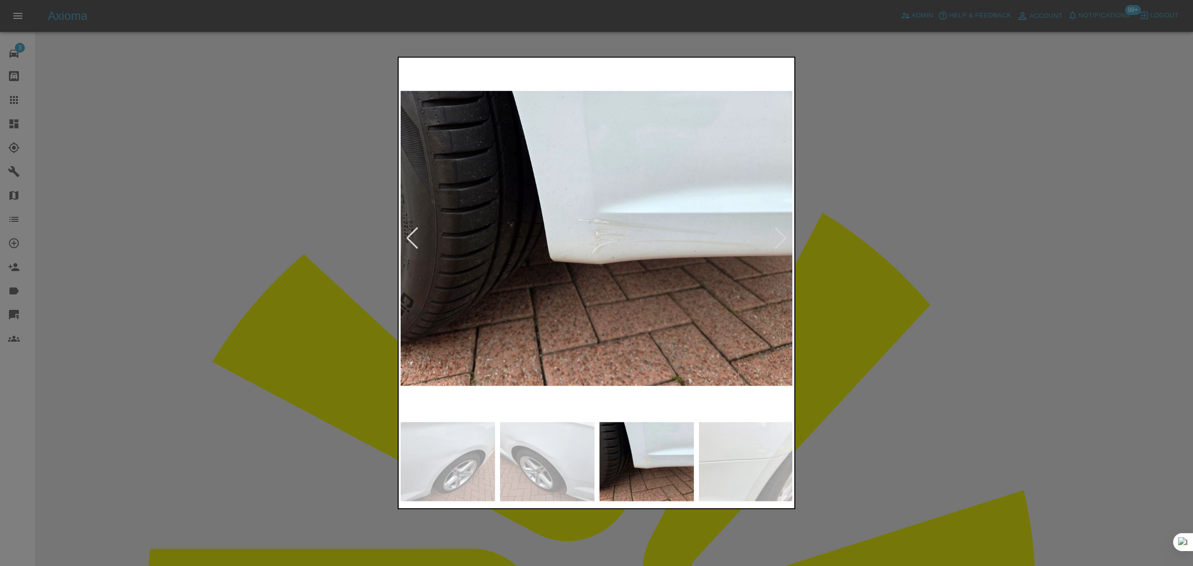
click at [779, 237] on div at bounding box center [780, 238] width 13 height 22
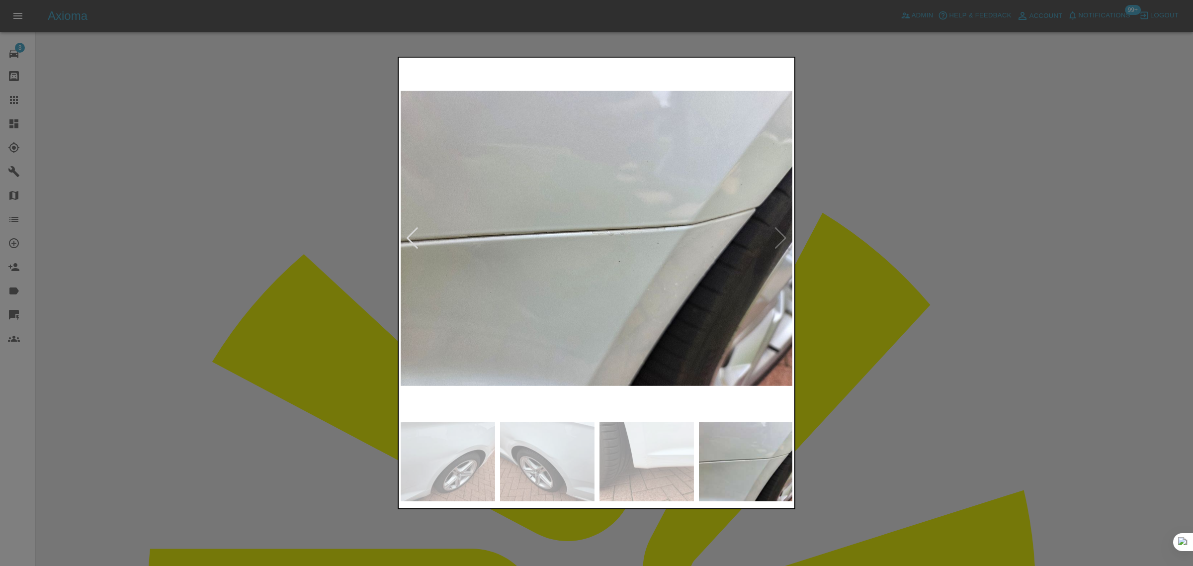
click at [779, 237] on img at bounding box center [597, 238] width 393 height 357
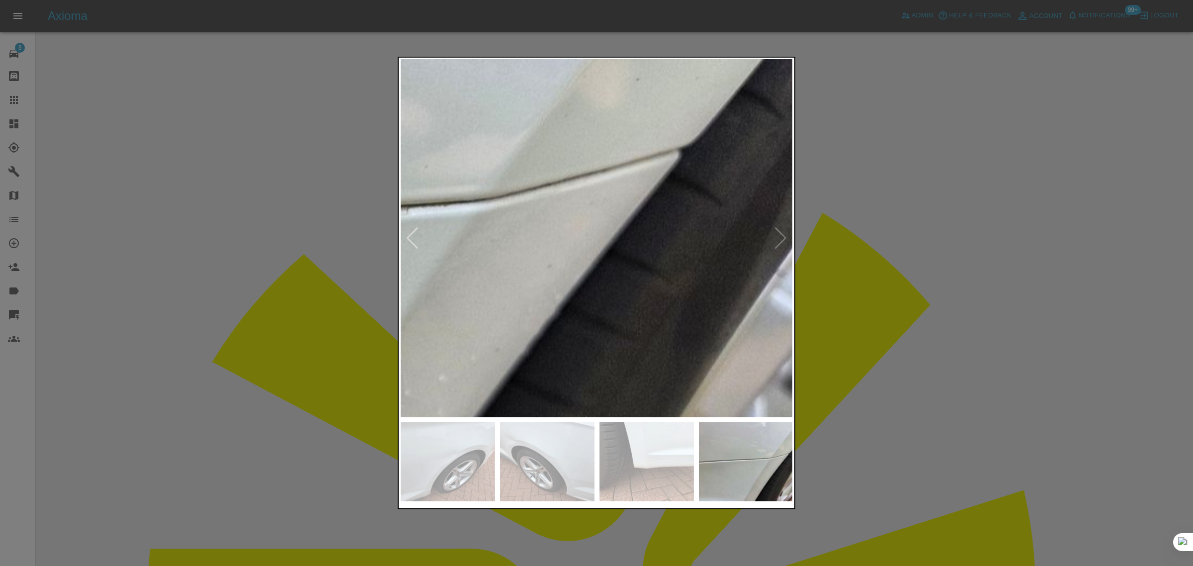
click at [875, 254] on div at bounding box center [596, 283] width 1193 height 566
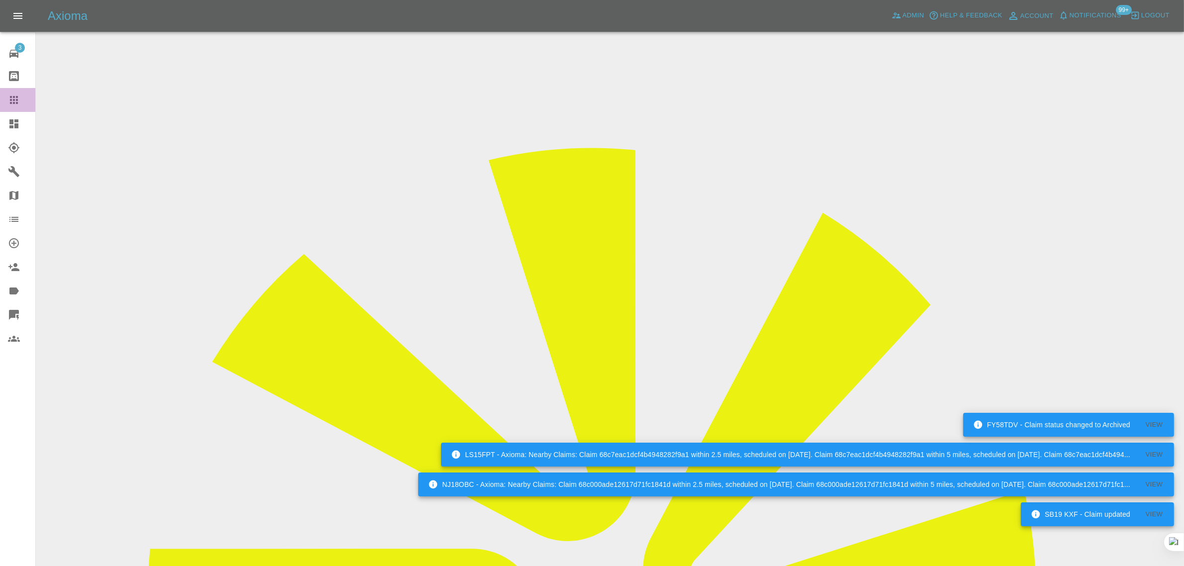
click at [12, 97] on icon at bounding box center [14, 100] width 12 height 12
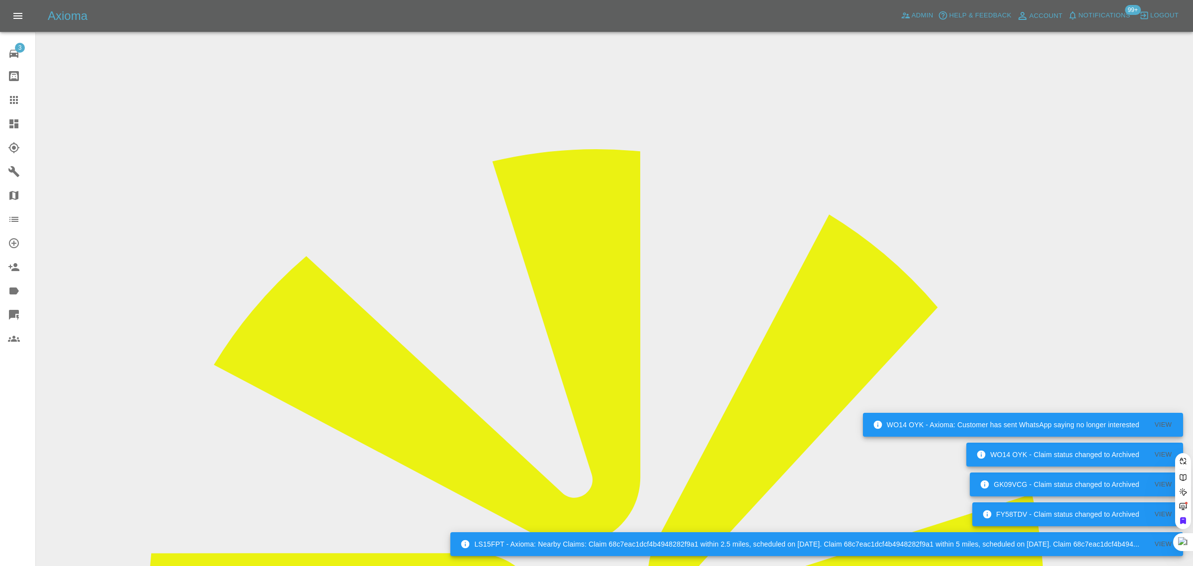
paste input "bennymartin434@gmail.com"
type input "bennymartin434@gmail.com"
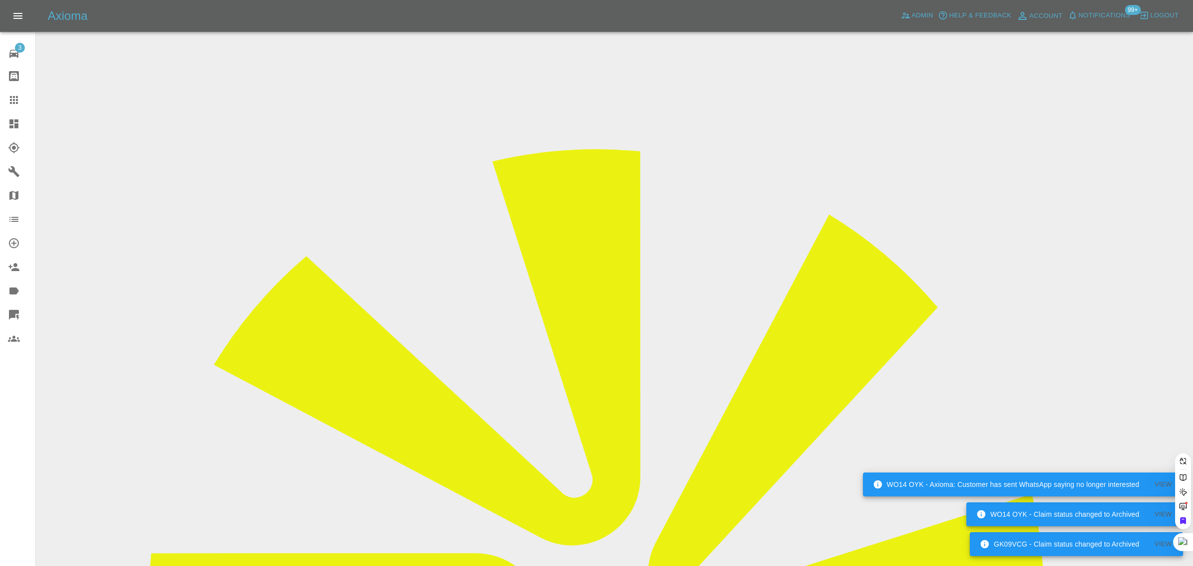
scroll to position [0, 24]
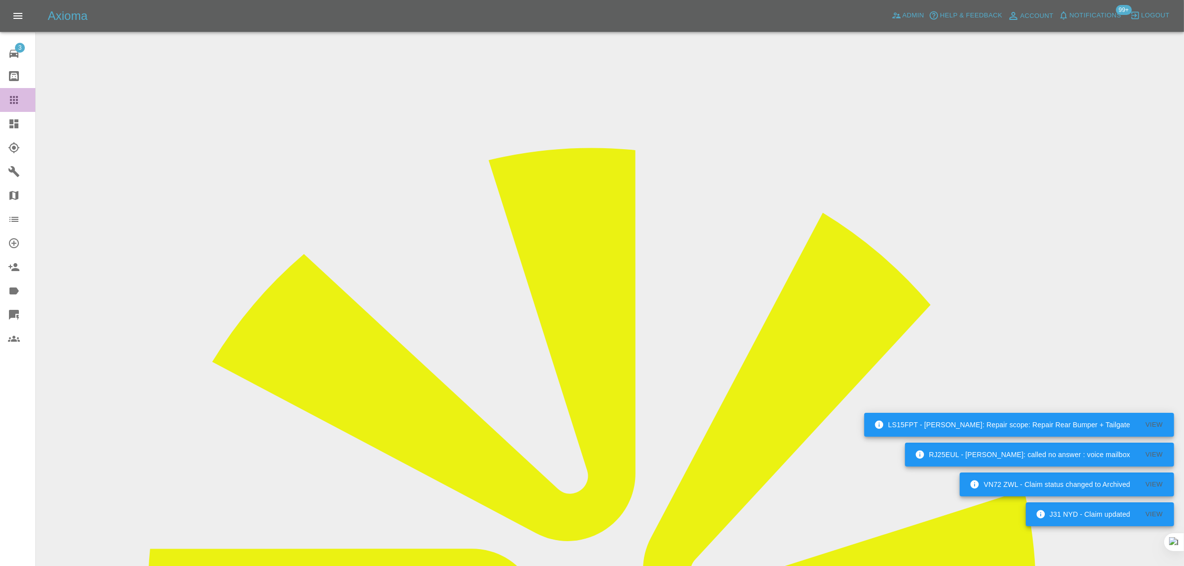
click at [14, 104] on icon at bounding box center [14, 100] width 12 height 12
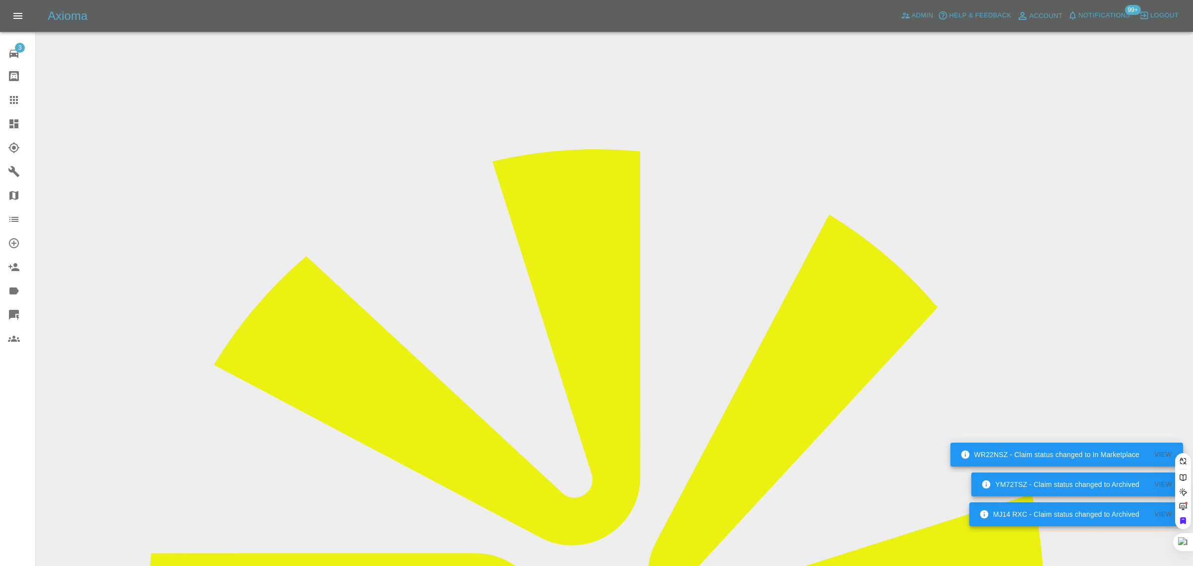
paste input "pworledge@icloud.com"
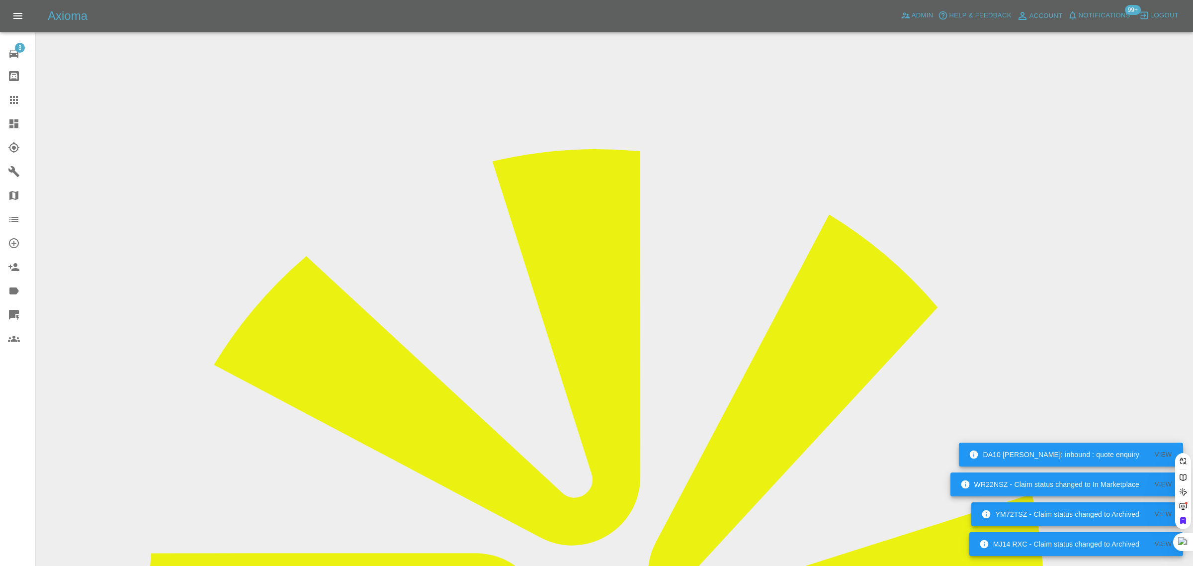
type input "pworledge@icloud.com"
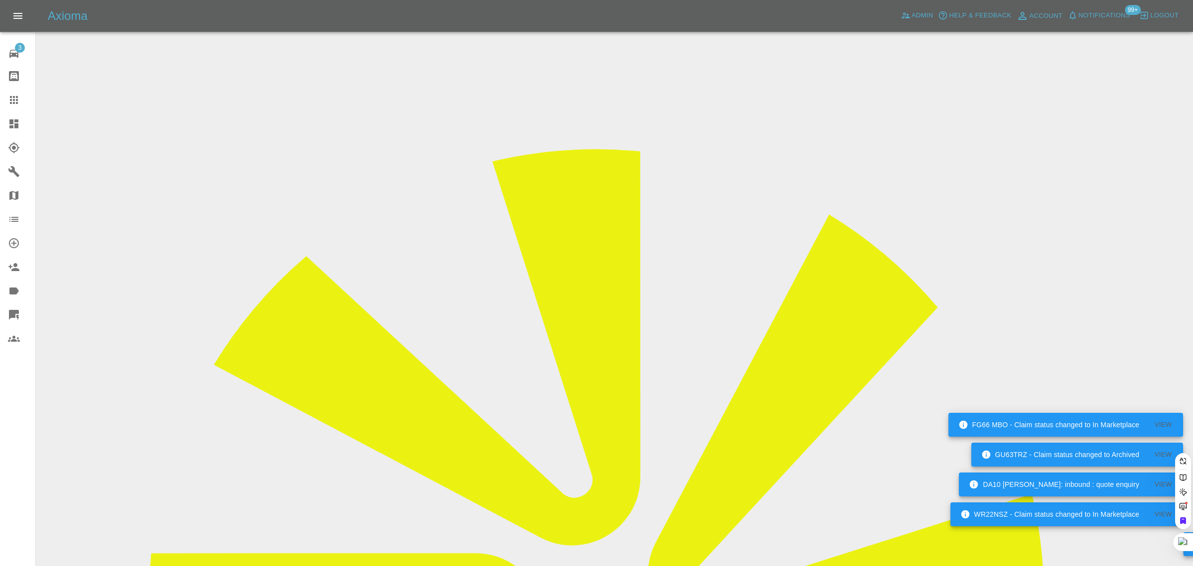
scroll to position [0, 3]
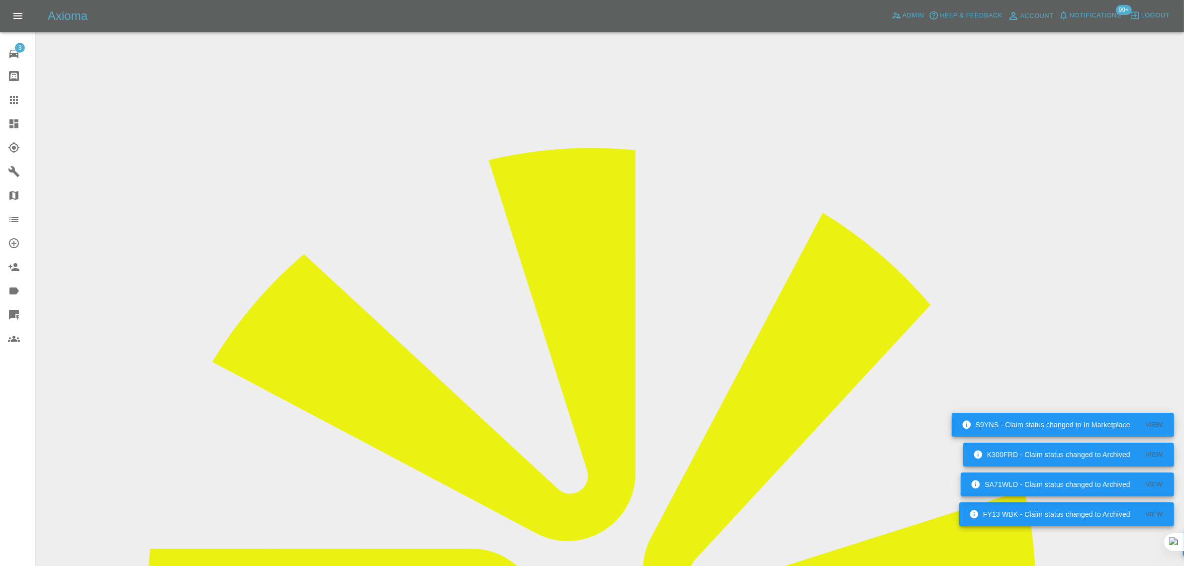
scroll to position [497, 0]
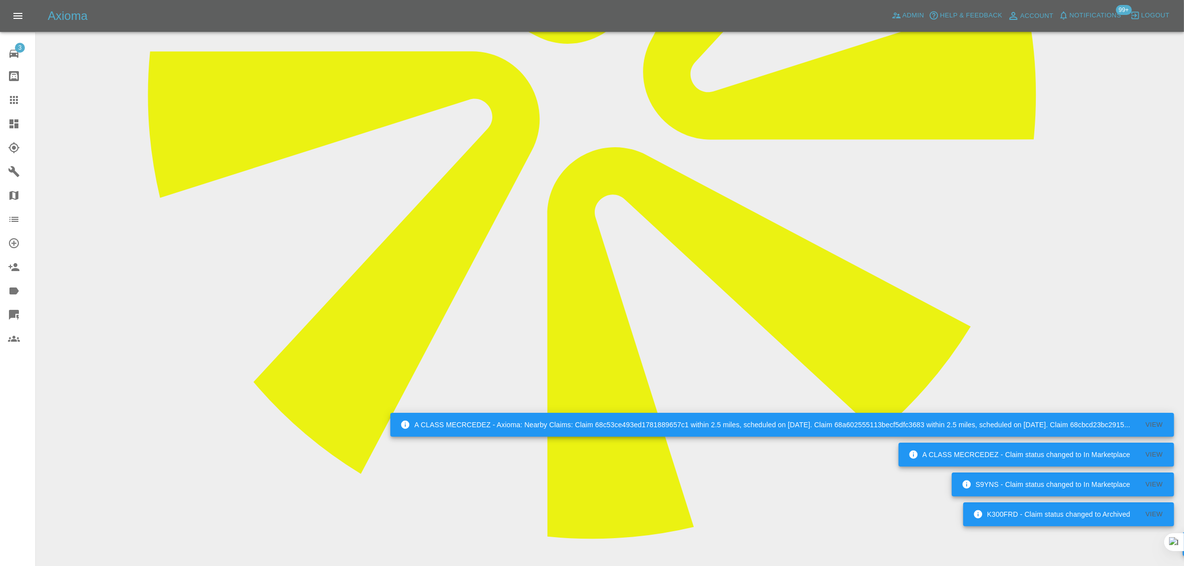
paste textarea "The engineer turned up and couldn’t do the job as quoted as he couldn’t do pain…"
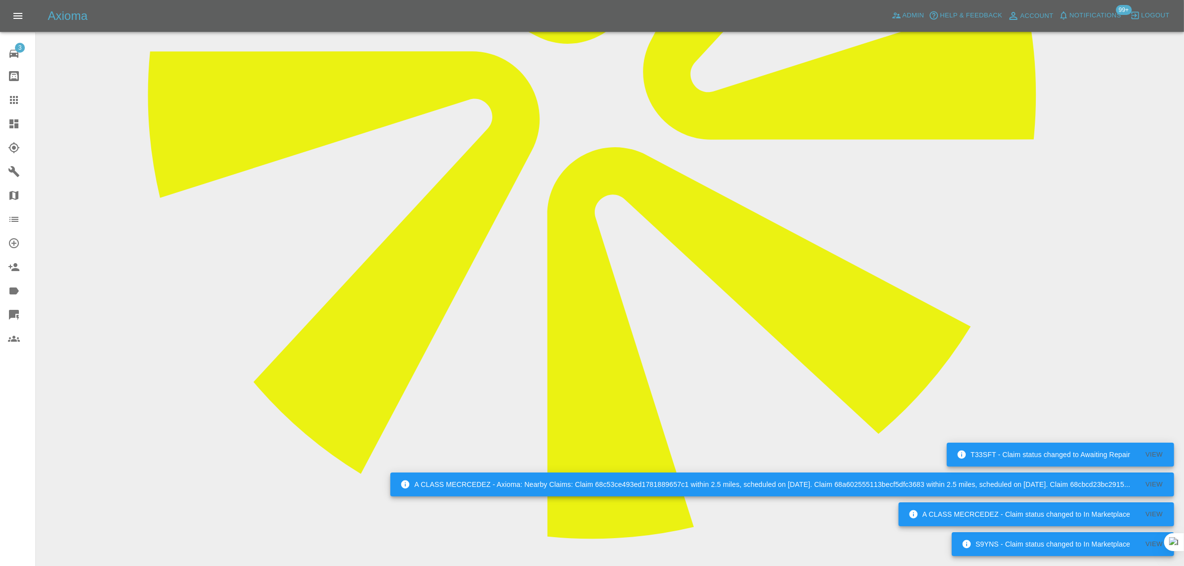
type textarea "The engineer turned up and couldn’t do the job as quoted as he couldn’t do pain…"
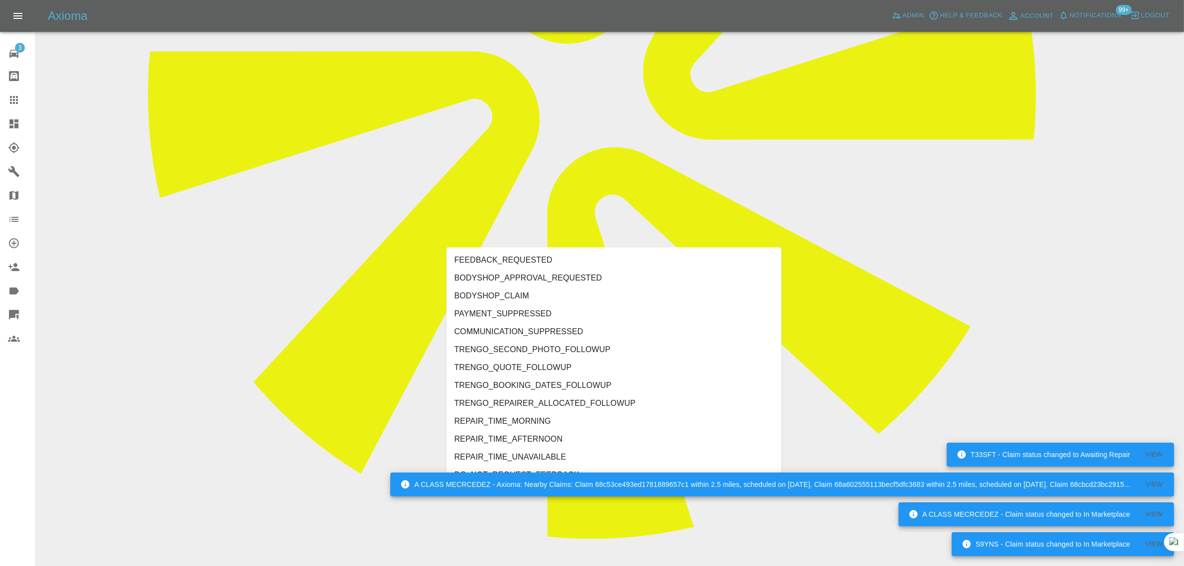
type input "no"
click at [515, 331] on li "REPAIRER_NO_SHOW" at bounding box center [613, 332] width 335 height 18
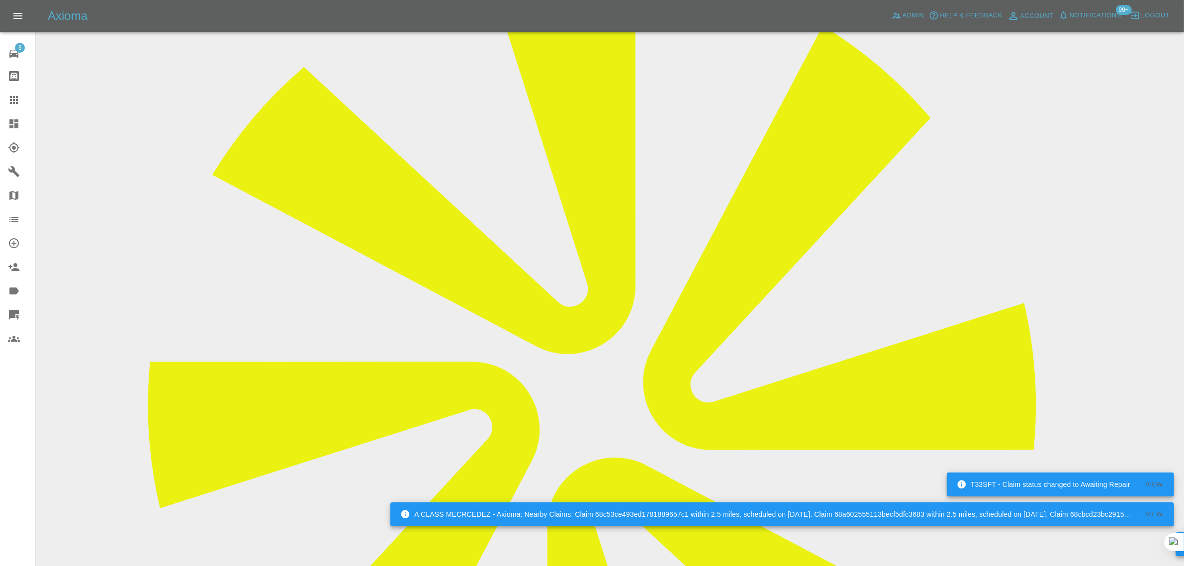
scroll to position [62, 0]
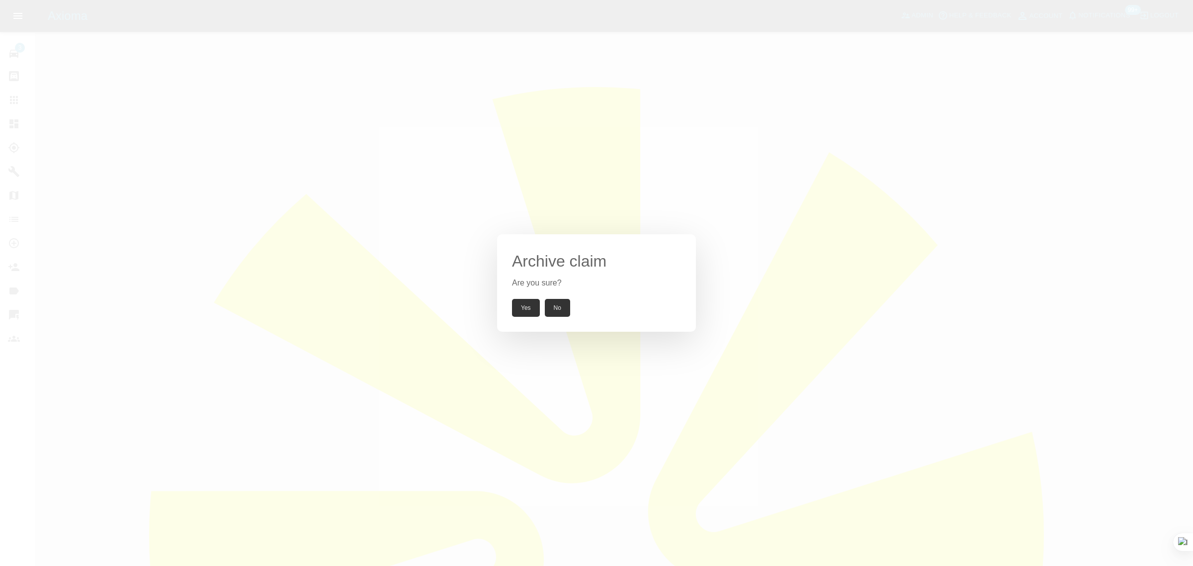
click at [534, 306] on button "Yes" at bounding box center [526, 308] width 28 height 18
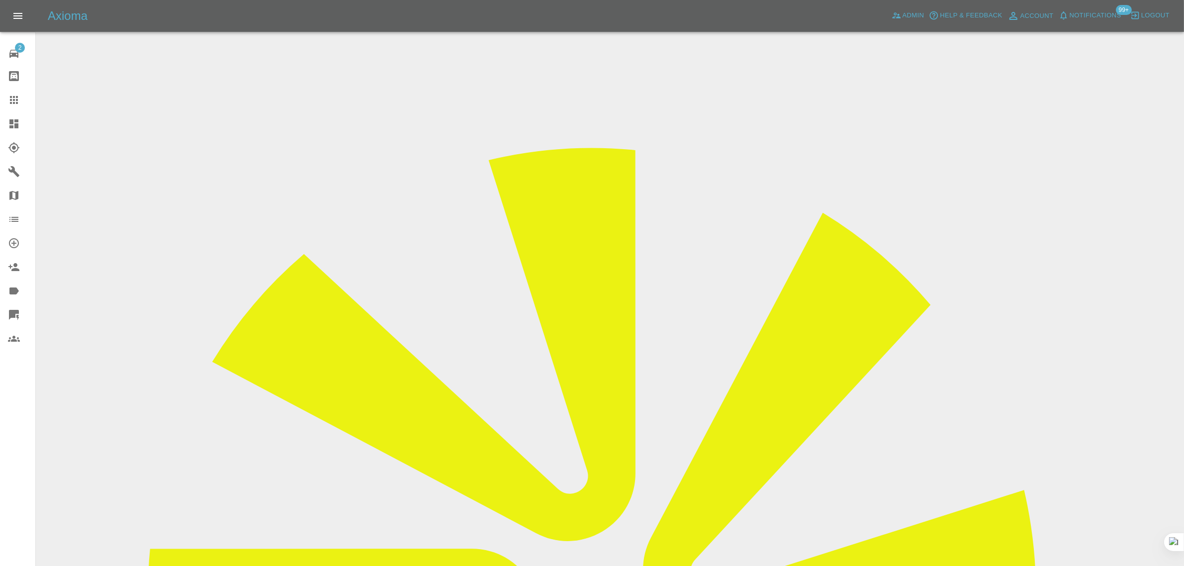
drag, startPoint x: 578, startPoint y: 338, endPoint x: 702, endPoint y: 337, distance: 124.8
copy td "peterplimbley@hotmail.co.uk"
drag, startPoint x: 605, startPoint y: 334, endPoint x: 746, endPoint y: 326, distance: 140.4
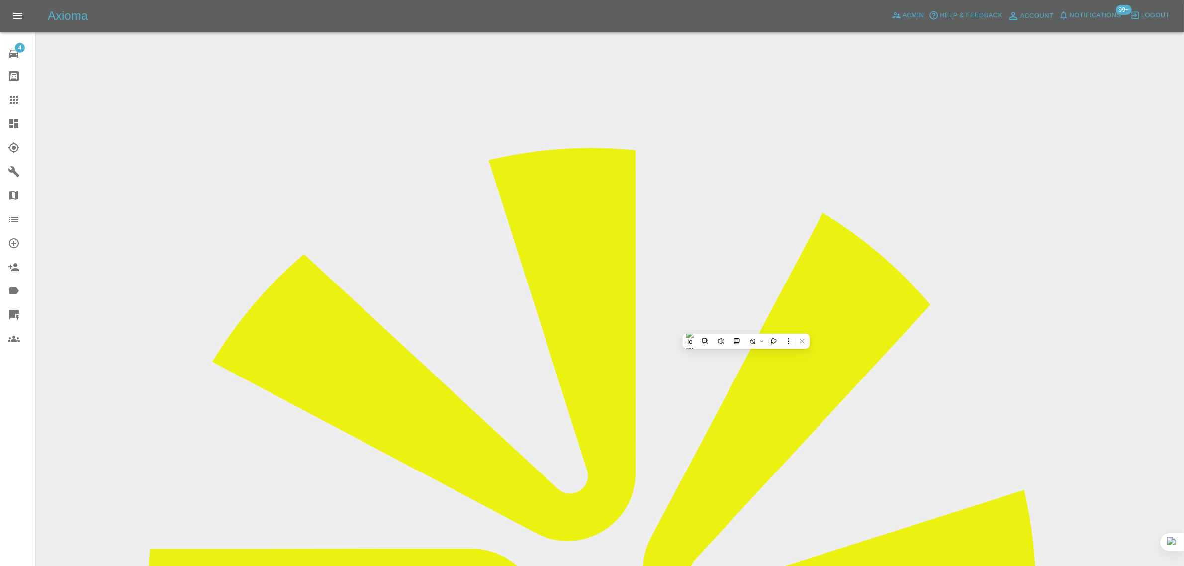
copy tr "revolutionrios@yahoo.co.uk"
drag, startPoint x: 597, startPoint y: 338, endPoint x: 726, endPoint y: 338, distance: 129.7
copy tr "revolutionrios@yahoo.co.uk"
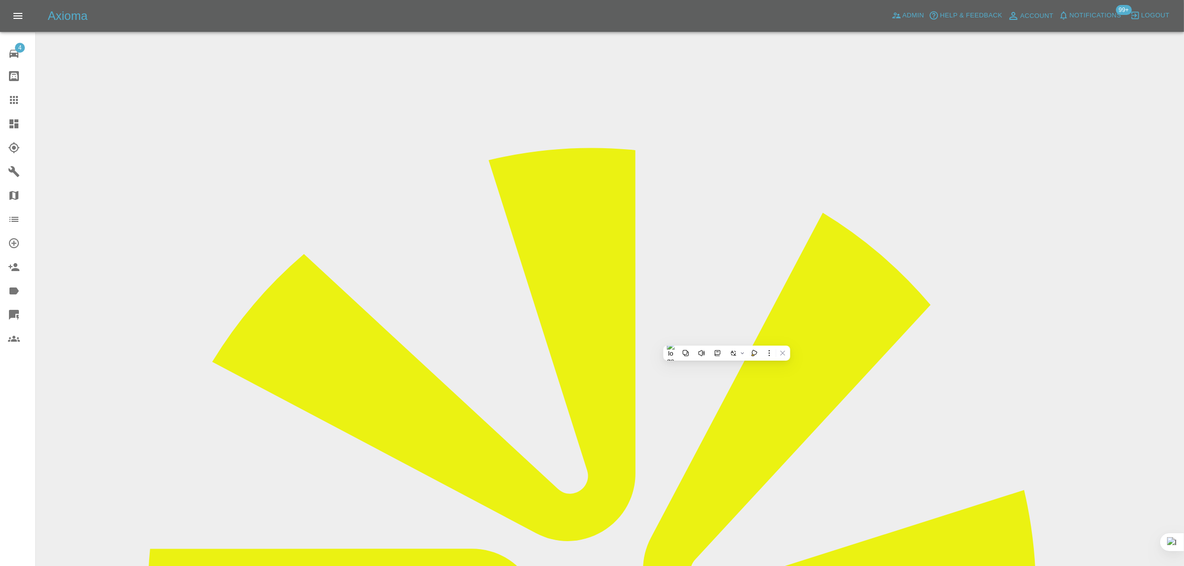
click at [10, 105] on icon at bounding box center [14, 100] width 12 height 12
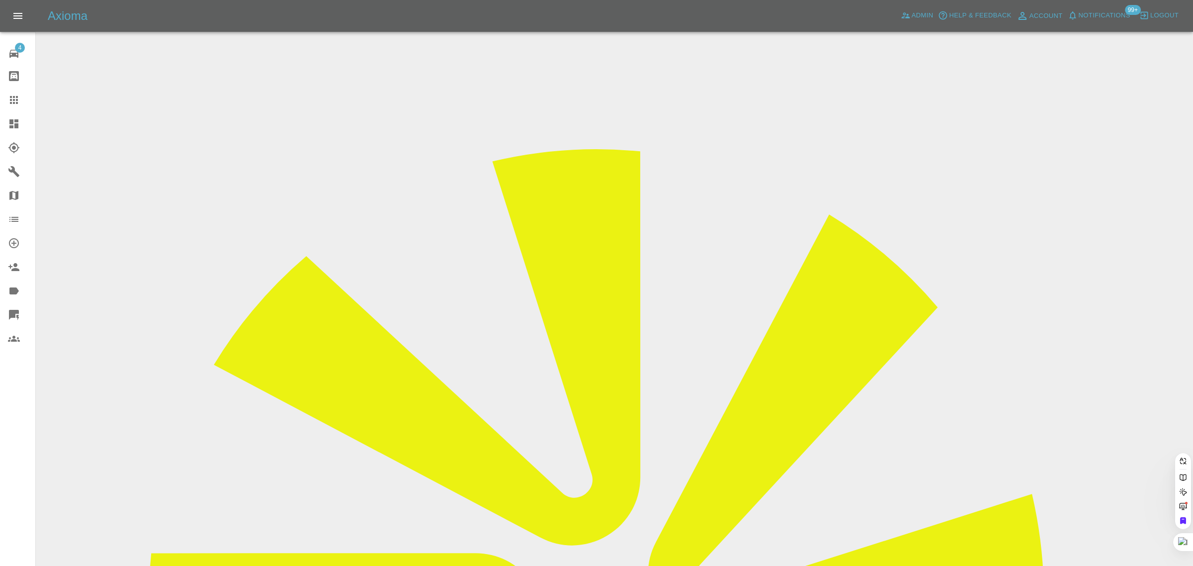
paste input "revolutionrios@yahoo.co.uk"
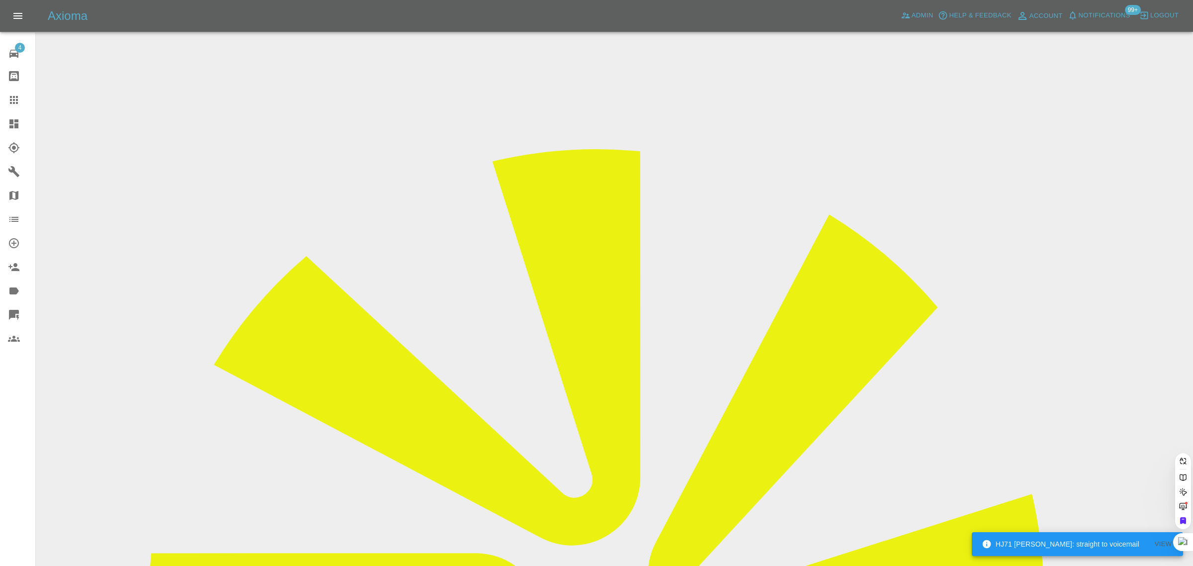
type input "revolutionrios@yahoo.c"
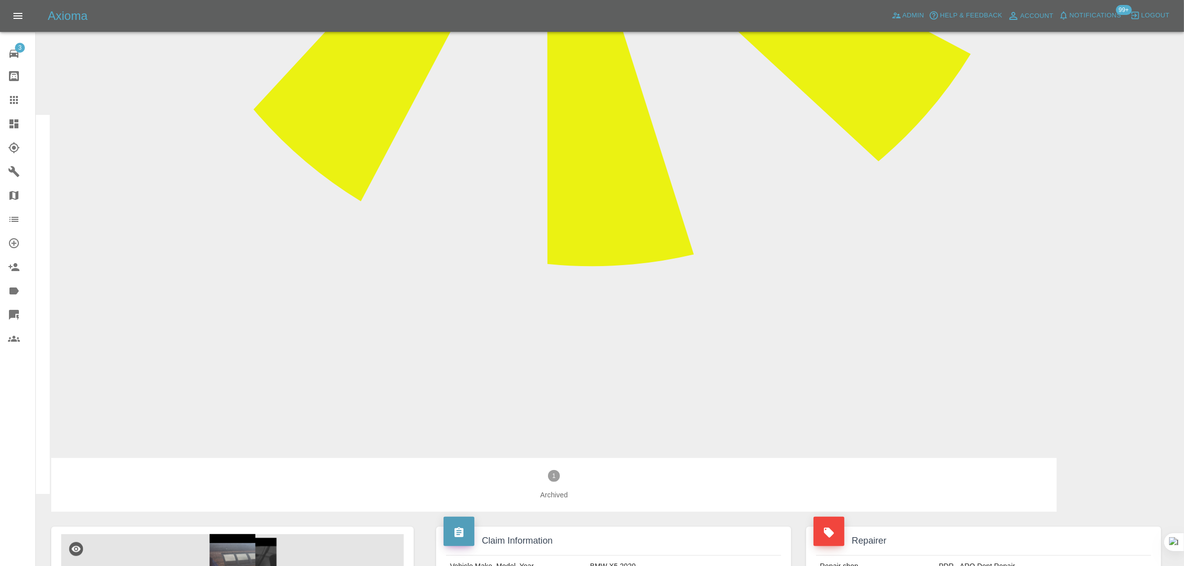
scroll to position [559, 0]
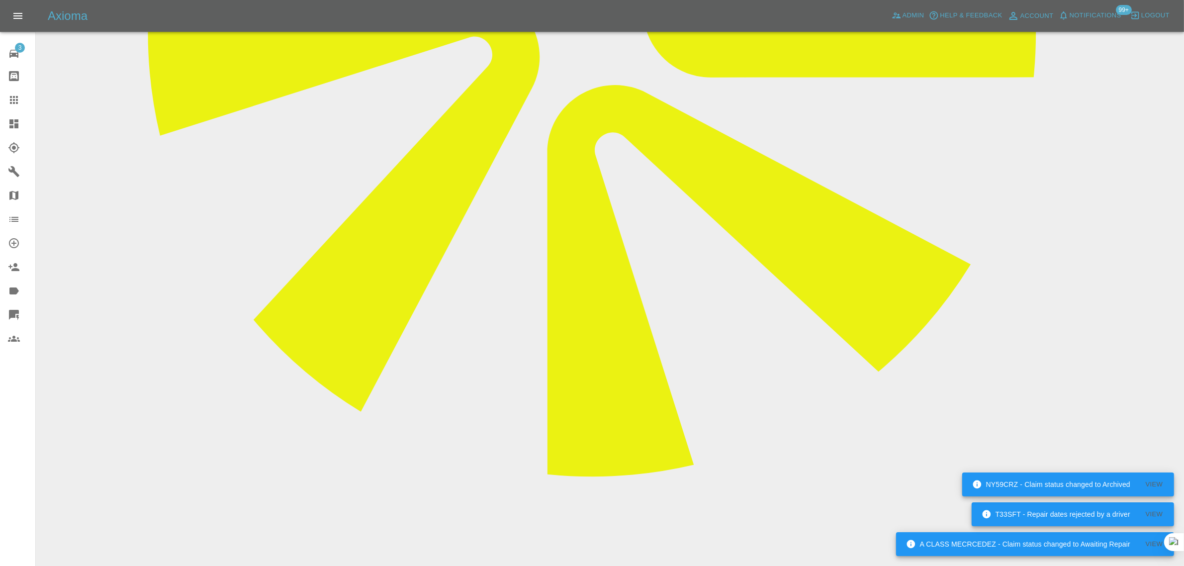
click at [12, 100] on icon at bounding box center [14, 100] width 12 height 12
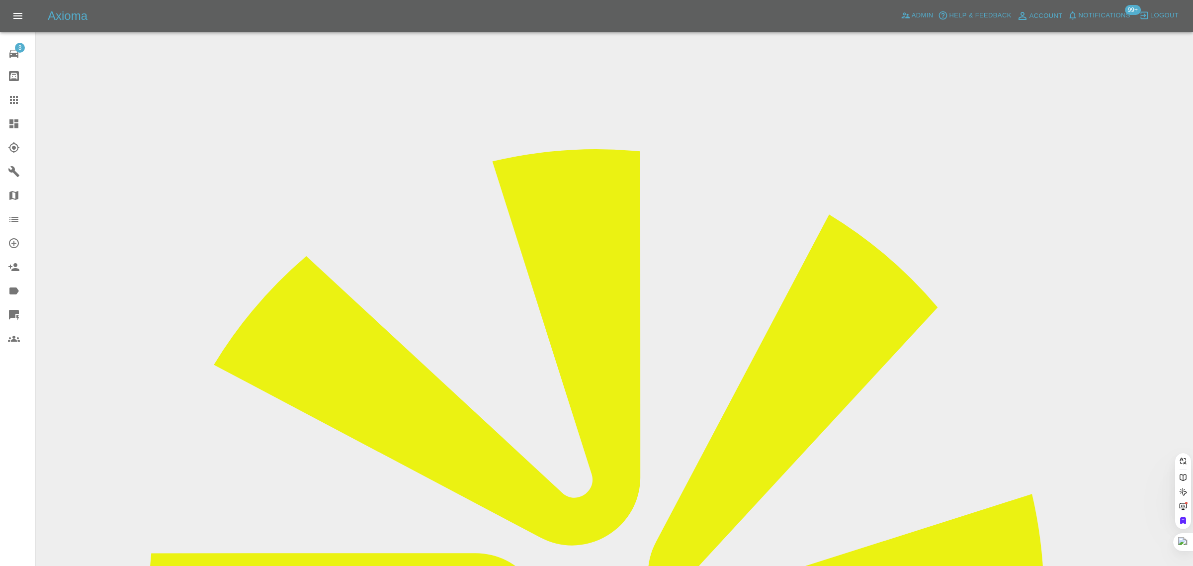
paste input "tobychuks@icloud.com"
type input "tobychuks@icloud.co"
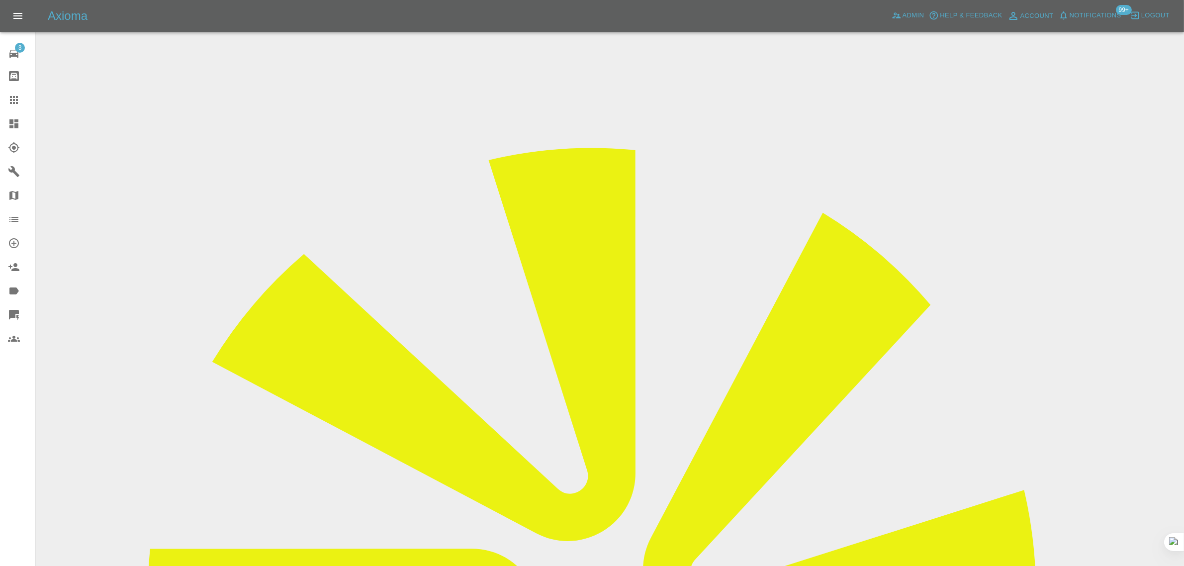
click at [20, 97] on div at bounding box center [22, 100] width 28 height 12
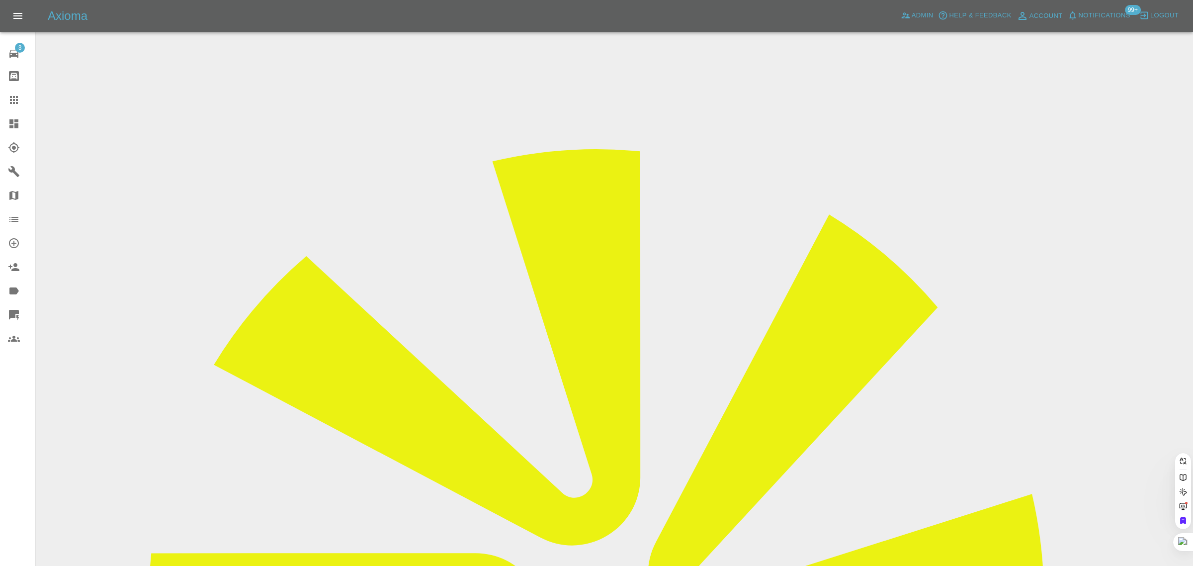
paste input "[PERSON_NAME][EMAIL_ADDRESS][DOMAIN_NAME]"
type input "[PERSON_NAME]@hotmail.co.[PERSON_NAME]"
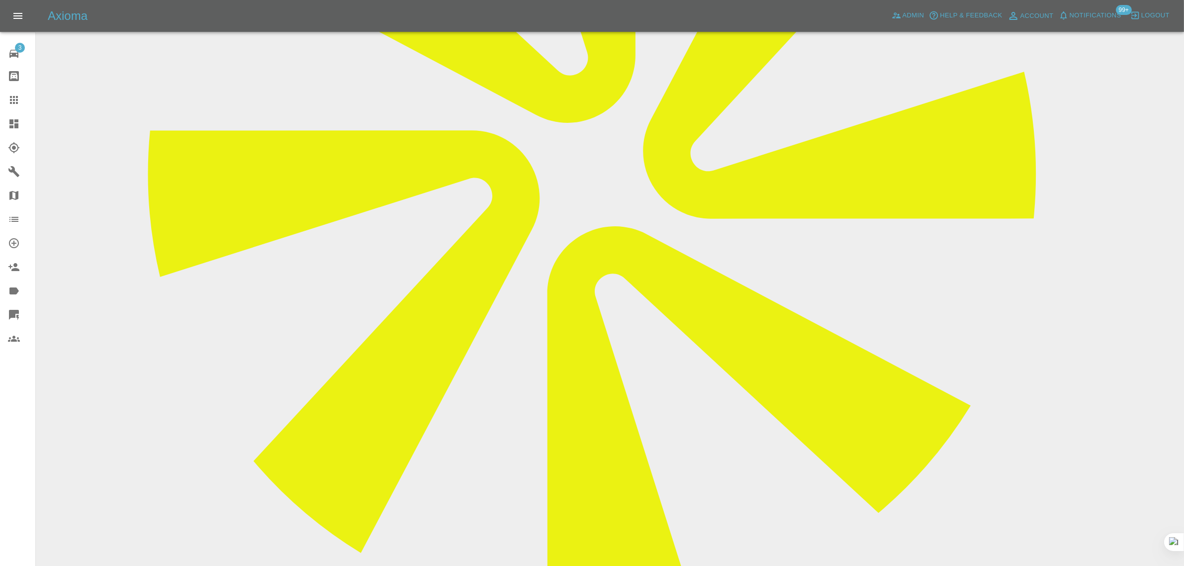
scroll to position [435, 0]
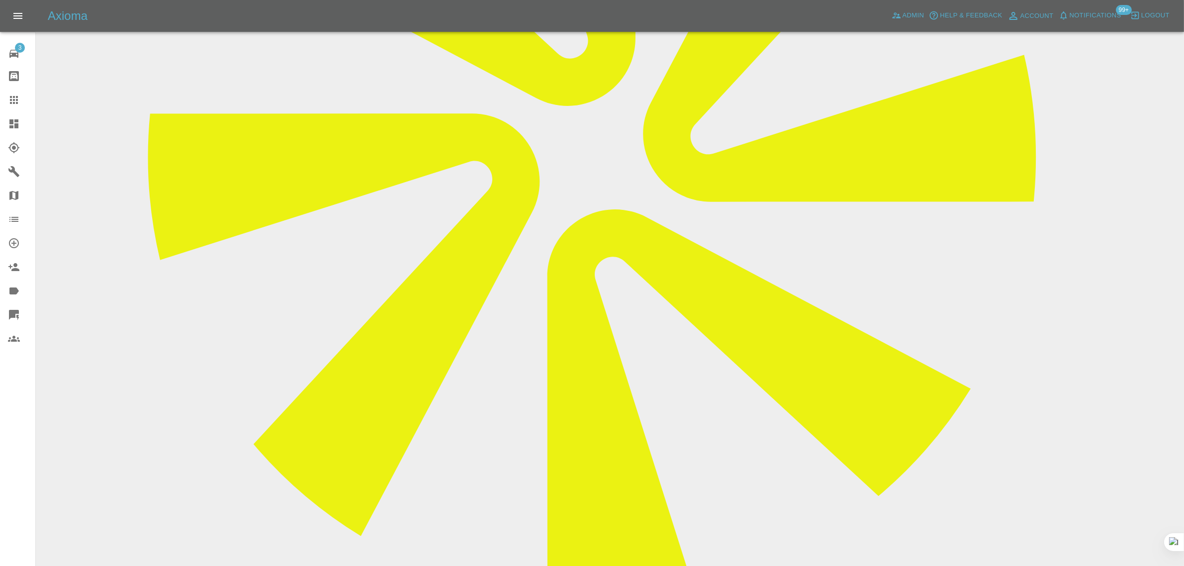
paste textarea "Thank you for your reply – much appreciated! “you would like us to go ahead and…"
type textarea "Thank you for your reply – much appreciated! “you would like us to go ahead and…"
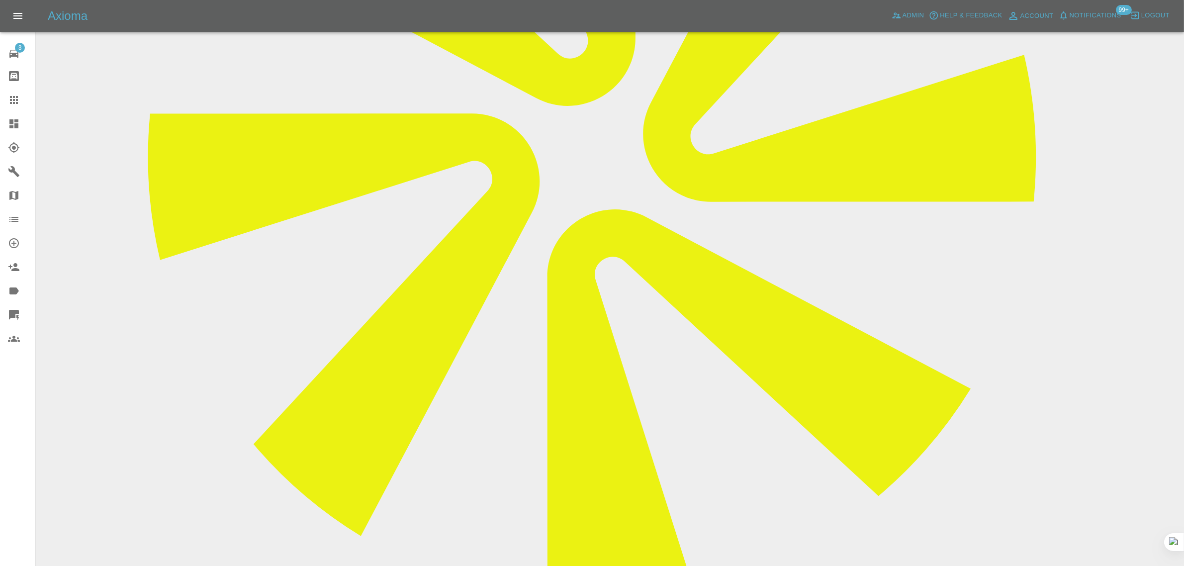
scroll to position [0, 0]
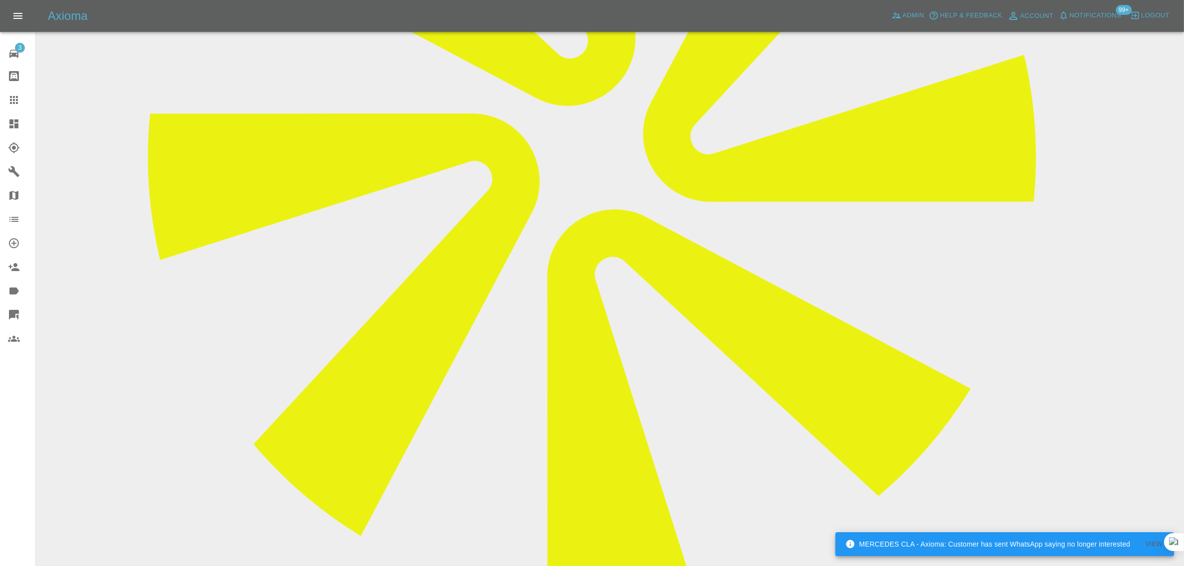
click at [20, 98] on div at bounding box center [22, 100] width 28 height 12
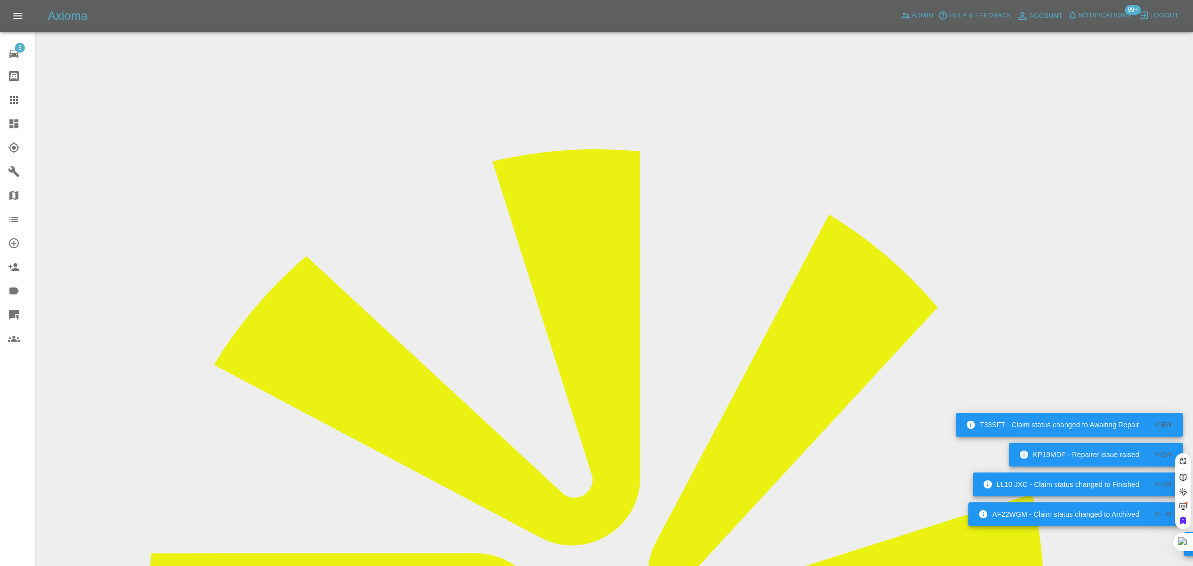
paste input "francesgray51@hotmail.com"
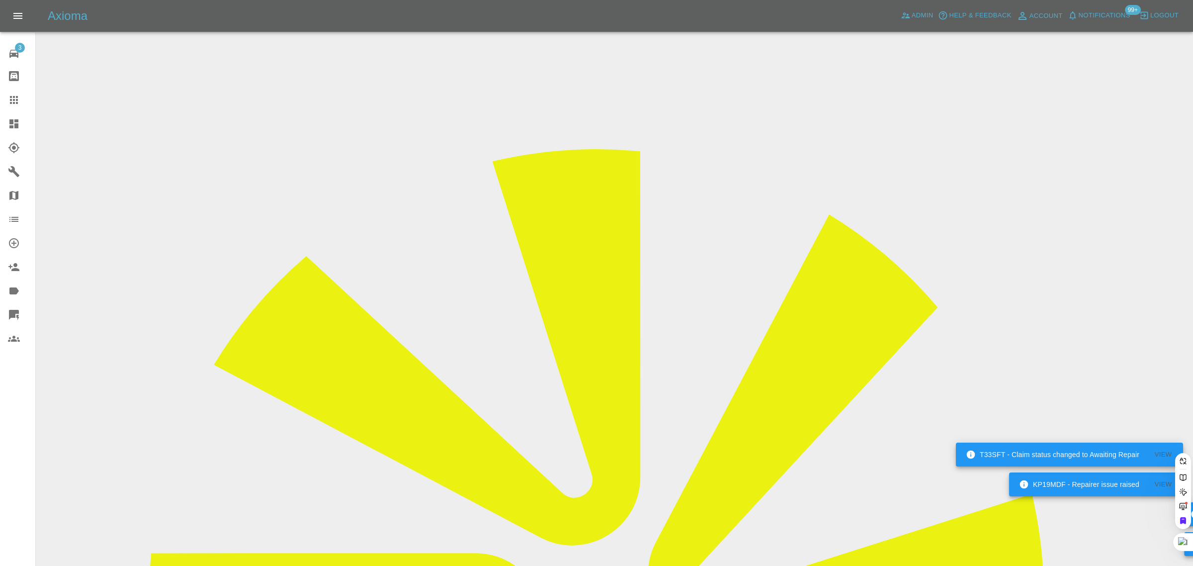
type input "francesgray51@hotmail.co"
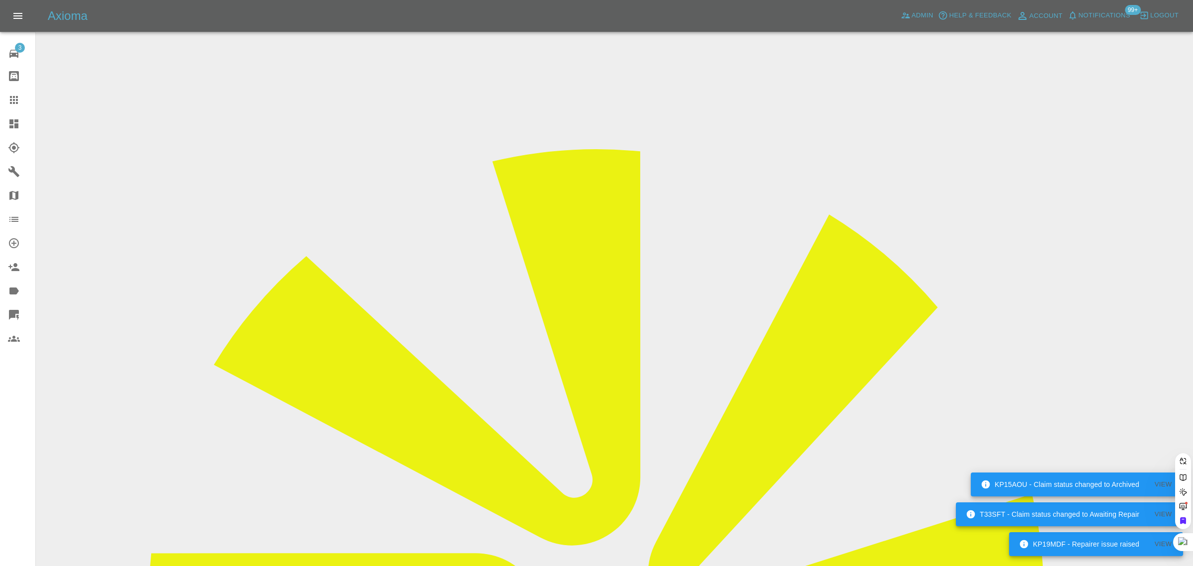
scroll to position [0, 13]
click at [6, 421] on div "3 Repair home Bodyshop home Claims Dashboard Explorer Garages Map Organization …" at bounding box center [18, 283] width 36 height 566
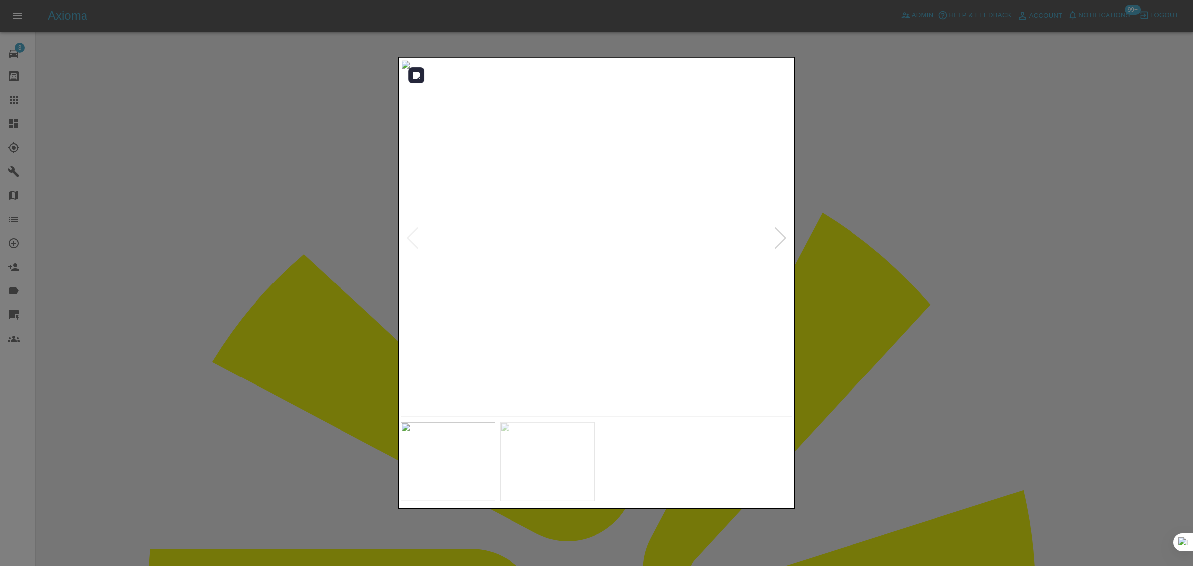
click at [779, 243] on div at bounding box center [780, 238] width 13 height 22
click at [779, 242] on img at bounding box center [597, 238] width 393 height 357
click at [857, 257] on div at bounding box center [596, 283] width 1193 height 566
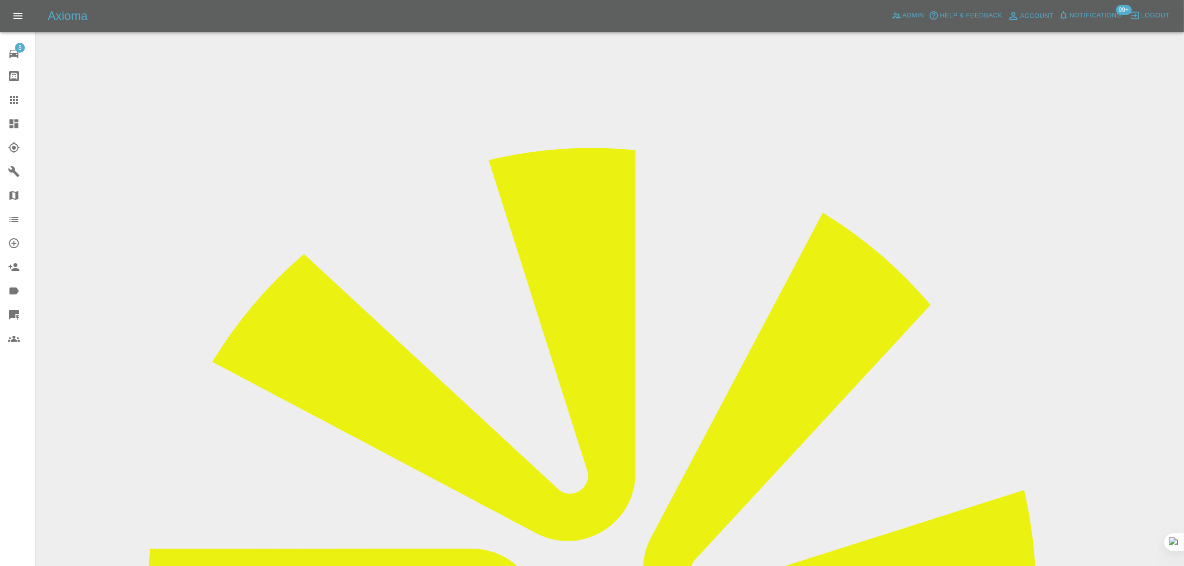
click at [0, 0] on input "Choose images" at bounding box center [0, 0] width 0 height 0
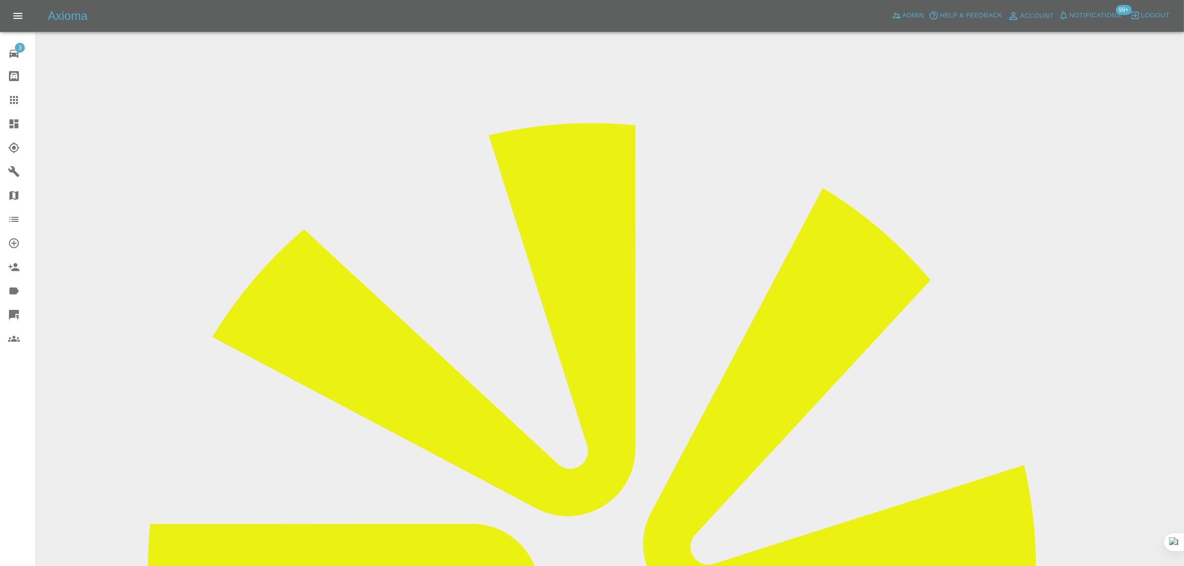
scroll to position [49, 0]
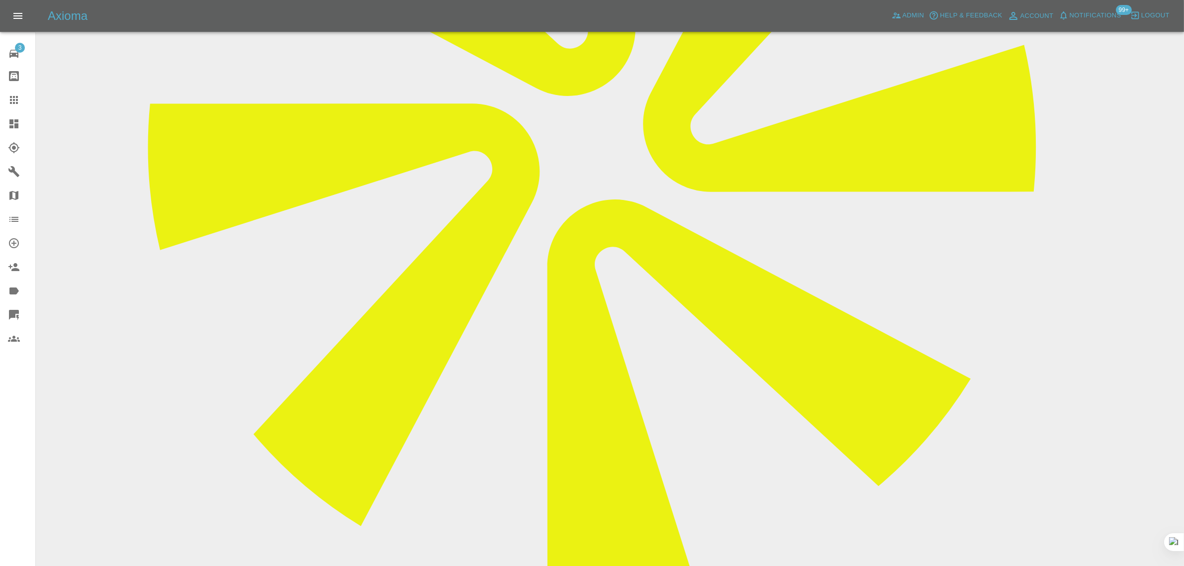
scroll to position [535, 0]
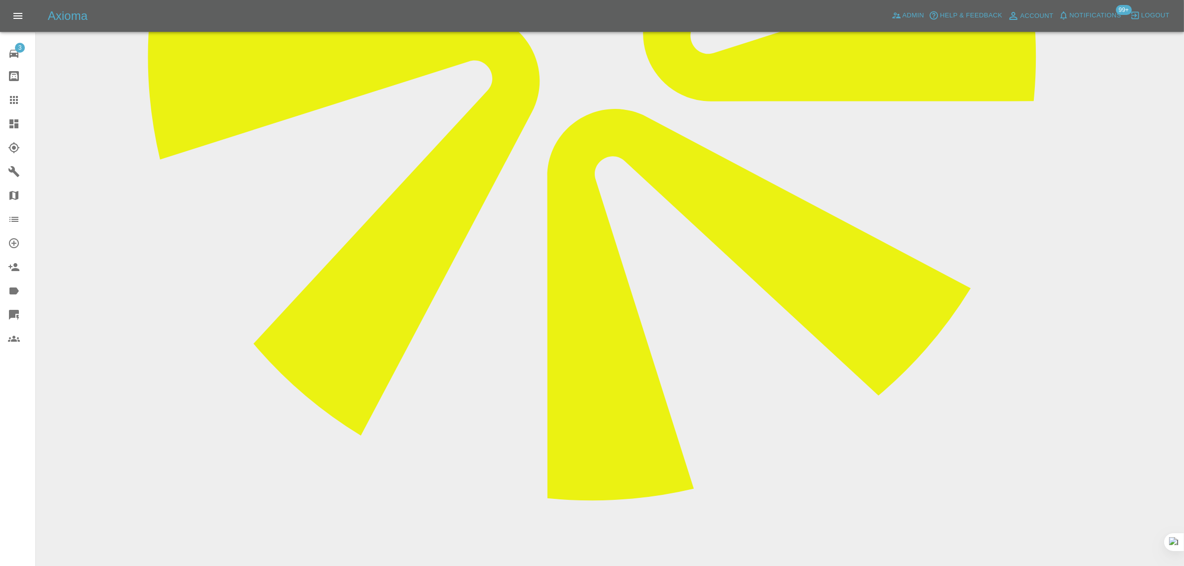
paste textarea "Hi Thank you for your quote. There are actually 3 areas that need attention - n…"
type textarea "Hi Thank you for your quote. There are actually 3 areas that need attention - n…"
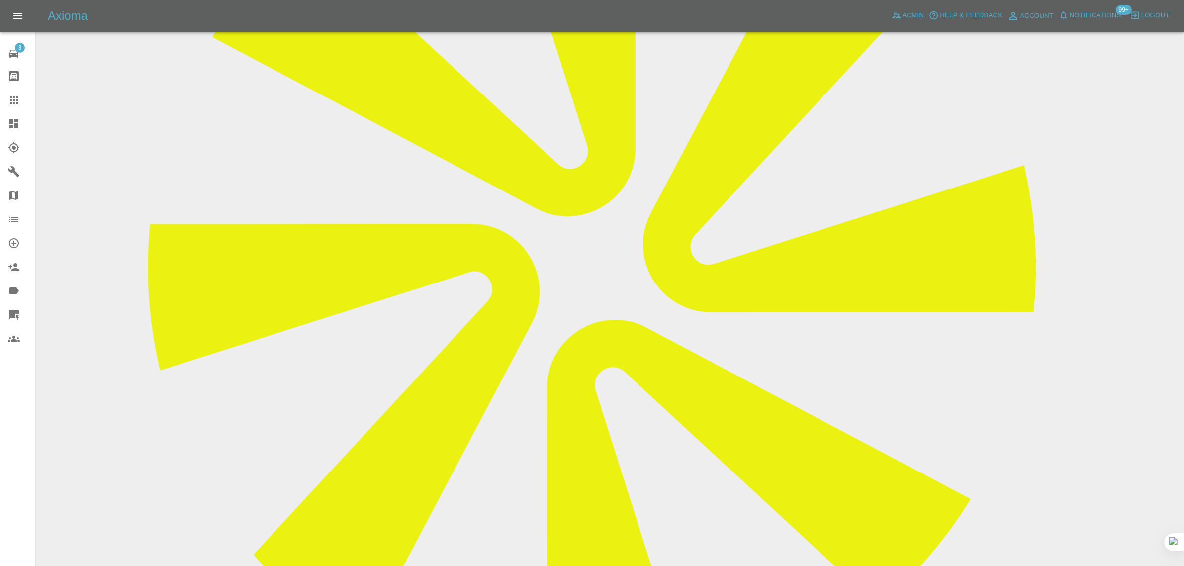
scroll to position [163, 0]
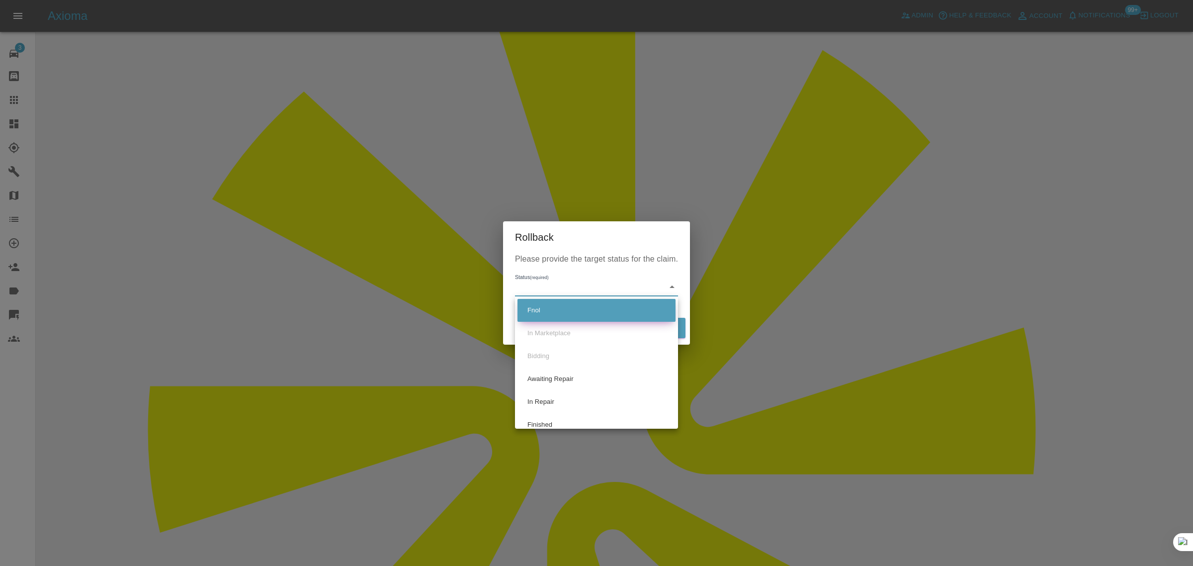
click at [558, 307] on li "Fnol" at bounding box center [596, 310] width 158 height 23
type input "fnol"
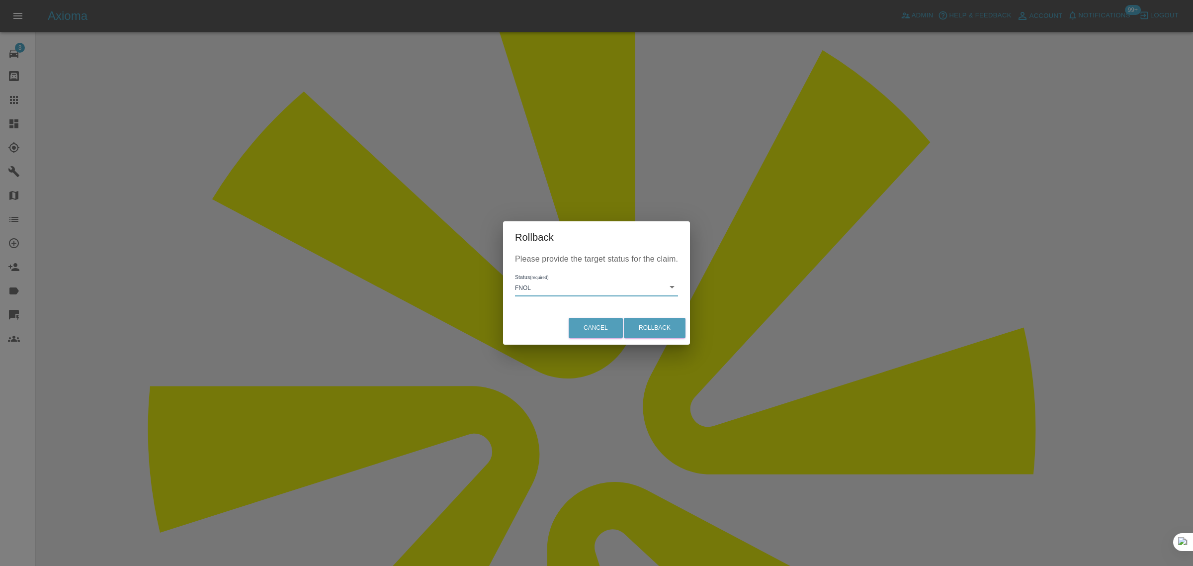
click at [662, 332] on div "Fnol In Marketplace Bidding Awaiting Repair In Repair Finished" at bounding box center [596, 283] width 1193 height 566
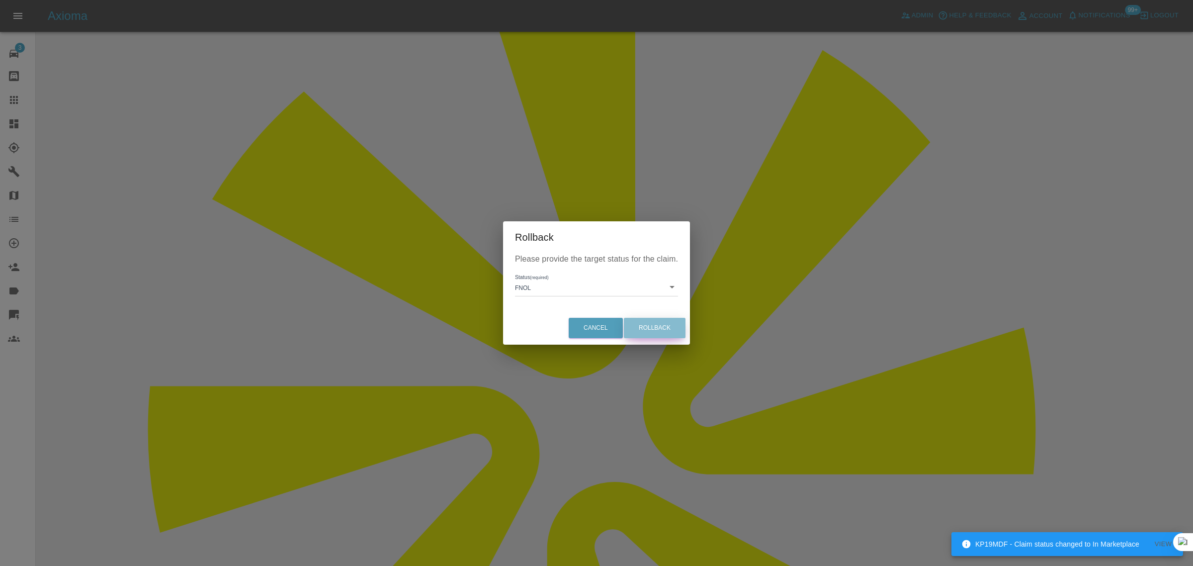
click at [654, 327] on button "Rollback" at bounding box center [655, 328] width 62 height 20
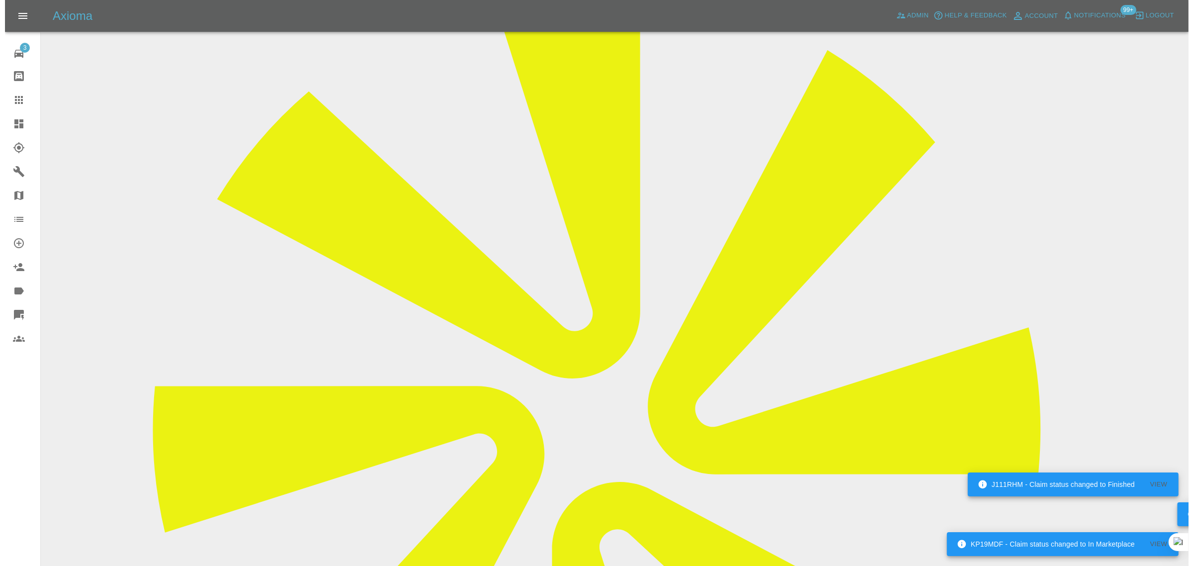
scroll to position [0, 0]
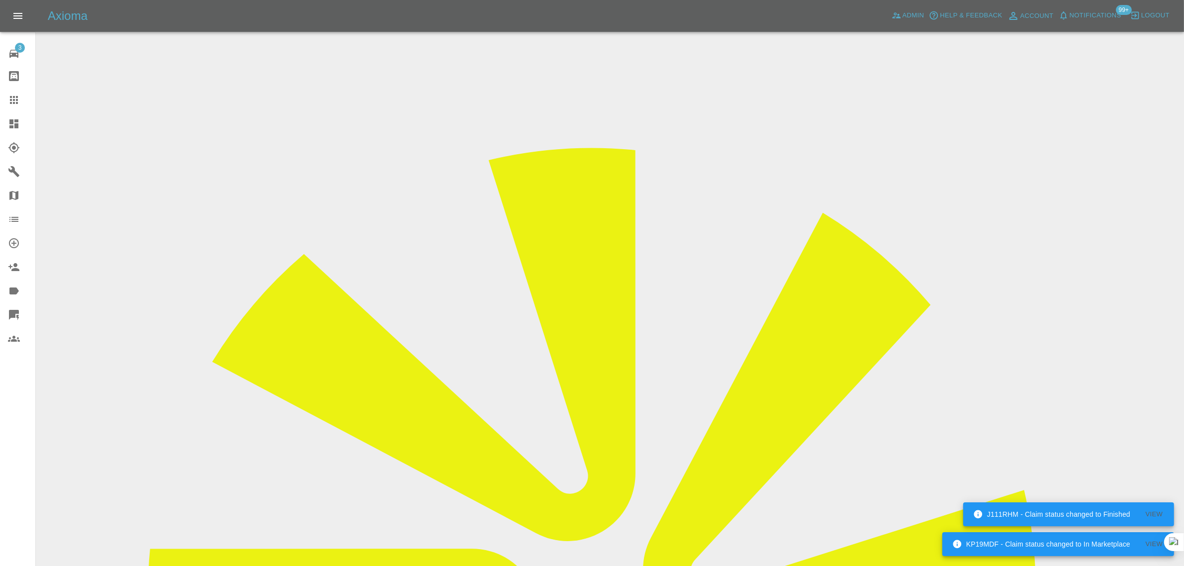
click at [21, 98] on div at bounding box center [22, 100] width 28 height 12
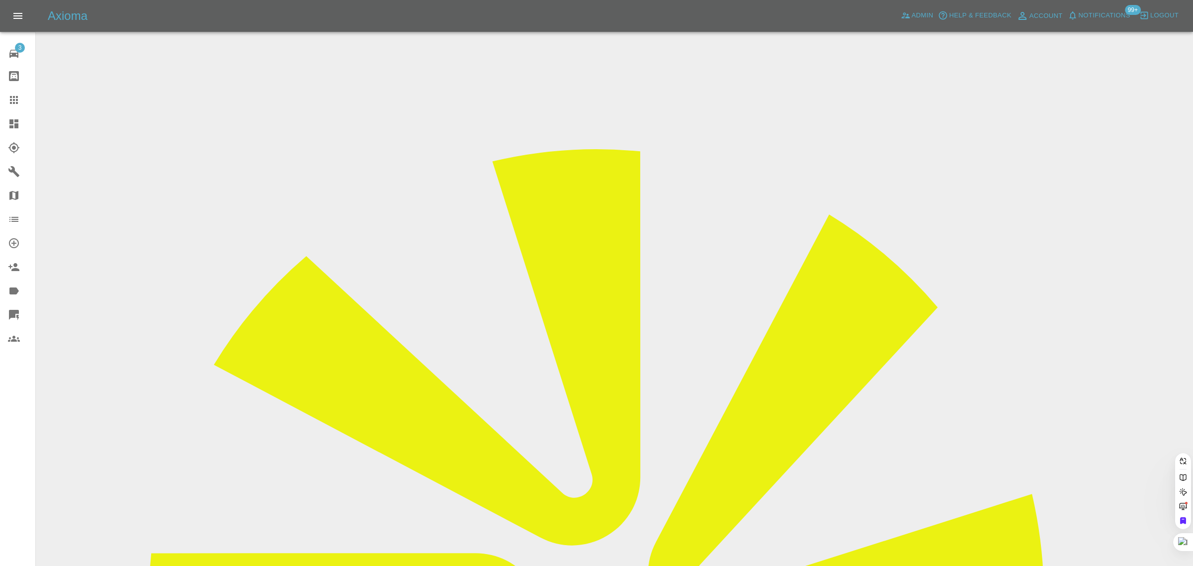
type input "[EMAIL_ADDRESS][DOMAIN_NAME]"
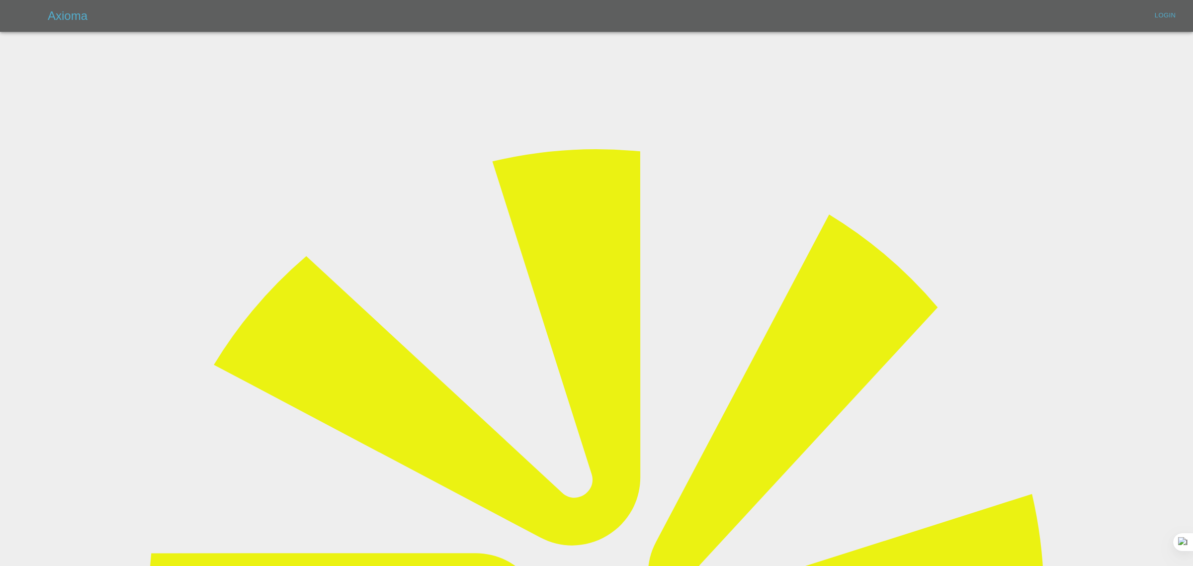
type input "[EMAIL_ADDRESS][DOMAIN_NAME]"
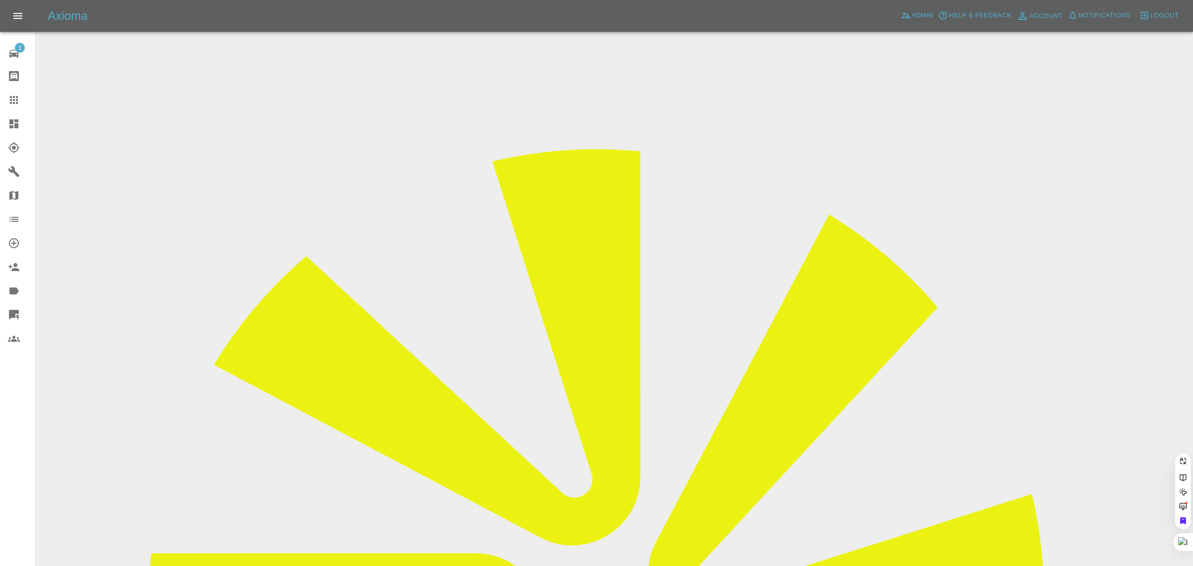
paste input "[EMAIL_ADDRESS][DOMAIN_NAME]"
type input "[EMAIL_ADDRESS][DOMAIN_NAME]"
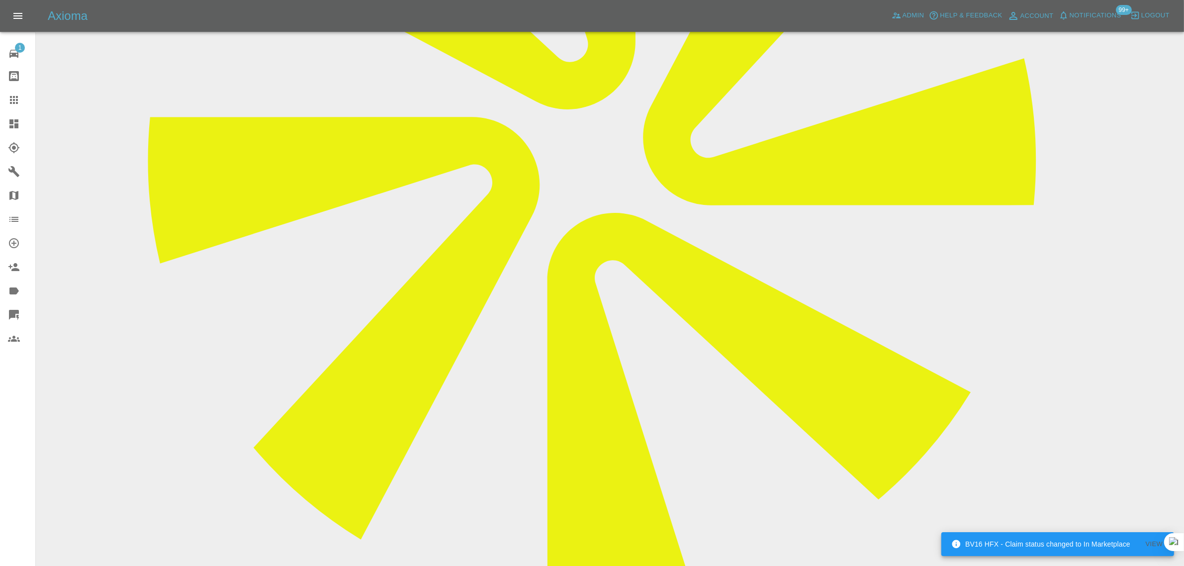
scroll to position [435, 0]
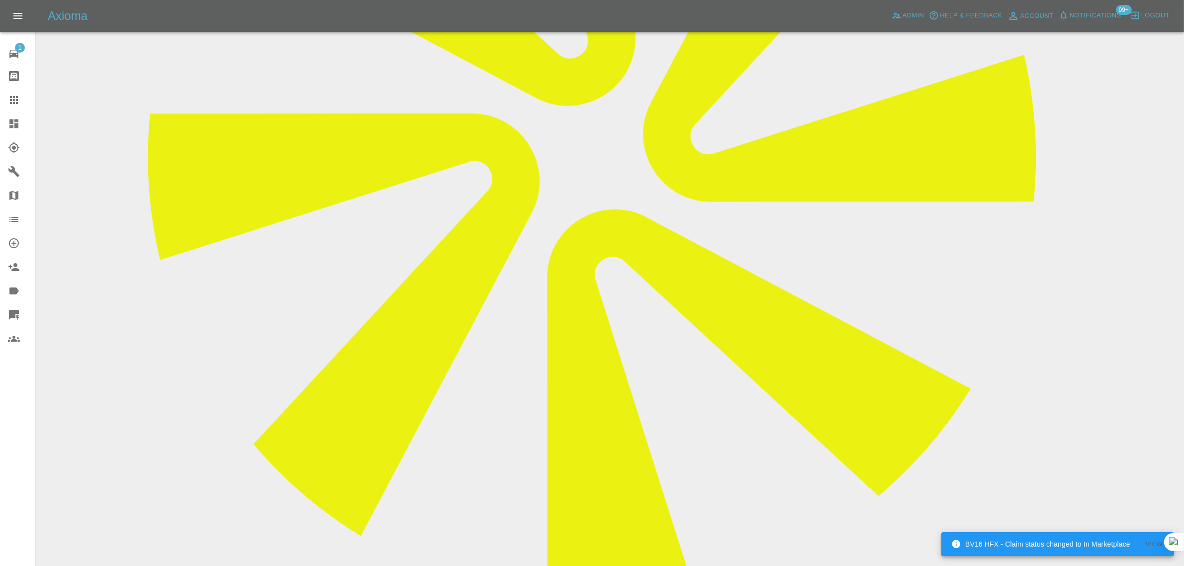
paste textarea "Thank you, i would like the refund for now please."
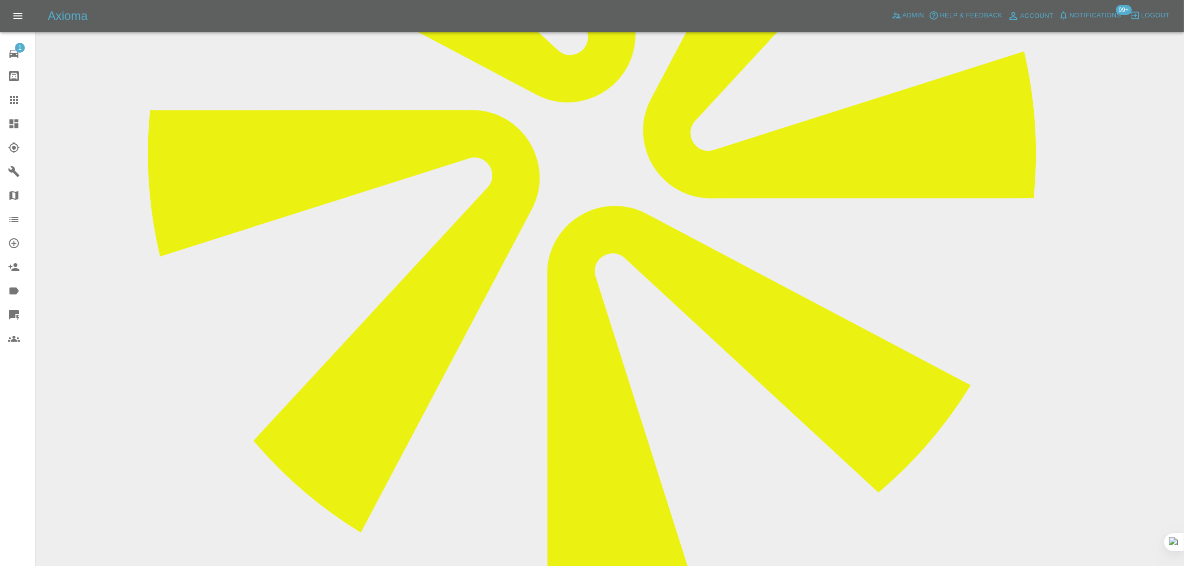
scroll to position [497, 0]
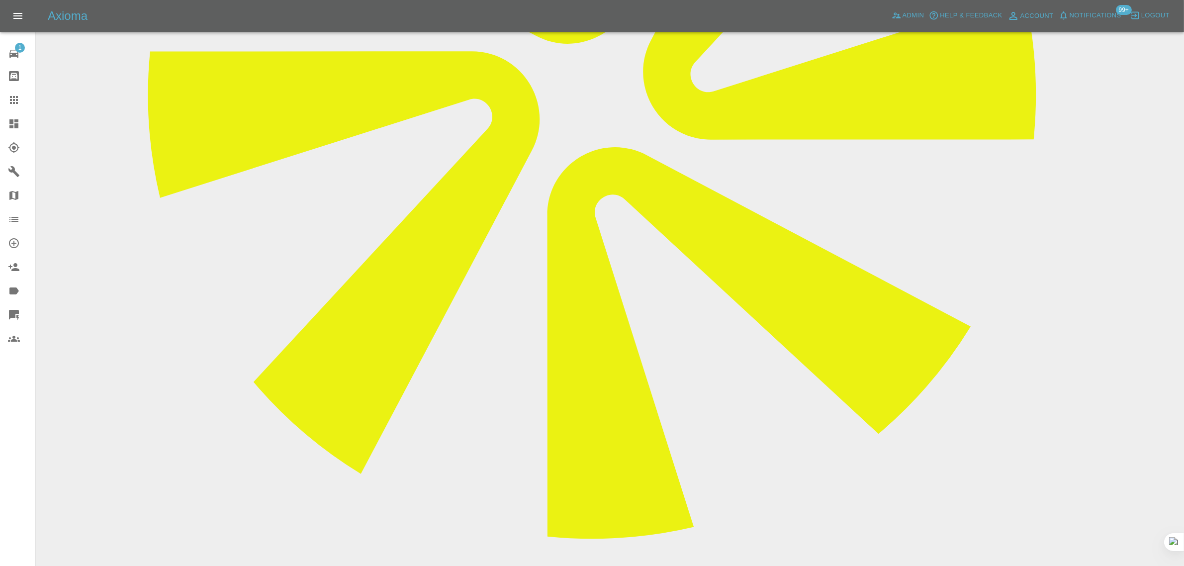
type textarea "Thank you, i would like the refund for now please."
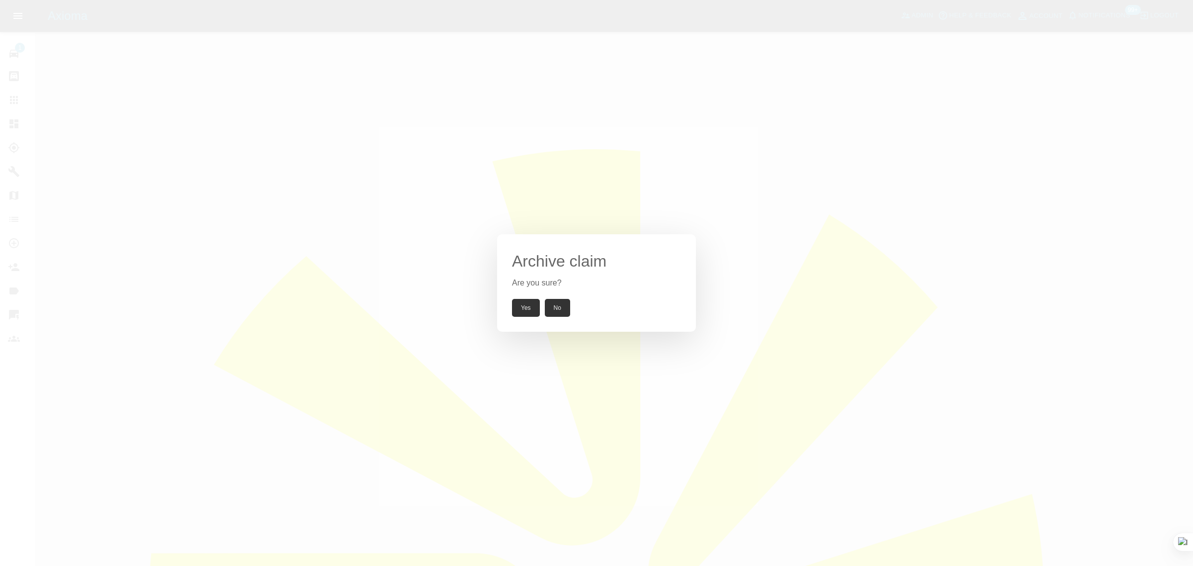
click at [521, 304] on button "Yes" at bounding box center [526, 308] width 28 height 18
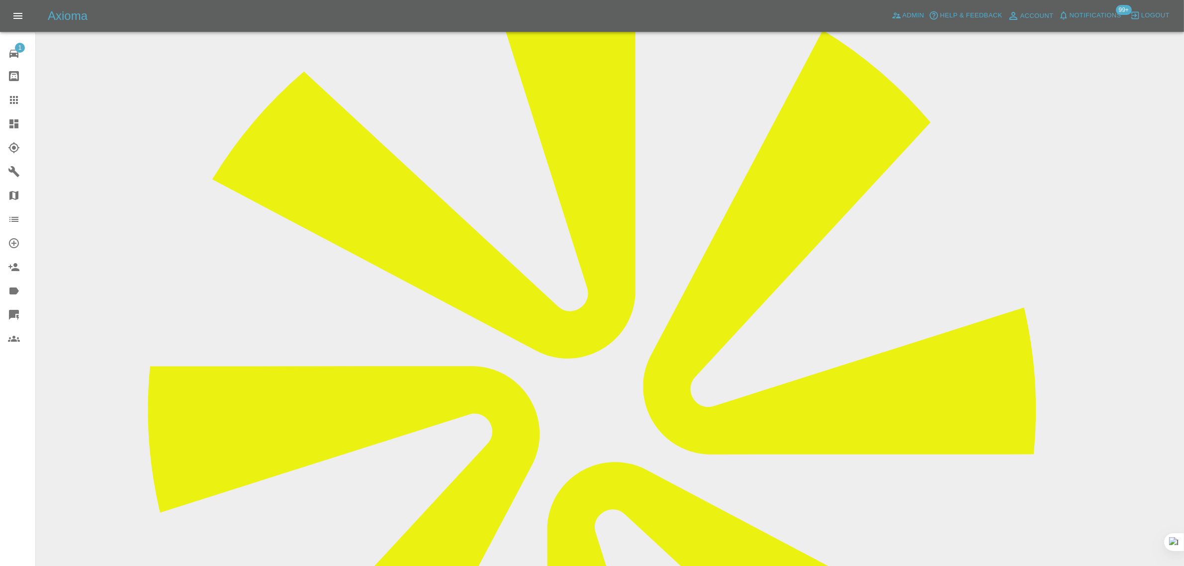
scroll to position [124, 0]
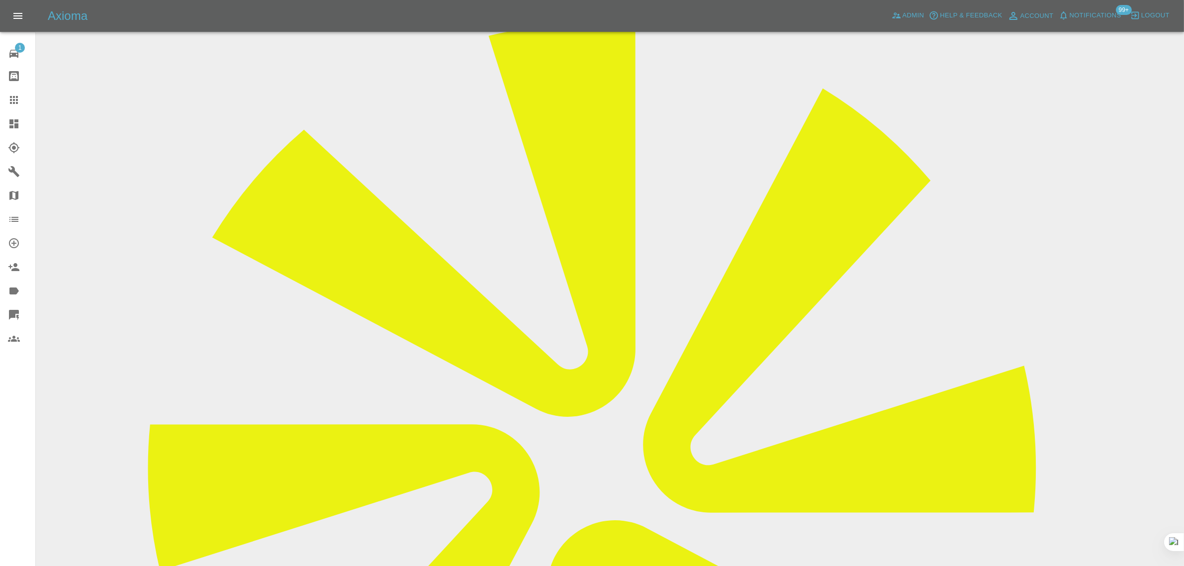
drag, startPoint x: 616, startPoint y: 207, endPoint x: 724, endPoint y: 204, distance: 107.4
copy td "[EMAIL_ADDRESS][DOMAIN_NAME]"
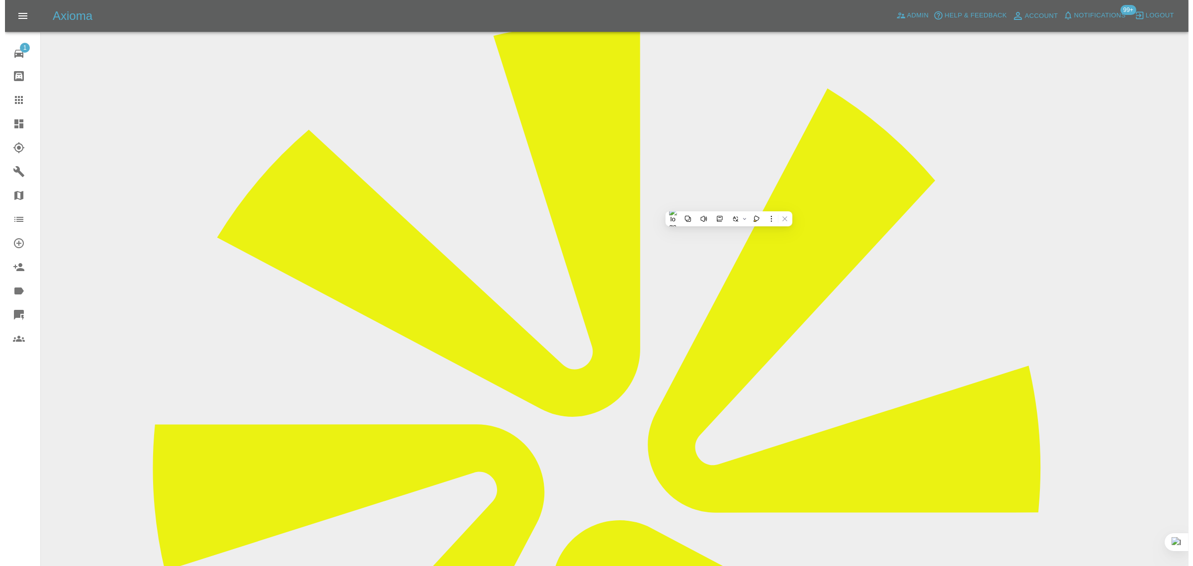
scroll to position [0, 0]
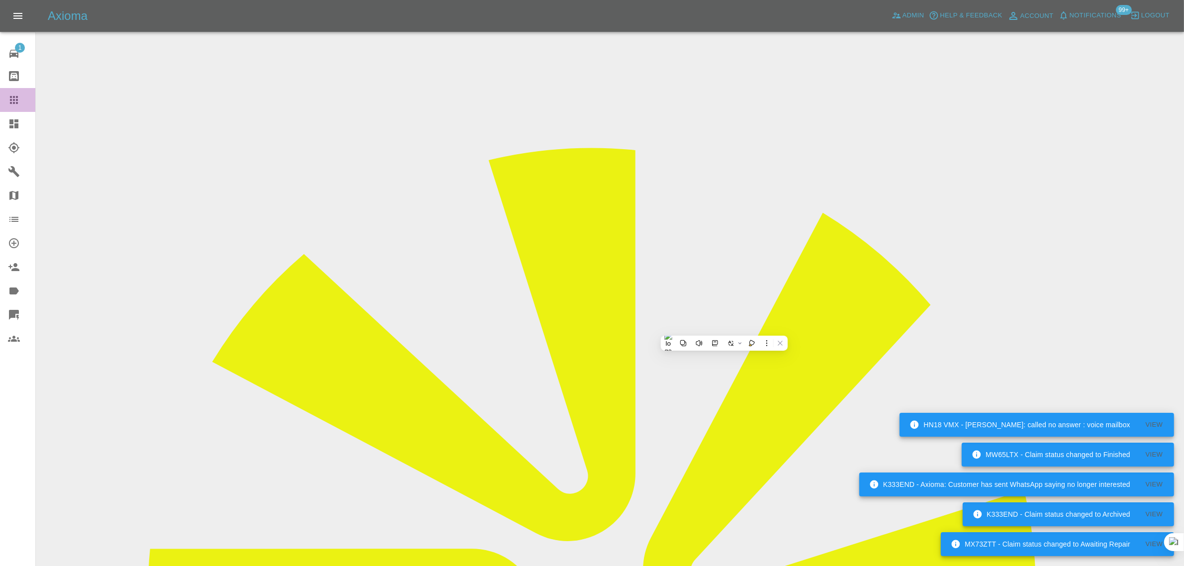
click at [14, 98] on icon at bounding box center [14, 100] width 12 height 12
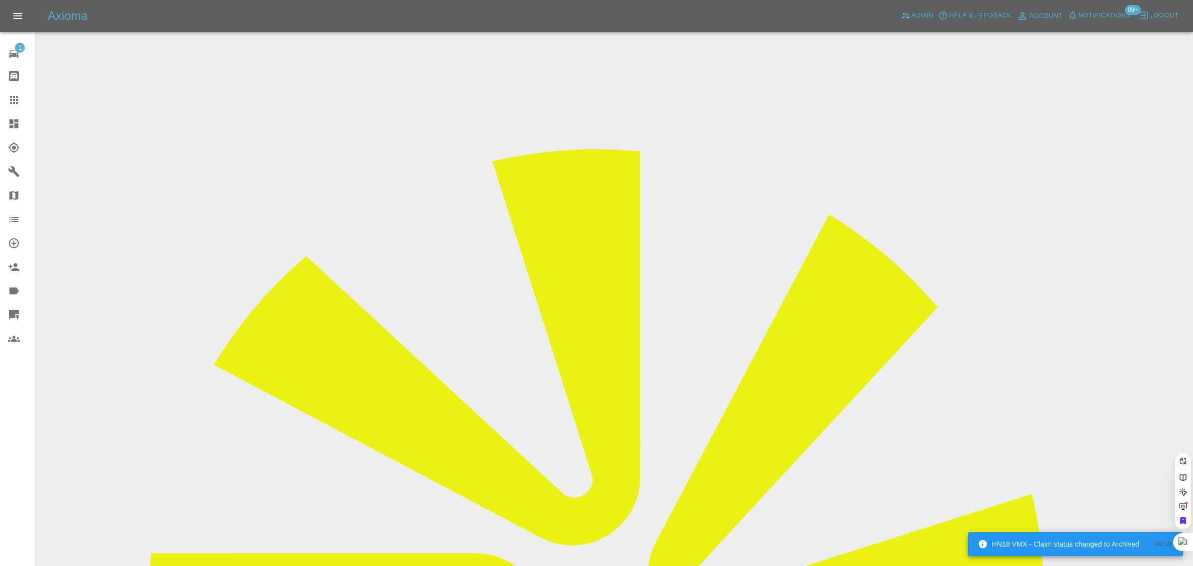
paste input "[EMAIL_ADDRESS][DOMAIN_NAME]"
type input "[EMAIL_ADDRESS][DOMAIN_NAME]"
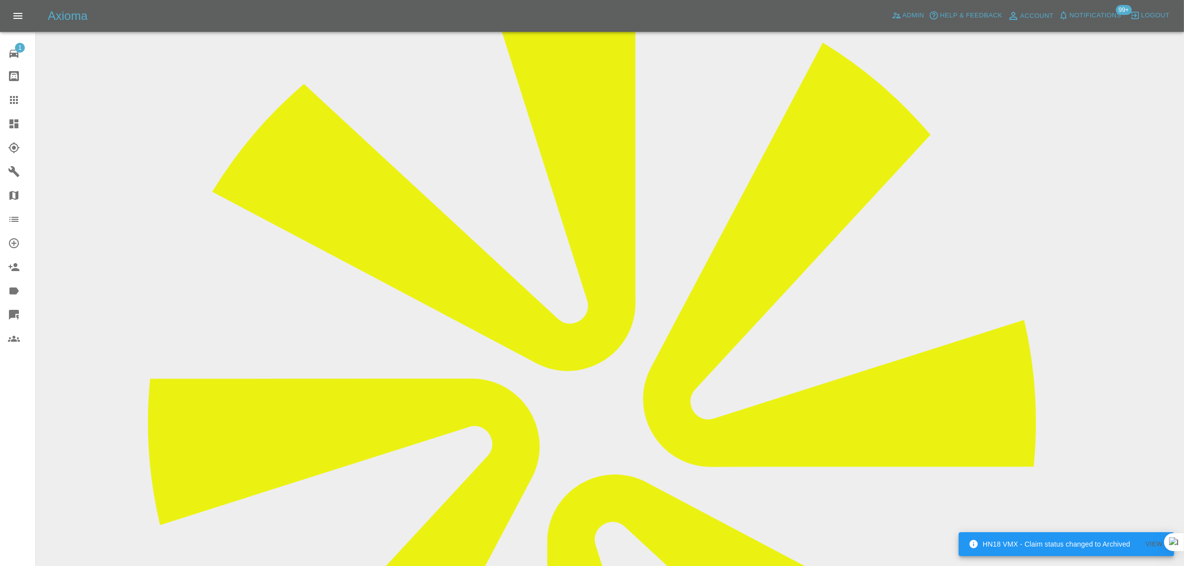
scroll to position [497, 0]
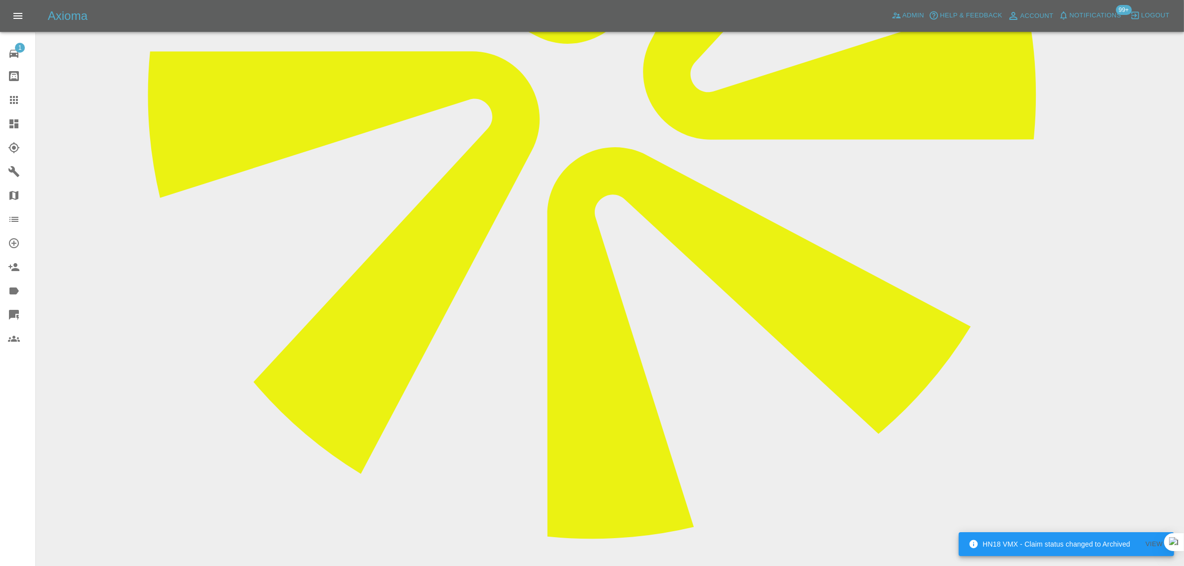
paste textarea "I was originally supposed to have my repair done [DATE]. It was moved to [DATE]…"
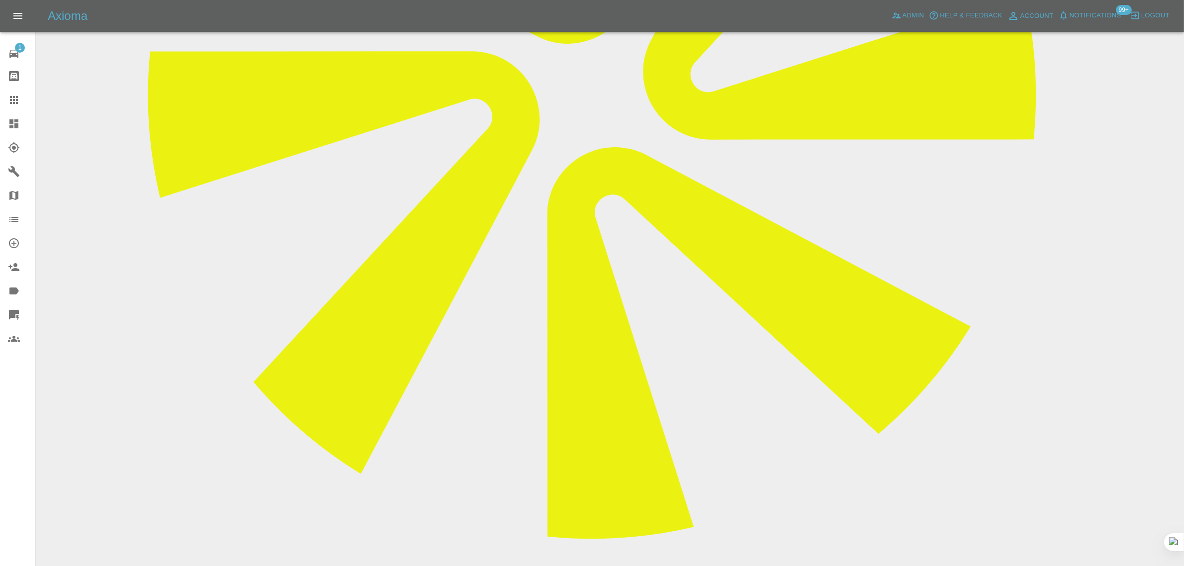
type textarea "I was originally supposed to have my repair done [DATE]. It was moved to [DATE]…"
click at [17, 98] on icon at bounding box center [14, 100] width 12 height 12
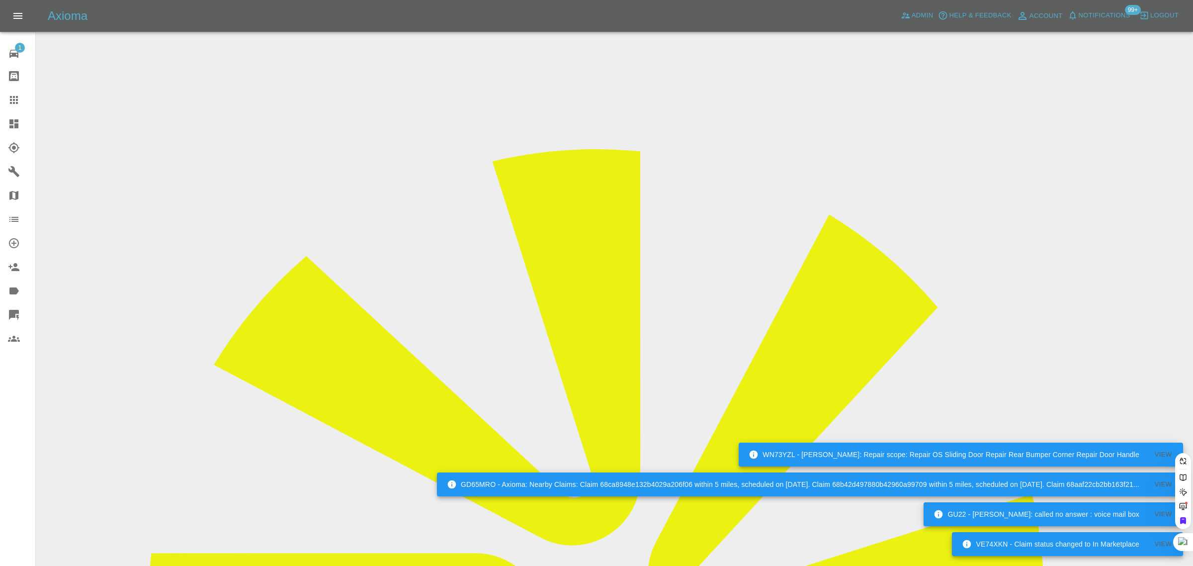
drag, startPoint x: 441, startPoint y: 312, endPoint x: 454, endPoint y: 312, distance: 12.9
paste input "MV62WYJ"
type input "MV62WY"
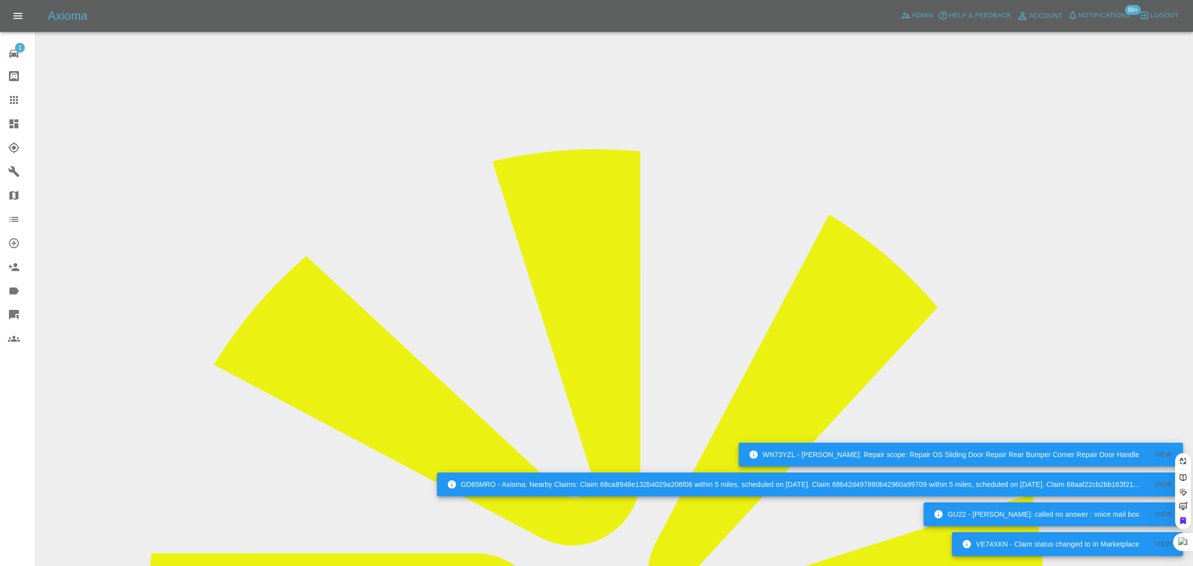
paste input "MV62WYJ"
type input "MV62WYJ"
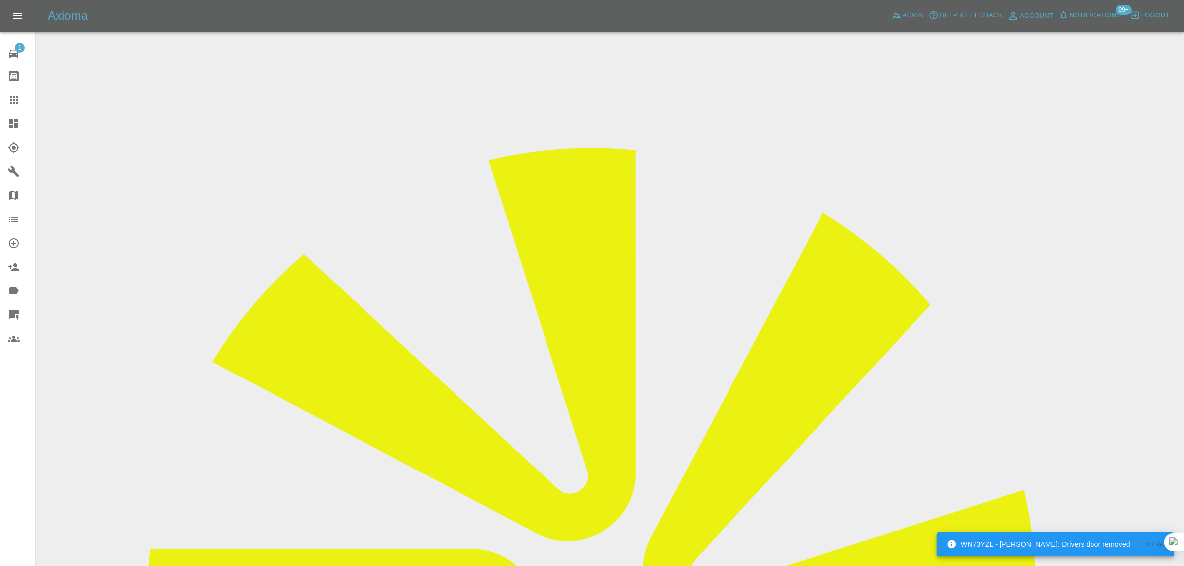
click at [0, 0] on input "Choose images" at bounding box center [0, 0] width 0 height 0
